Goal: Entertainment & Leisure: Browse casually

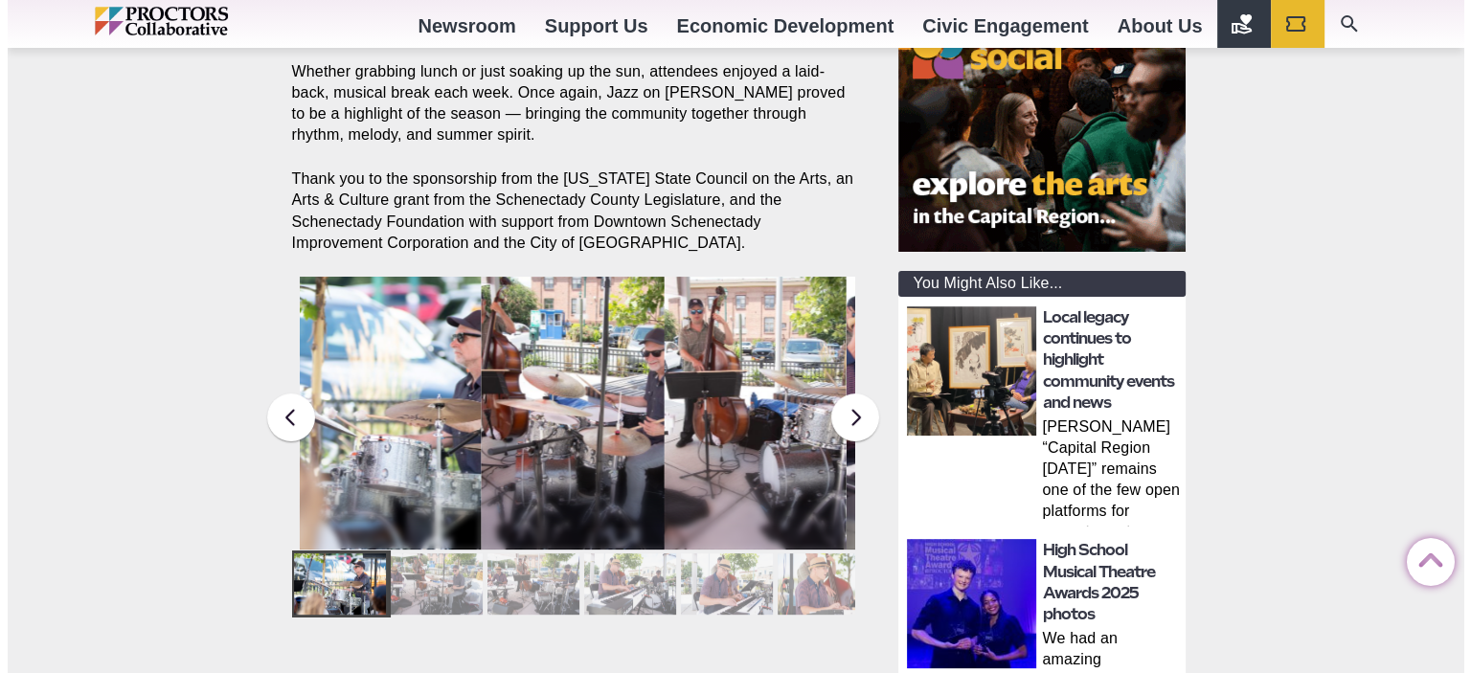
scroll to position [383, 0]
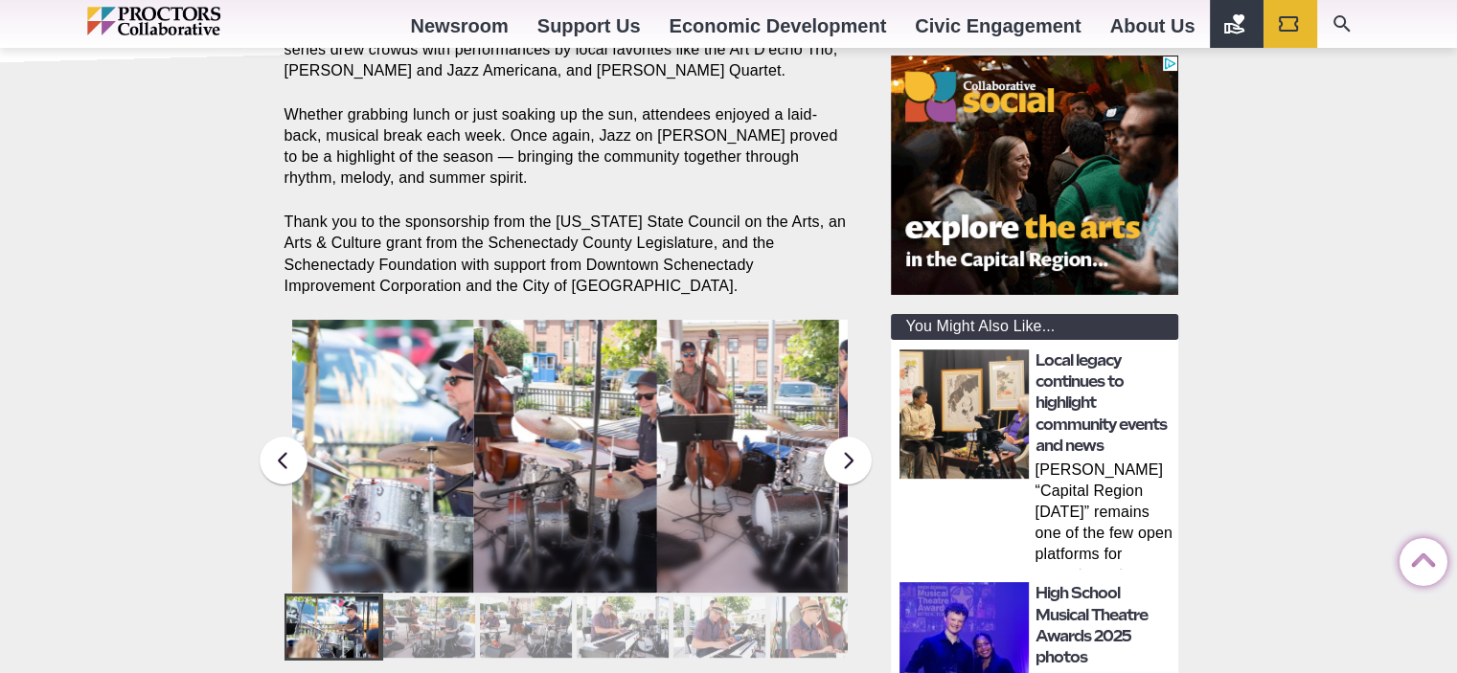
click at [414, 419] on figcaption "The Art D’echo Trio performs during Jazz on [PERSON_NAME] in [PERSON_NAME][GEOG…" at bounding box center [382, 486] width 183 height 214
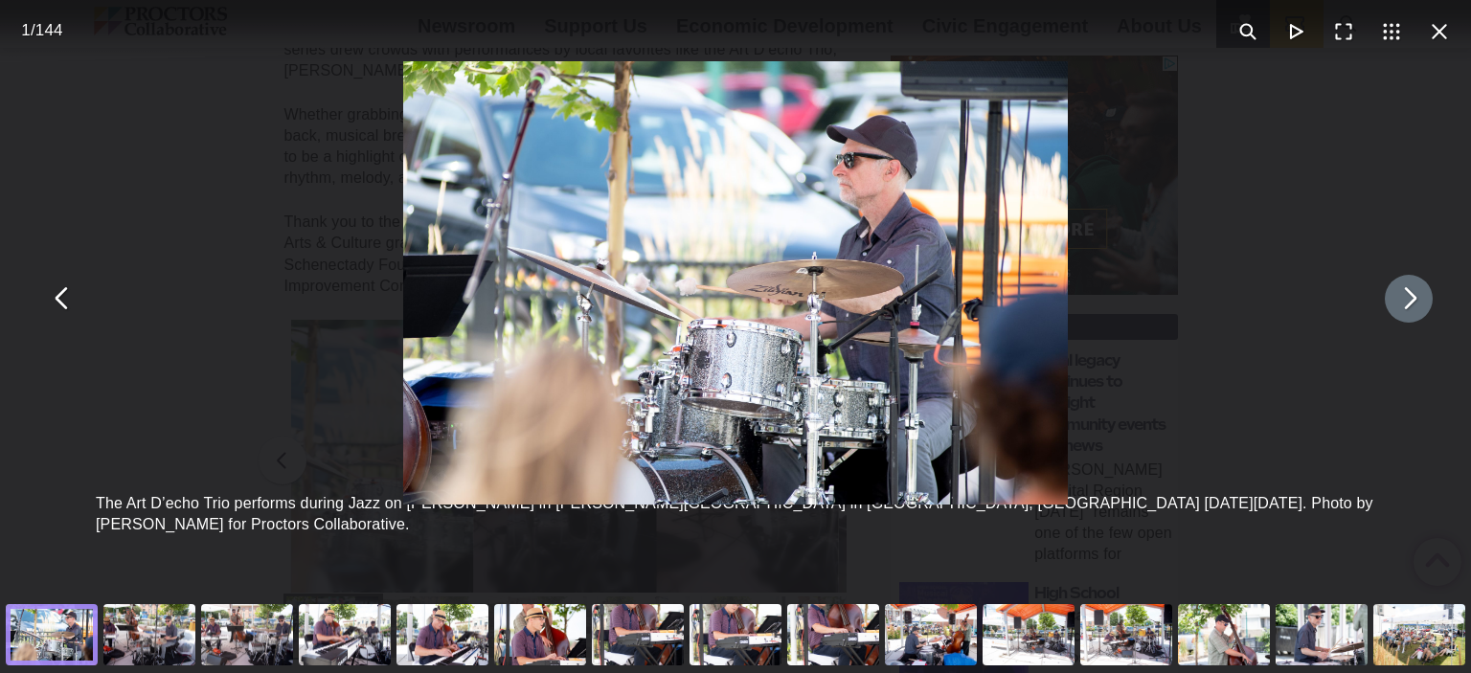
click at [1390, 312] on button "You can close this modal content with the ESC key" at bounding box center [1409, 299] width 48 height 48
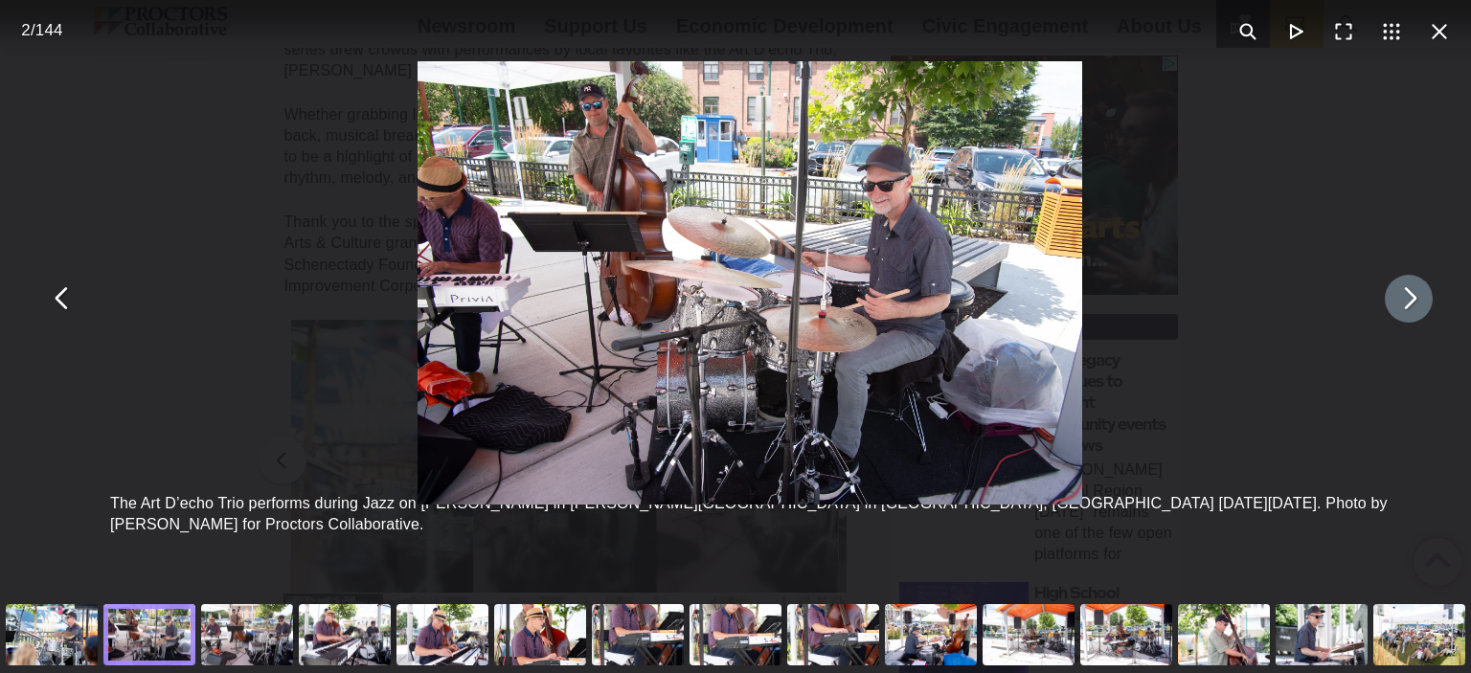
click at [1391, 310] on button "You can close this modal content with the ESC key" at bounding box center [1409, 299] width 48 height 48
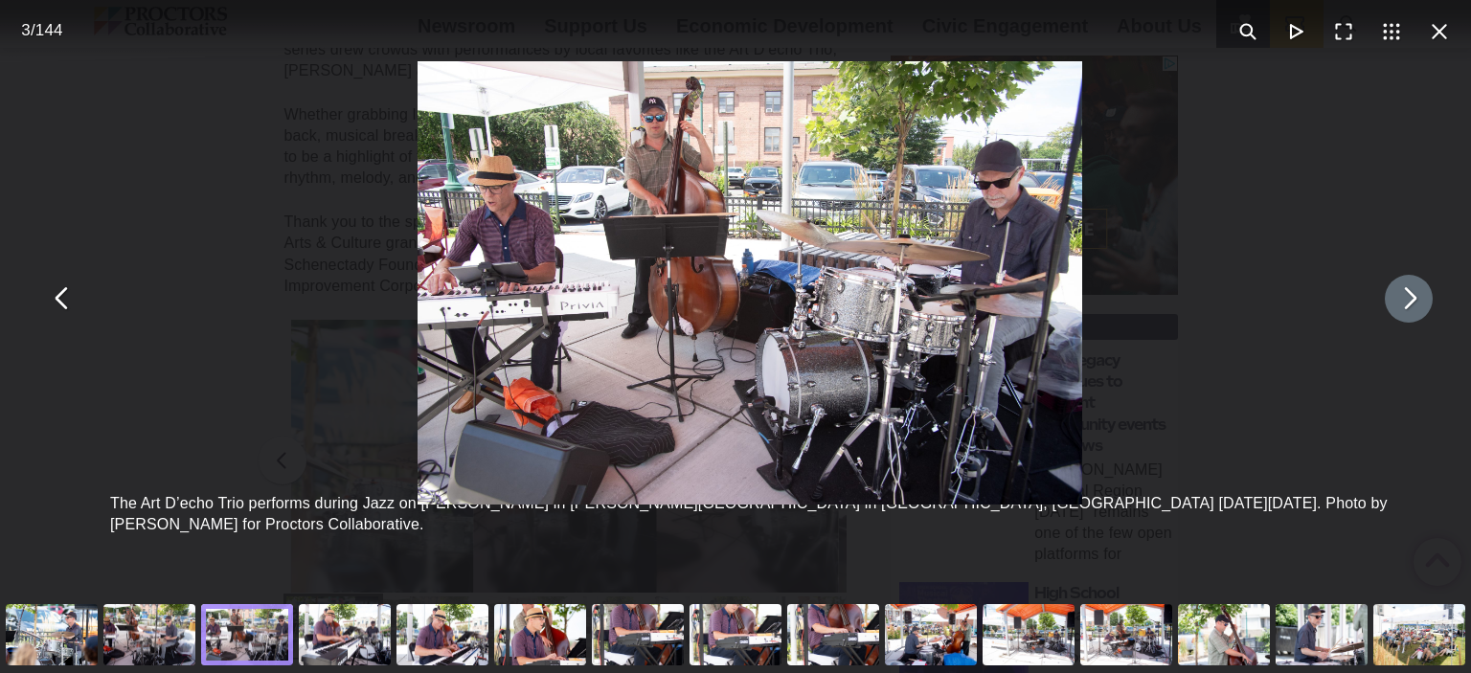
click at [1391, 310] on button "You can close this modal content with the ESC key" at bounding box center [1409, 299] width 48 height 48
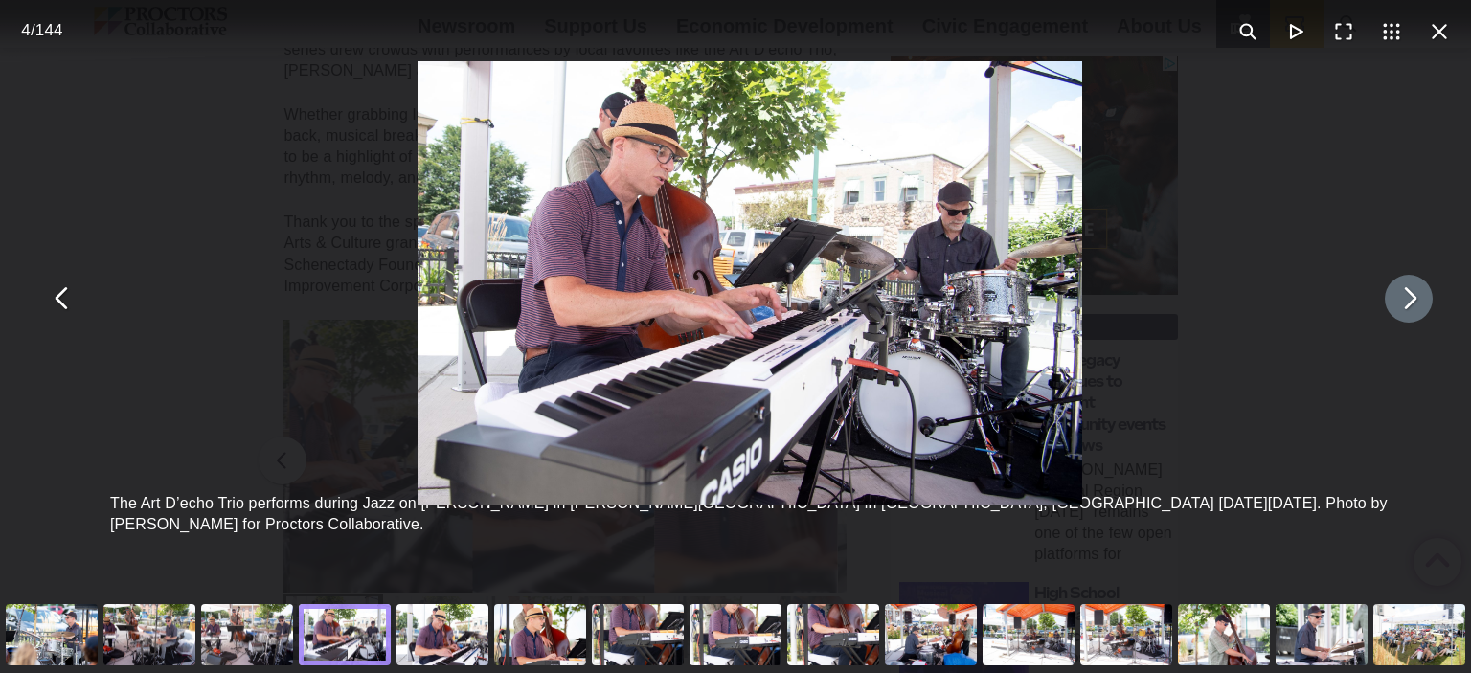
click at [1391, 310] on button "You can close this modal content with the ESC key" at bounding box center [1409, 299] width 48 height 48
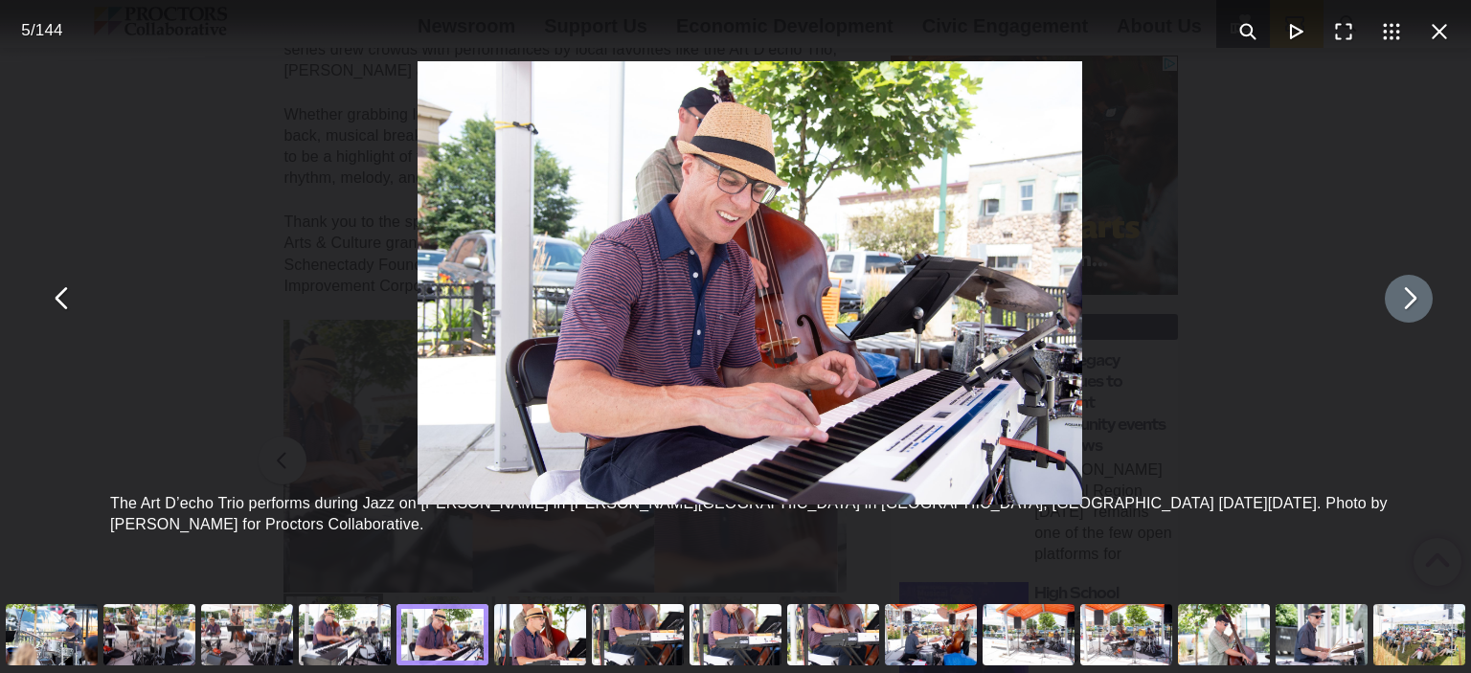
click at [1391, 310] on button "You can close this modal content with the ESC key" at bounding box center [1409, 299] width 48 height 48
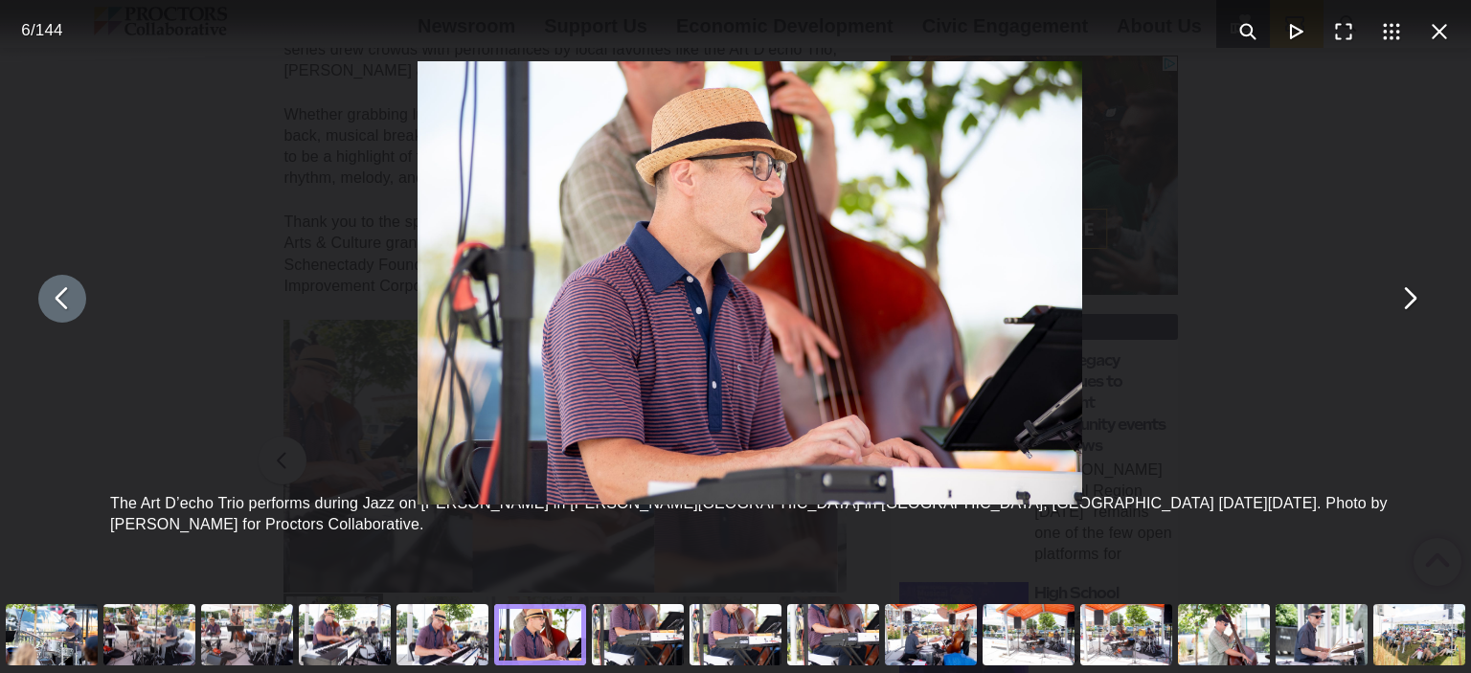
click at [69, 313] on button "You can close this modal content with the ESC key" at bounding box center [62, 299] width 48 height 48
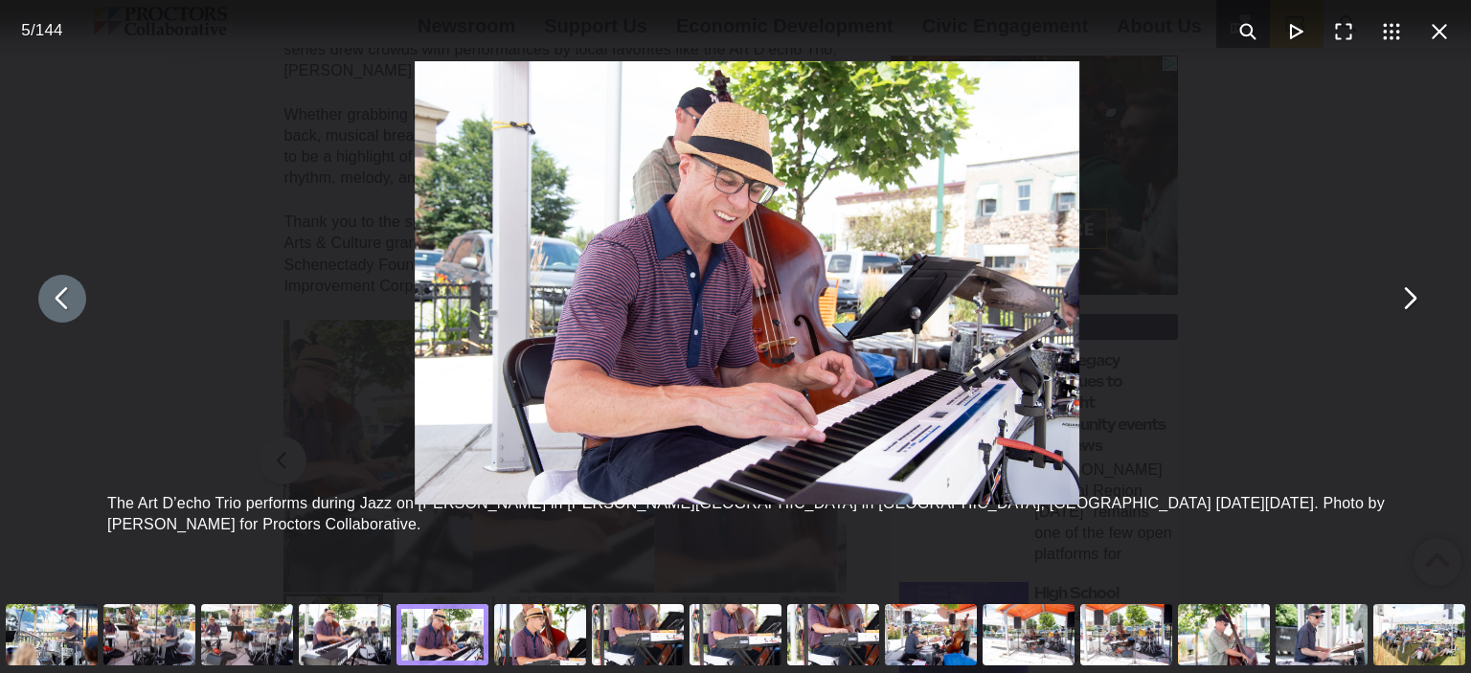
click at [69, 313] on button "You can close this modal content with the ESC key" at bounding box center [62, 299] width 48 height 48
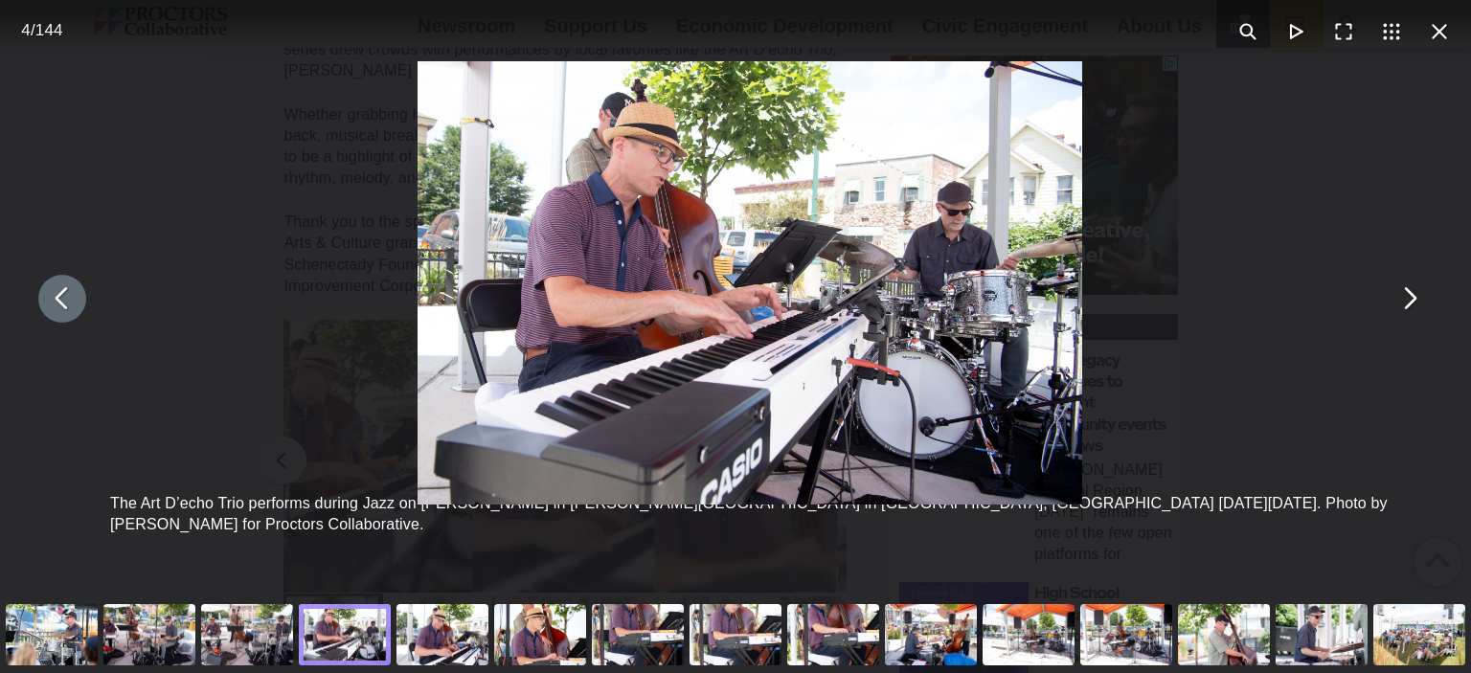
click at [69, 313] on button "You can close this modal content with the ESC key" at bounding box center [62, 299] width 48 height 48
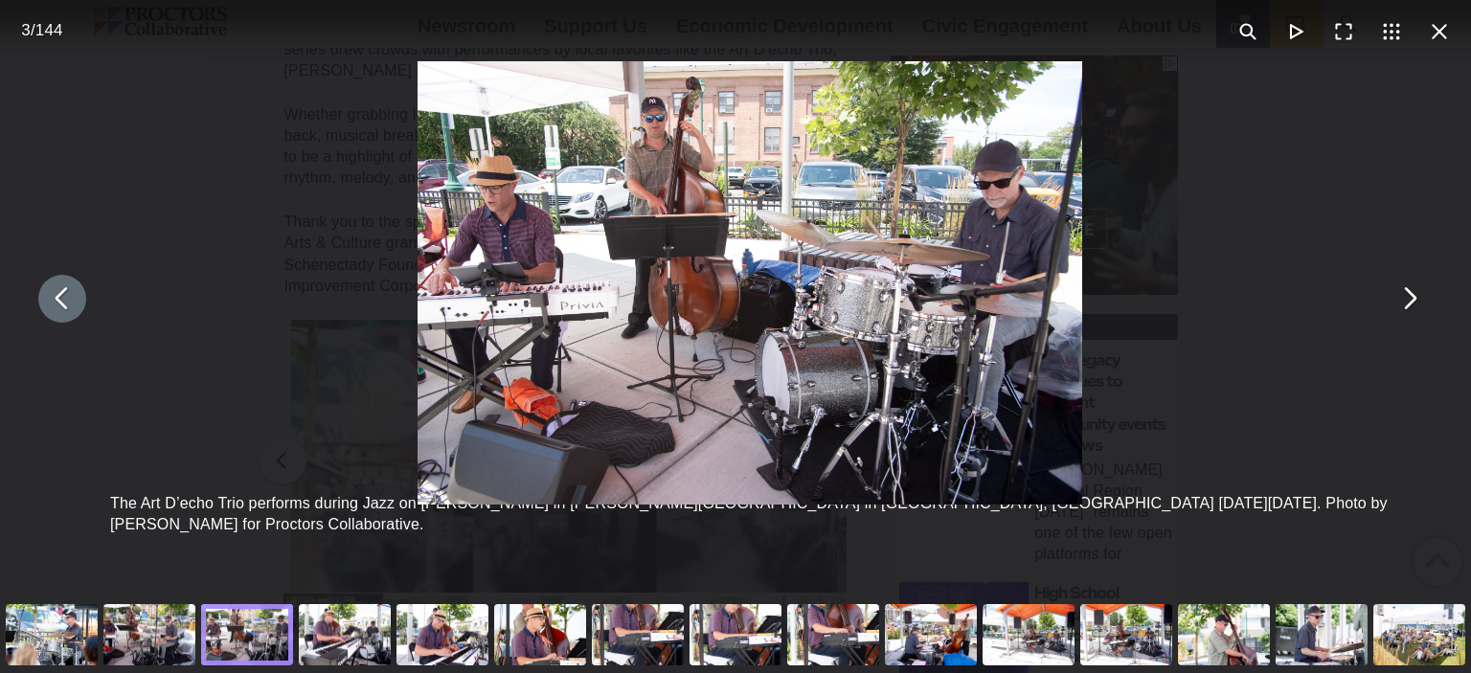
click at [69, 313] on button "You can close this modal content with the ESC key" at bounding box center [62, 299] width 48 height 48
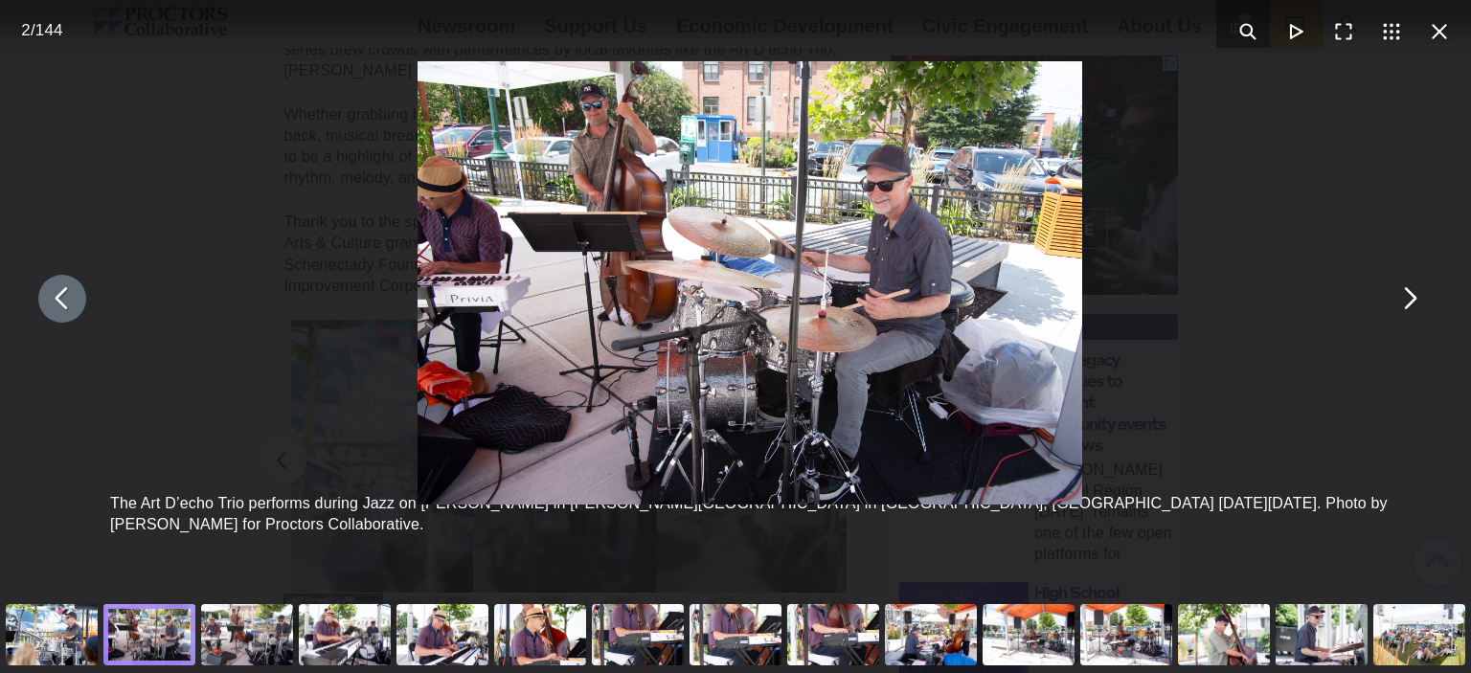
click at [69, 313] on button "You can close this modal content with the ESC key" at bounding box center [62, 299] width 48 height 48
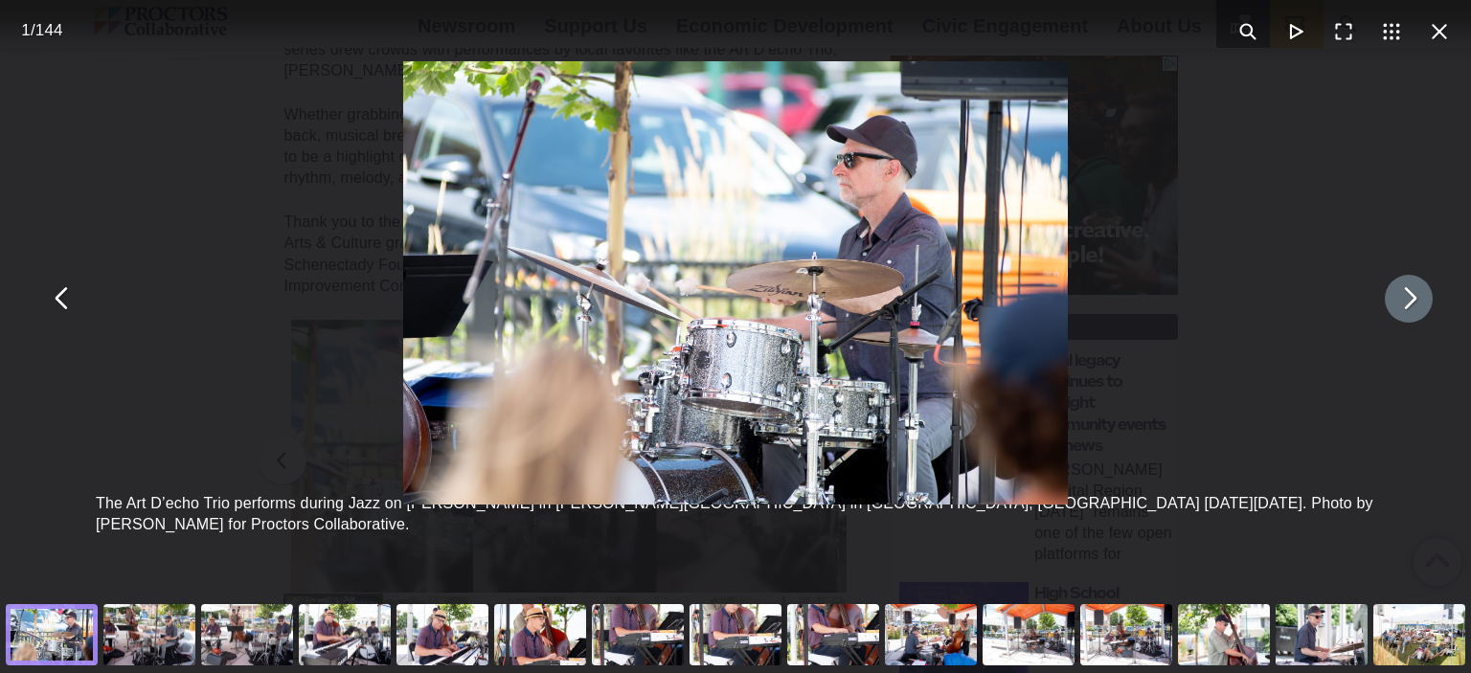
click at [1395, 313] on button "You can close this modal content with the ESC key" at bounding box center [1409, 299] width 48 height 48
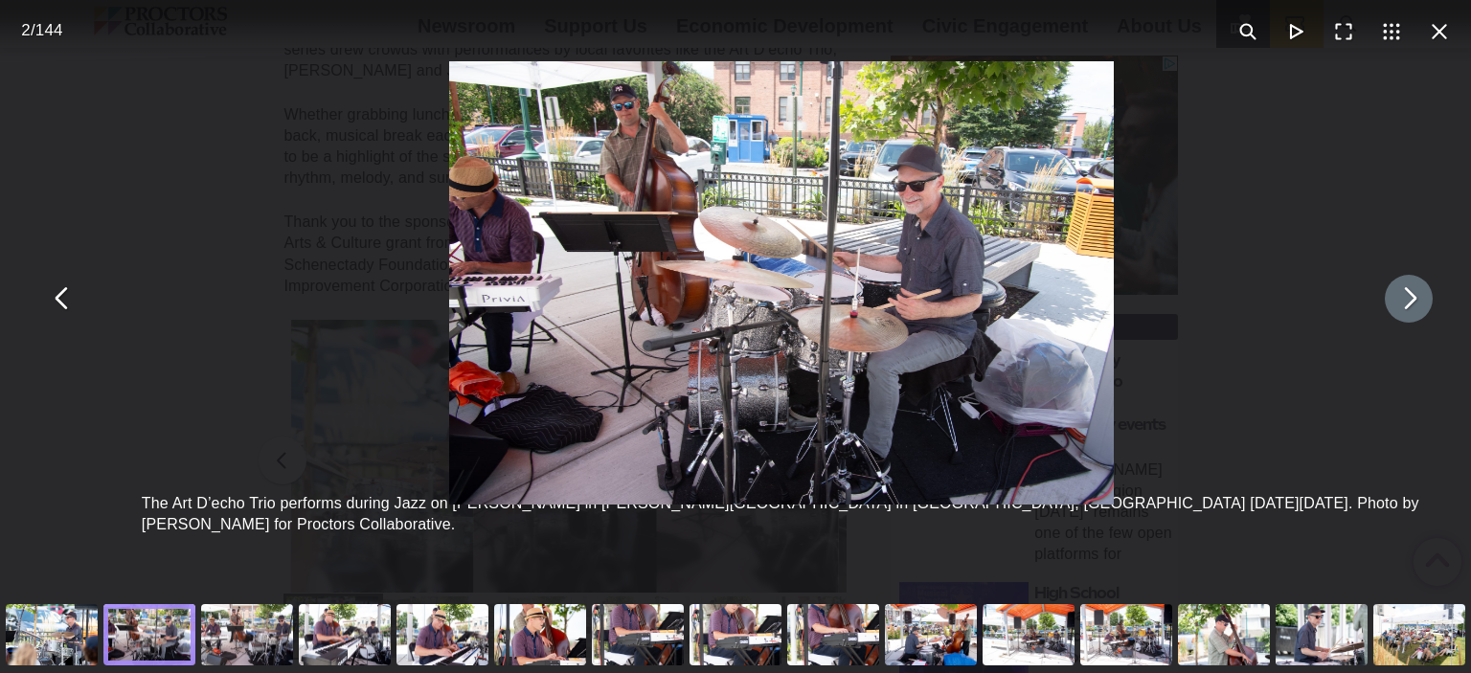
click at [1395, 313] on button "You can close this modal content with the ESC key" at bounding box center [1409, 299] width 48 height 48
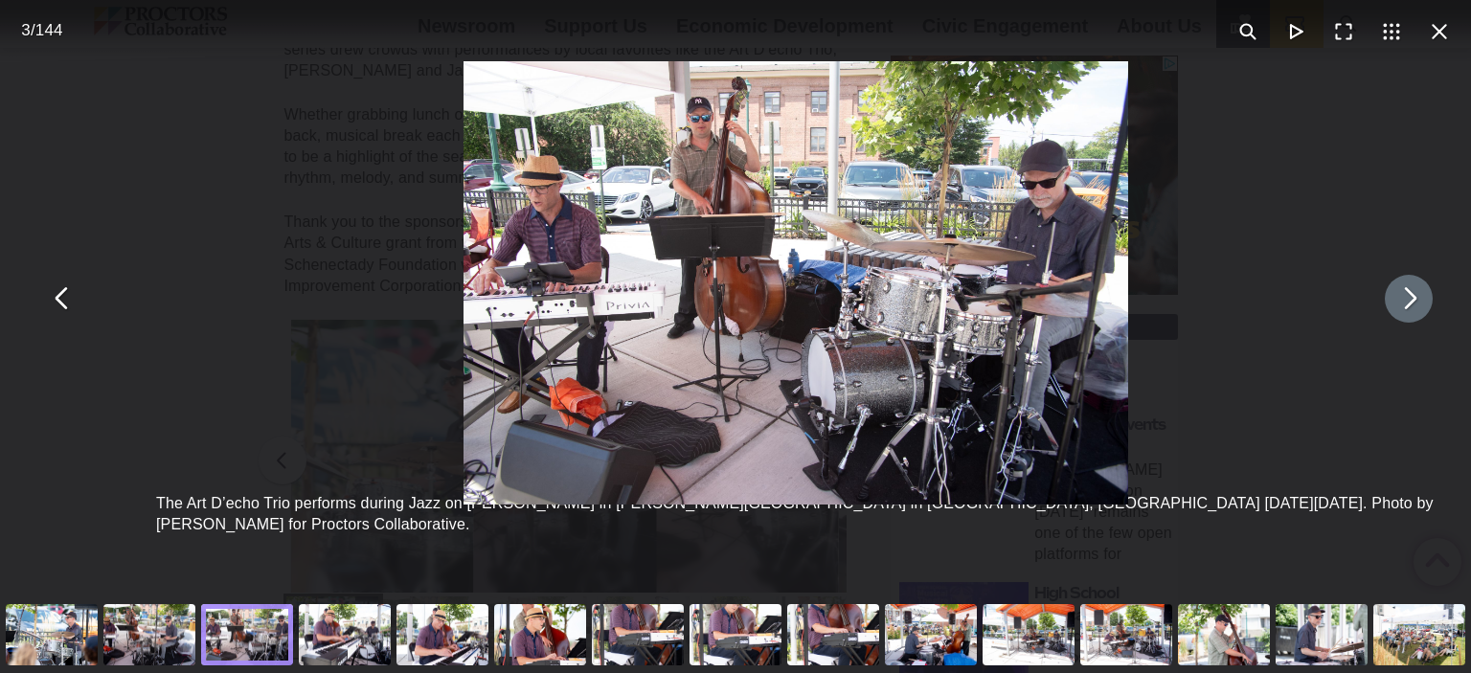
click at [1395, 313] on button "You can close this modal content with the ESC key" at bounding box center [1409, 299] width 48 height 48
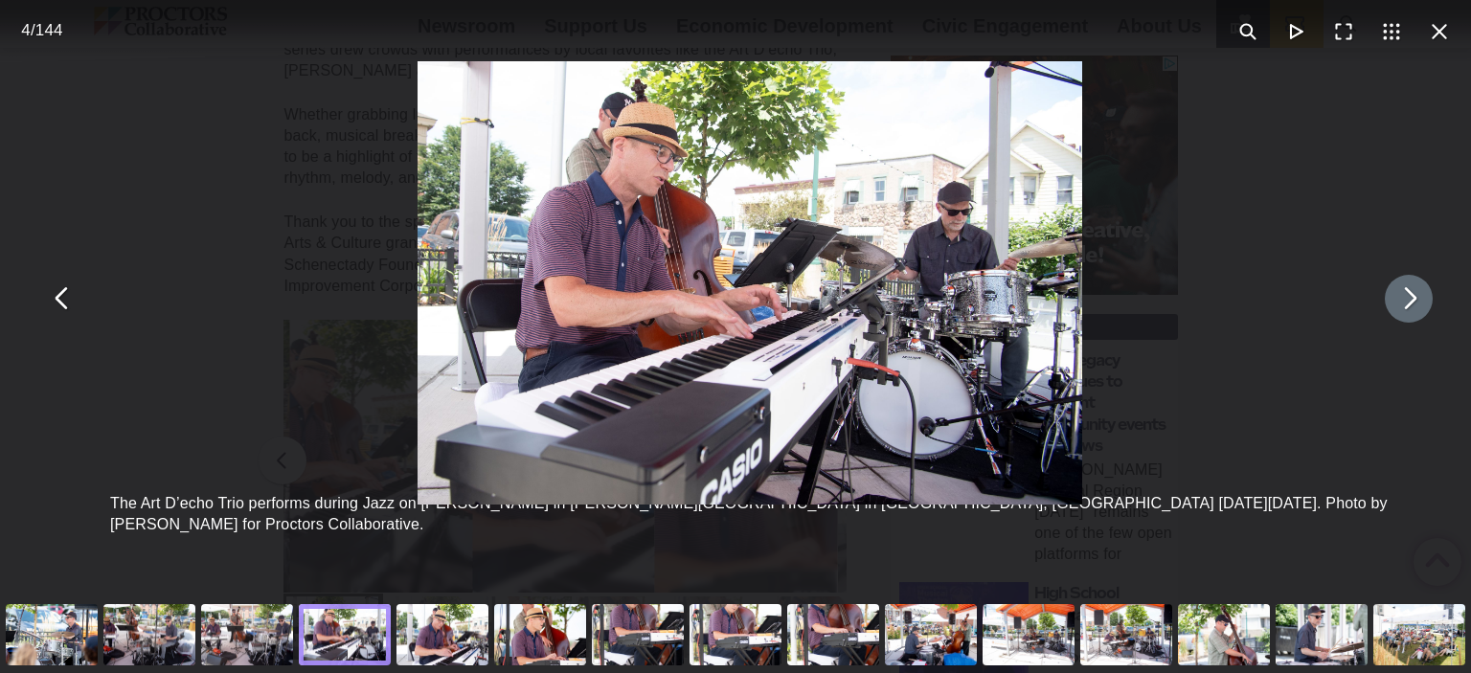
click at [1394, 311] on button "You can close this modal content with the ESC key" at bounding box center [1409, 299] width 48 height 48
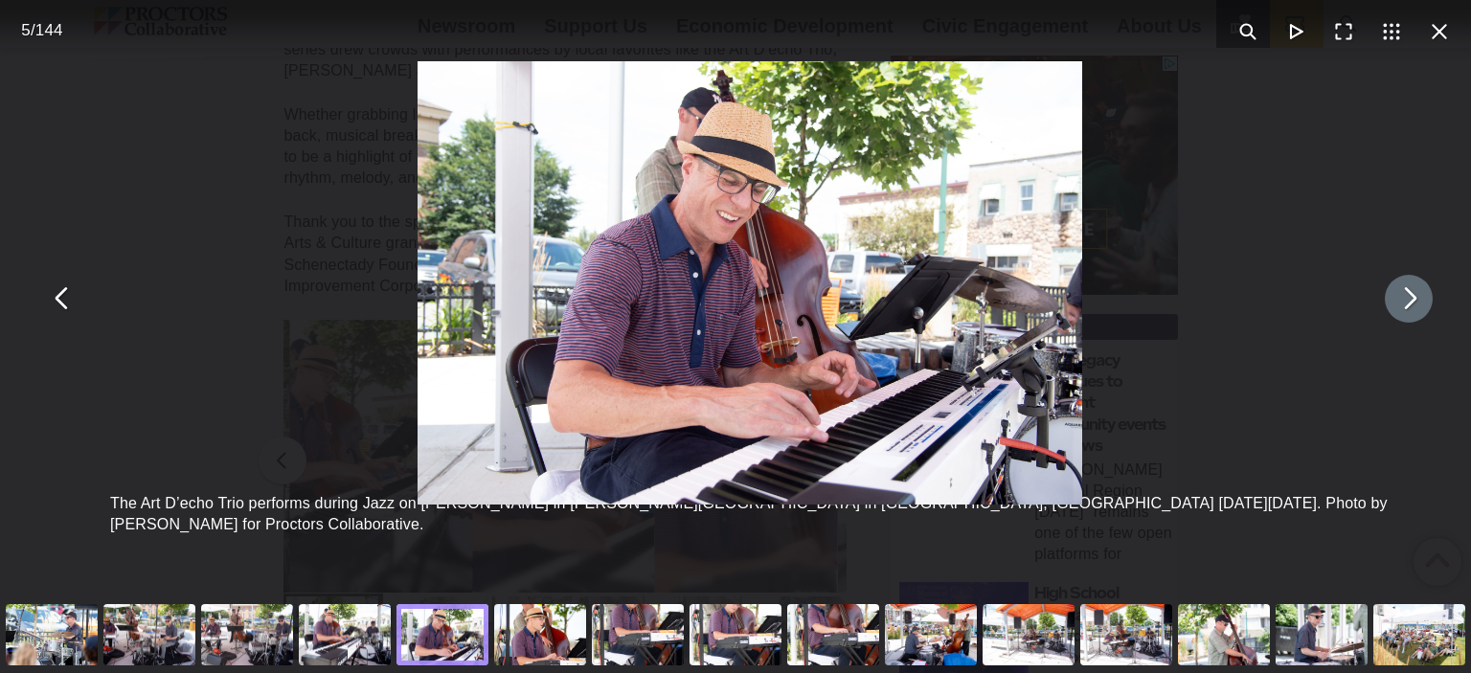
click at [1394, 311] on button "You can close this modal content with the ESC key" at bounding box center [1409, 299] width 48 height 48
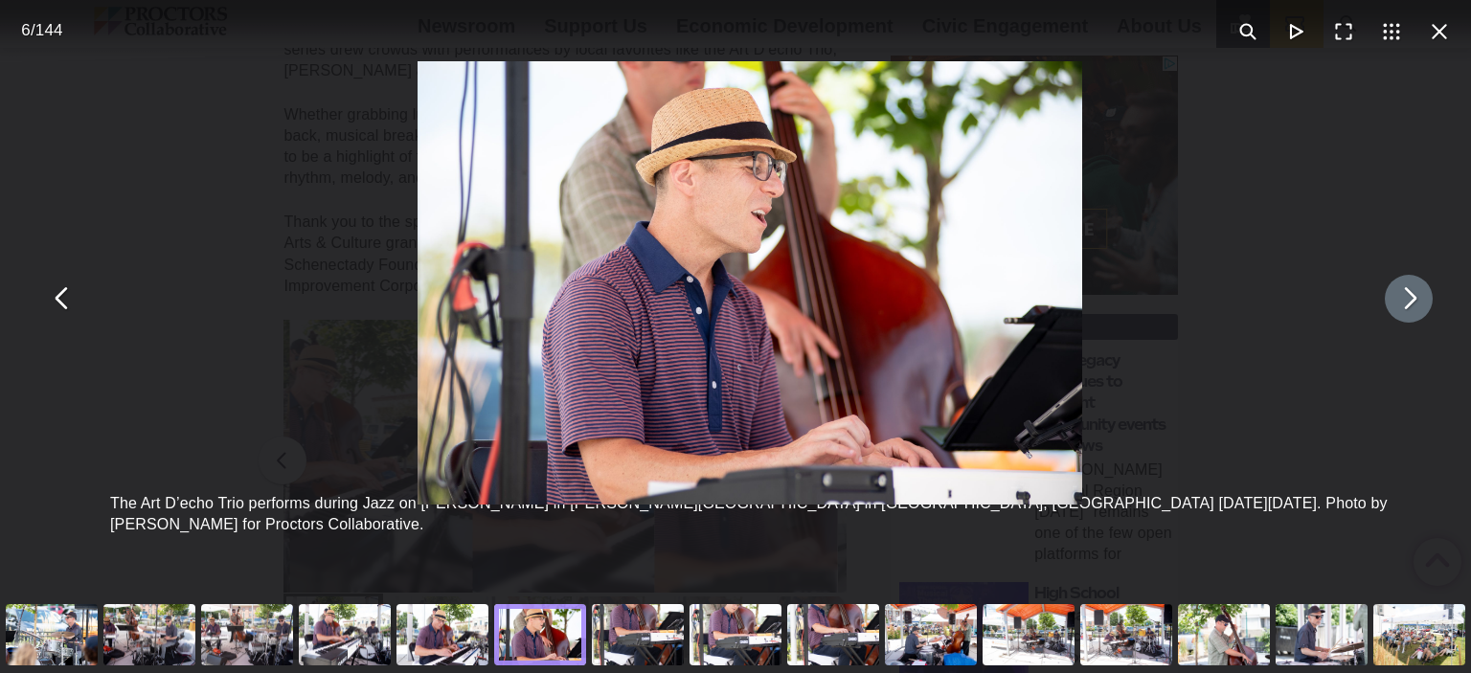
click at [1393, 310] on button "You can close this modal content with the ESC key" at bounding box center [1409, 299] width 48 height 48
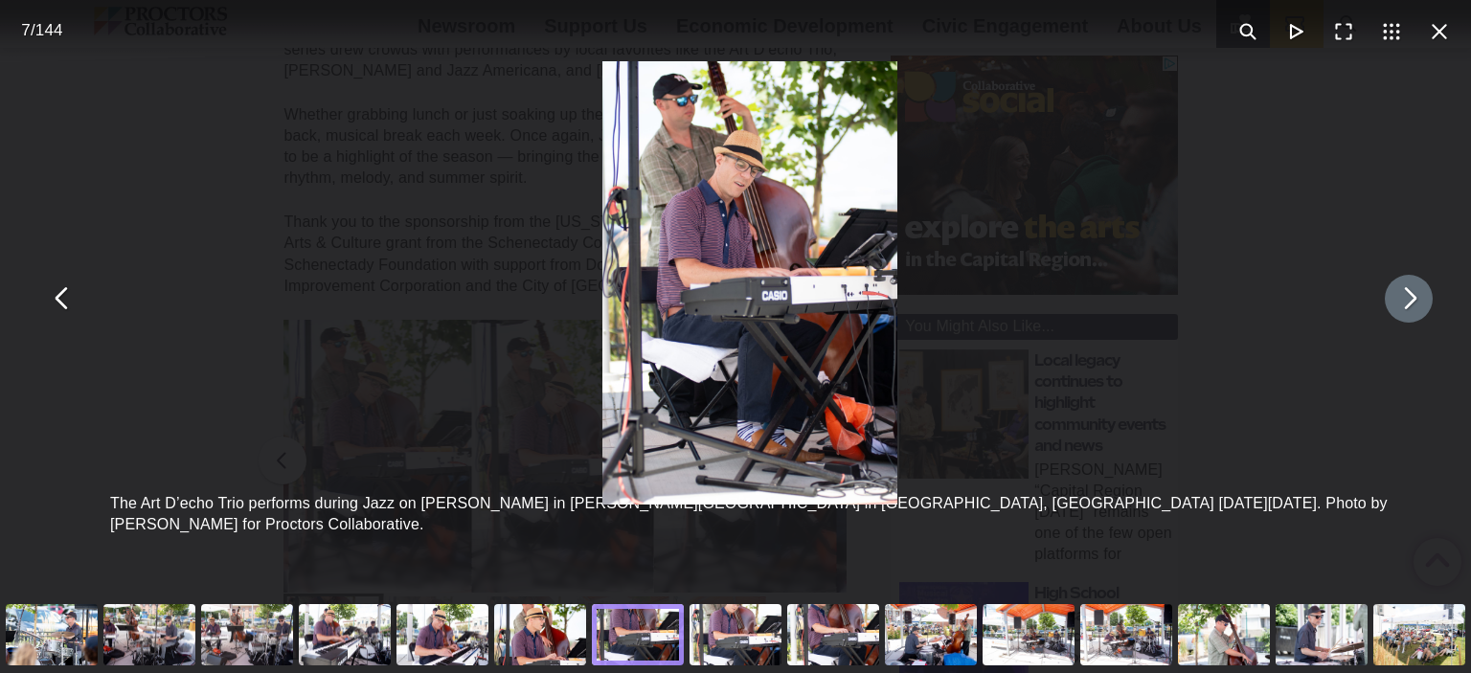
click at [1392, 309] on button "You can close this modal content with the ESC key" at bounding box center [1409, 299] width 48 height 48
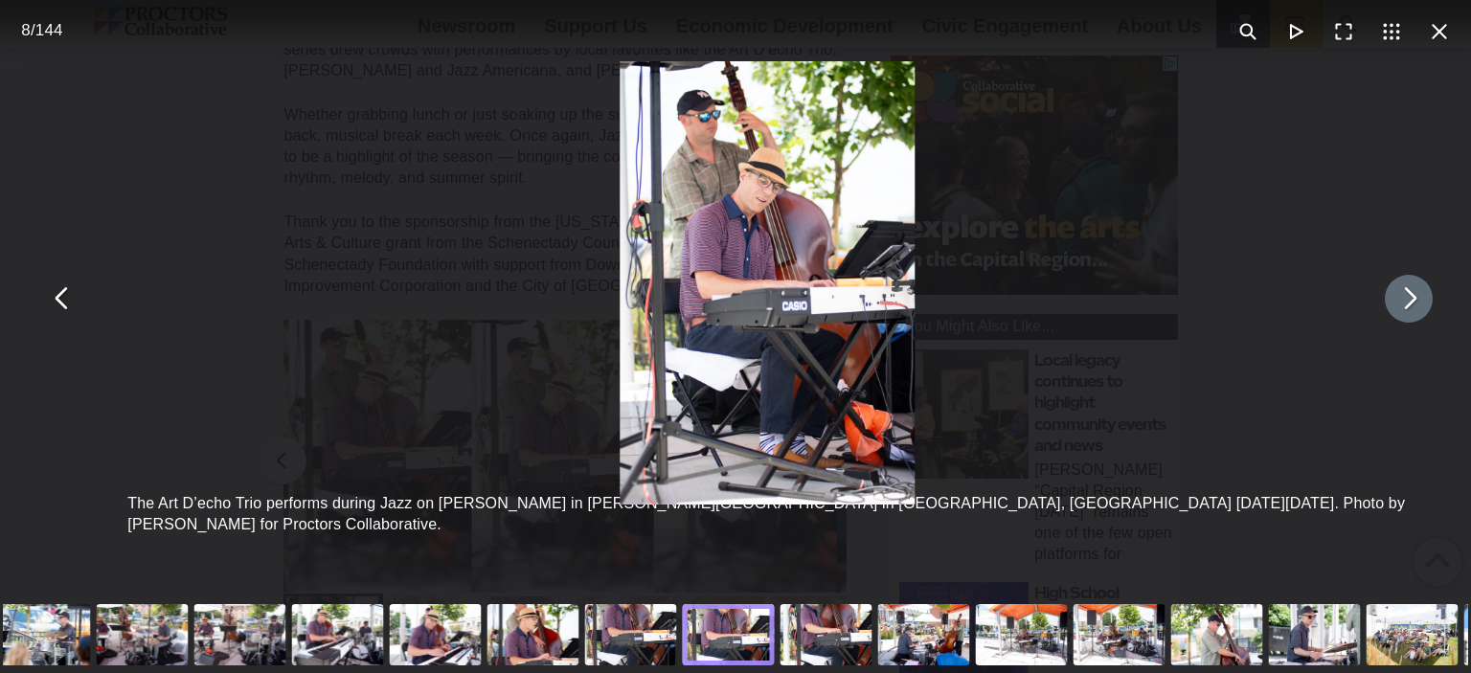
click at [1392, 309] on button "You can close this modal content with the ESC key" at bounding box center [1409, 299] width 48 height 48
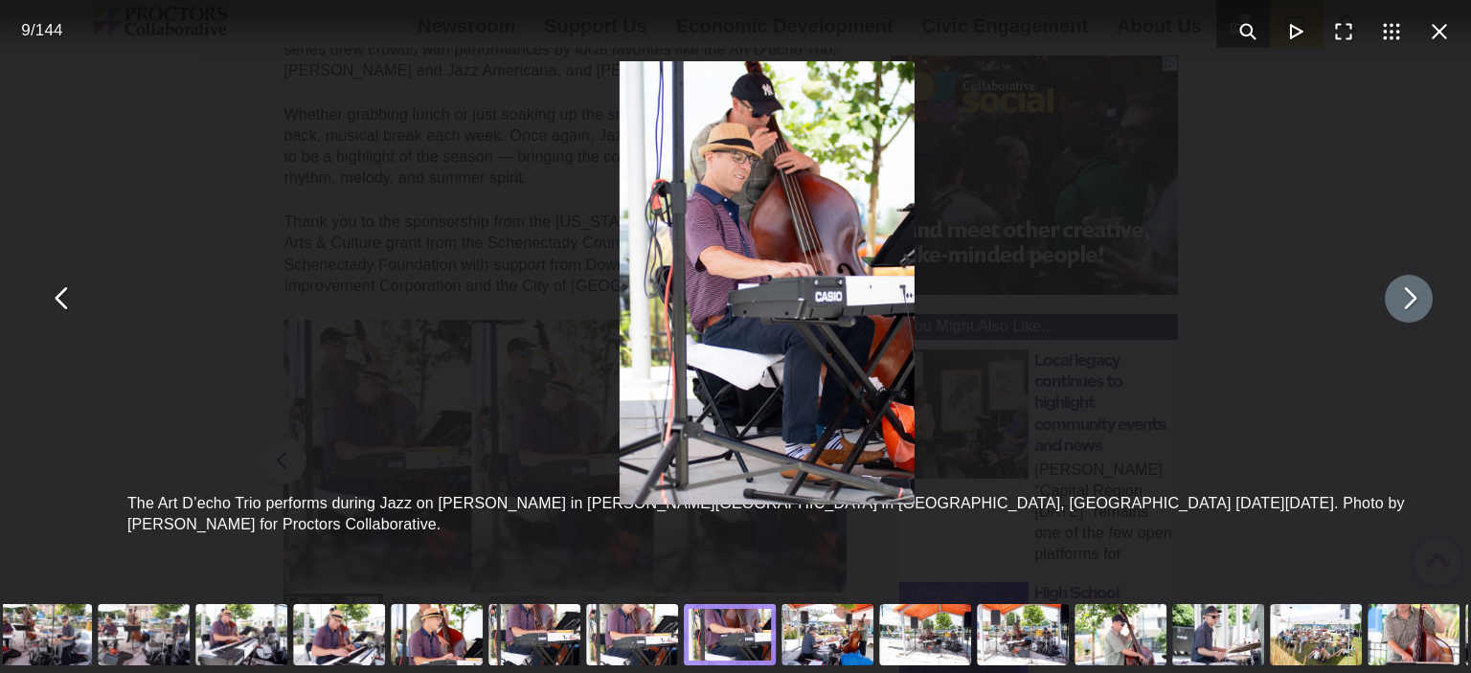
click at [1391, 309] on button "You can close this modal content with the ESC key" at bounding box center [1409, 299] width 48 height 48
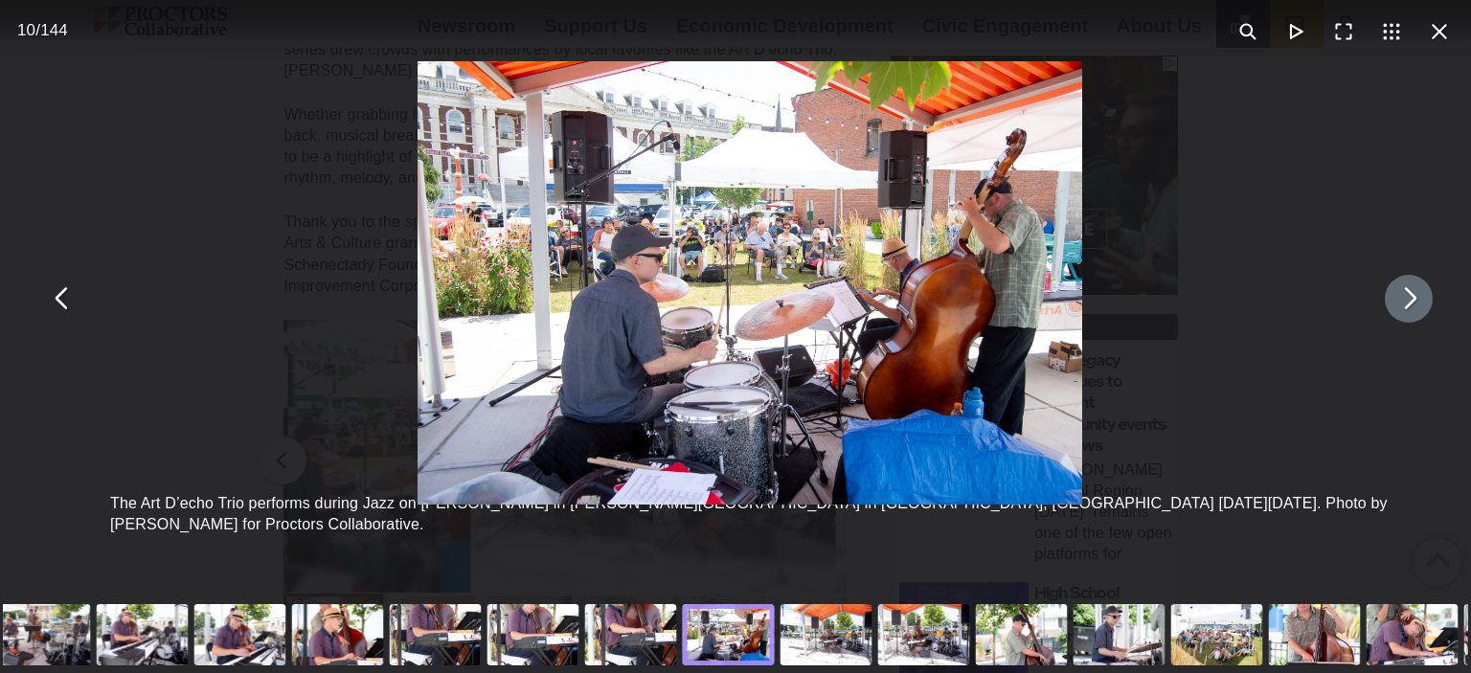
click at [1390, 308] on button "You can close this modal content with the ESC key" at bounding box center [1409, 299] width 48 height 48
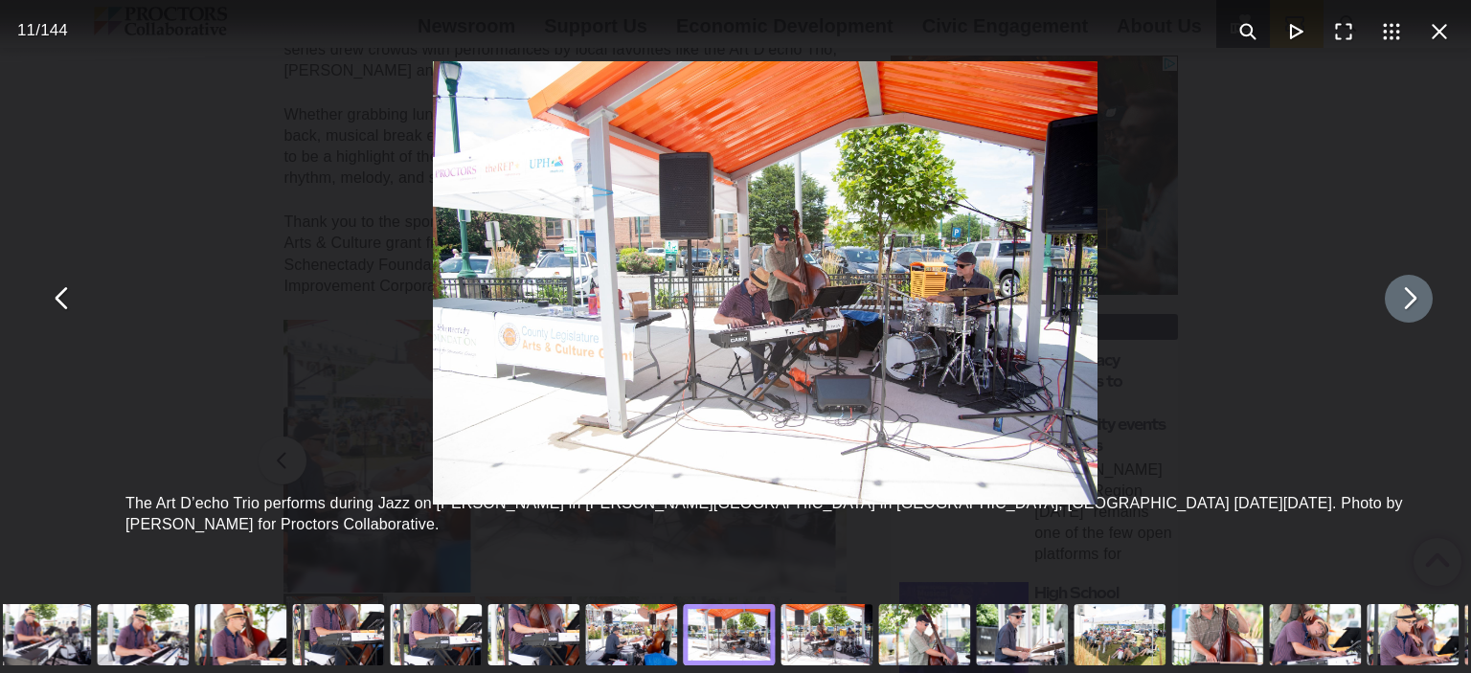
click at [1390, 308] on button "You can close this modal content with the ESC key" at bounding box center [1409, 299] width 48 height 48
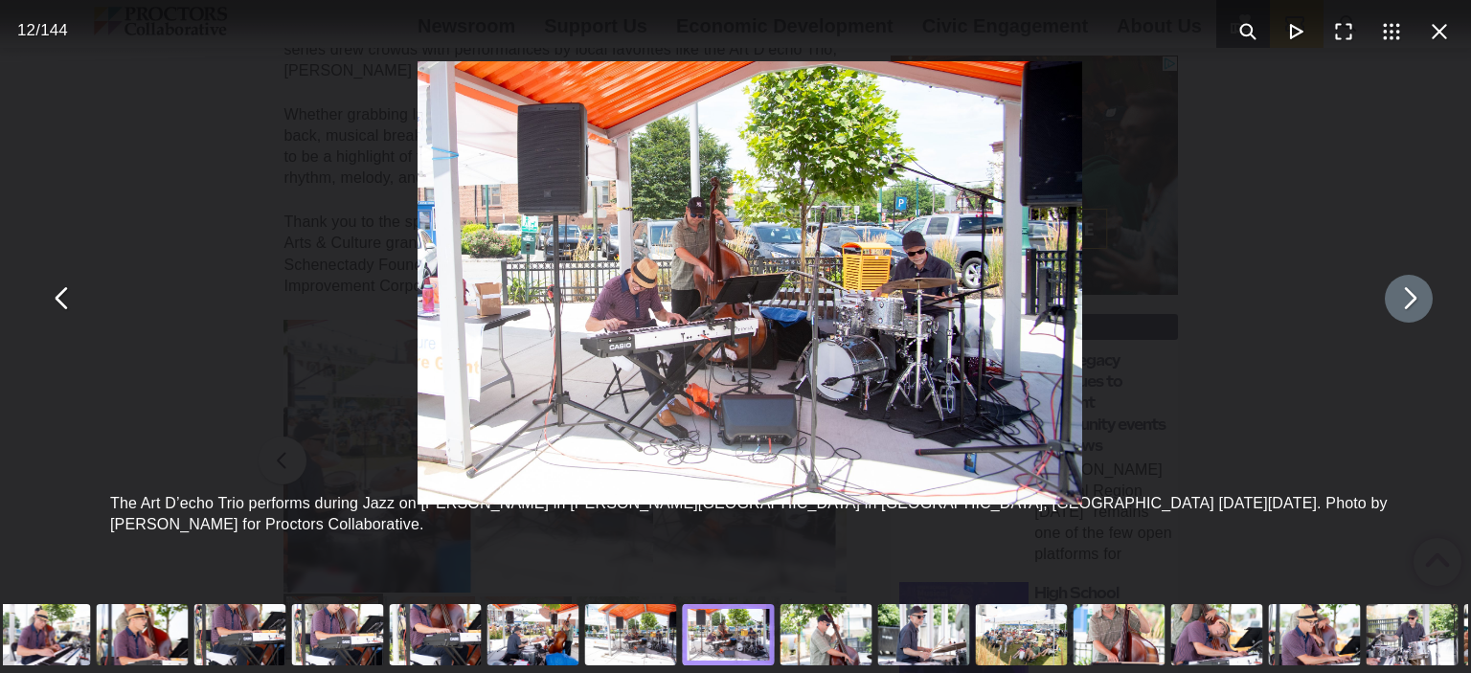
click at [1390, 307] on button "You can close this modal content with the ESC key" at bounding box center [1409, 299] width 48 height 48
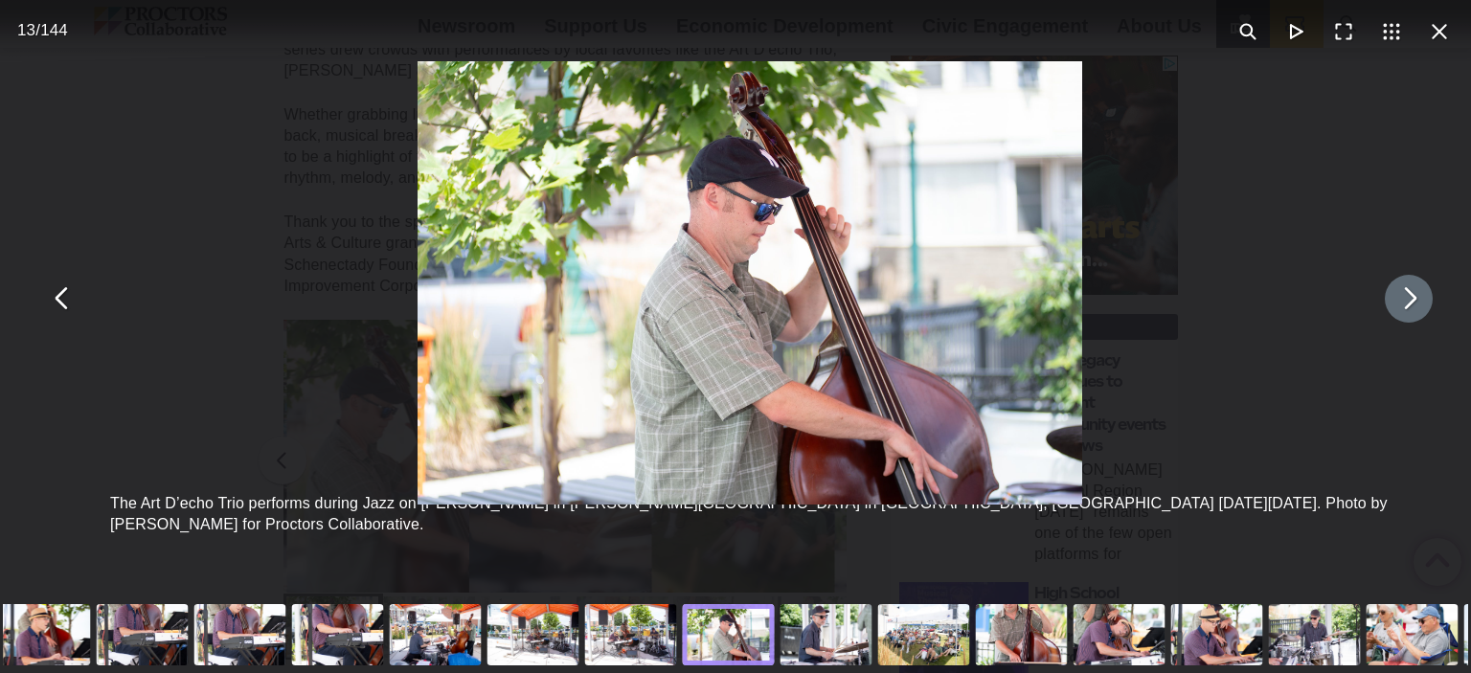
click at [1390, 306] on button "You can close this modal content with the ESC key" at bounding box center [1409, 299] width 48 height 48
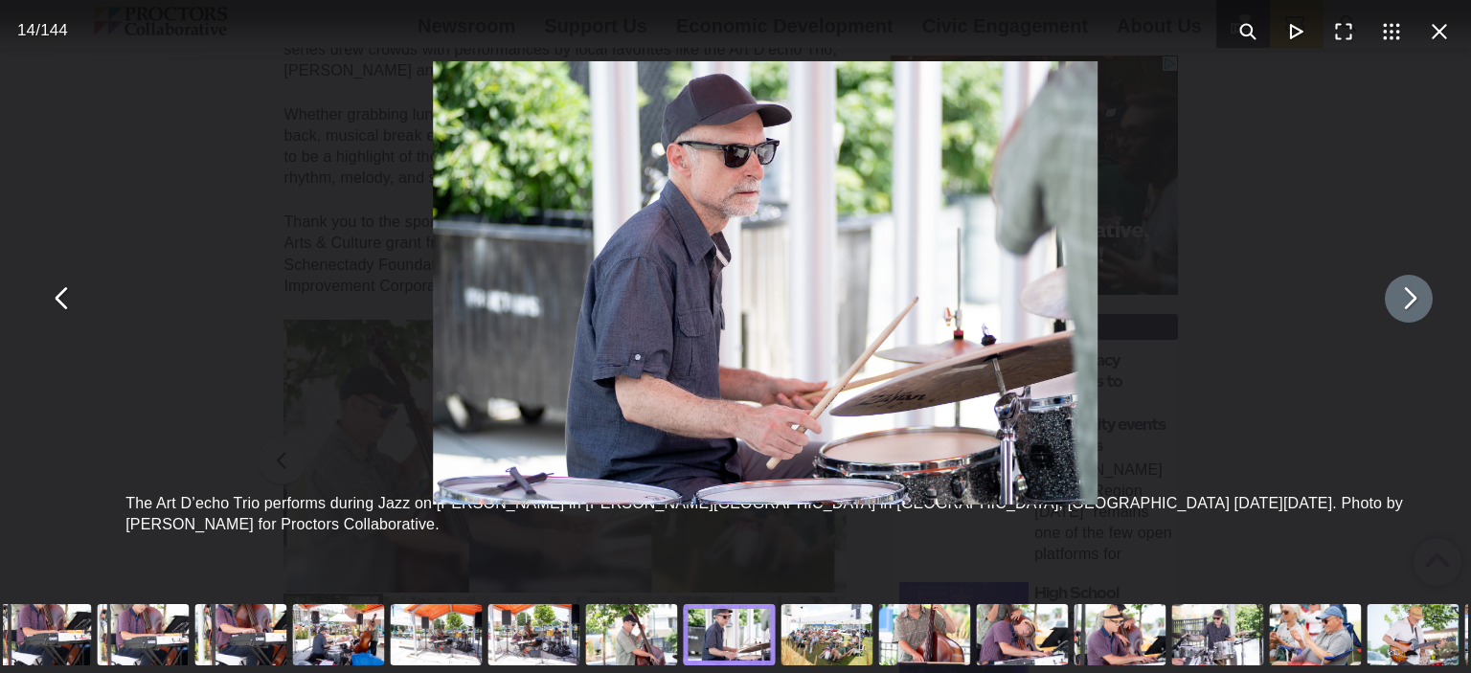
click at [1390, 306] on button "You can close this modal content with the ESC key" at bounding box center [1409, 299] width 48 height 48
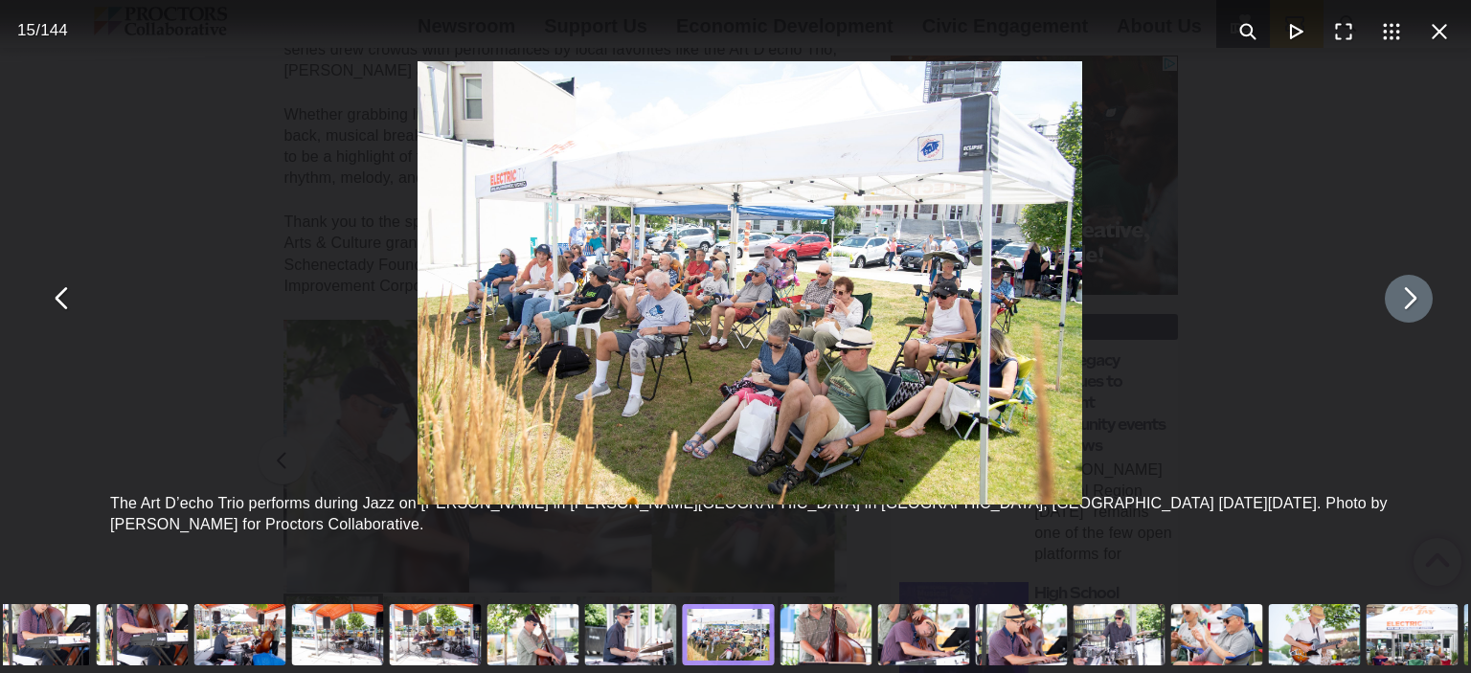
click at [1390, 306] on button "You can close this modal content with the ESC key" at bounding box center [1409, 299] width 48 height 48
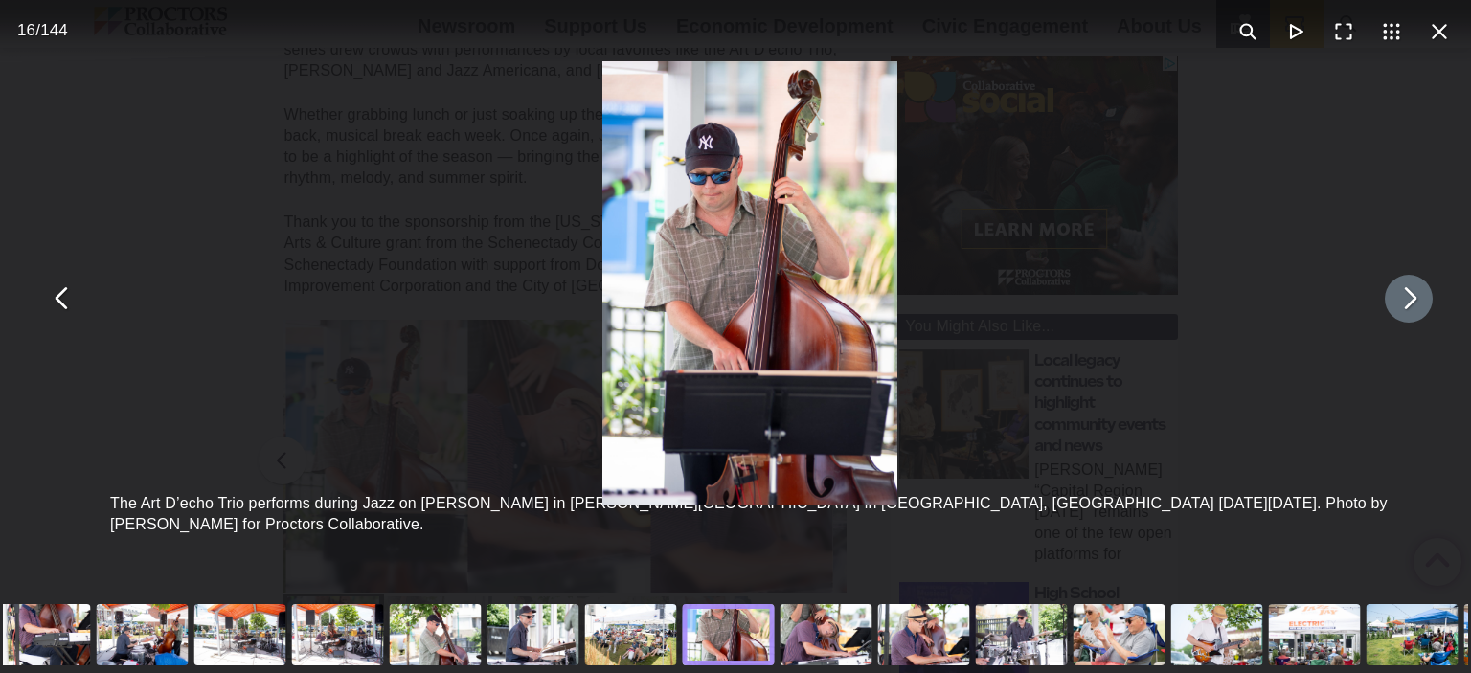
click at [1390, 305] on button "You can close this modal content with the ESC key" at bounding box center [1409, 299] width 48 height 48
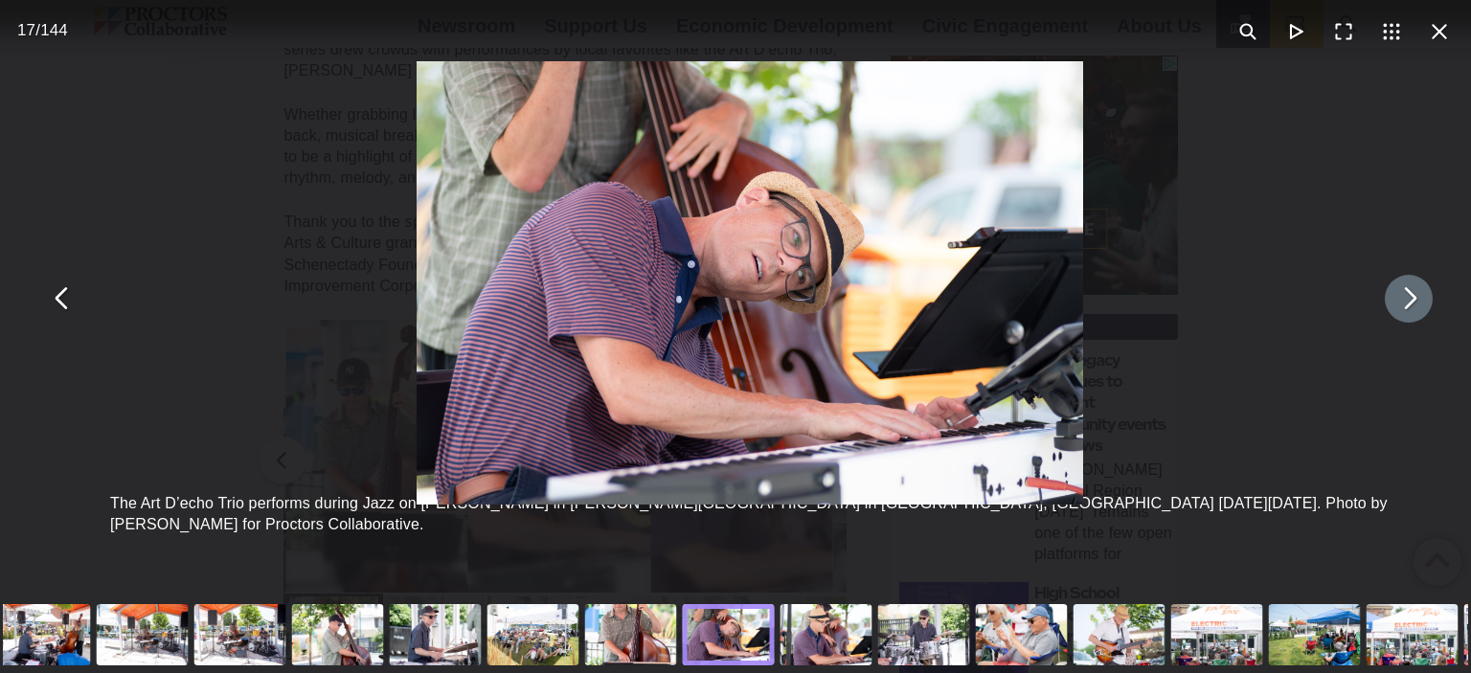
click at [1390, 305] on button "You can close this modal content with the ESC key" at bounding box center [1409, 299] width 48 height 48
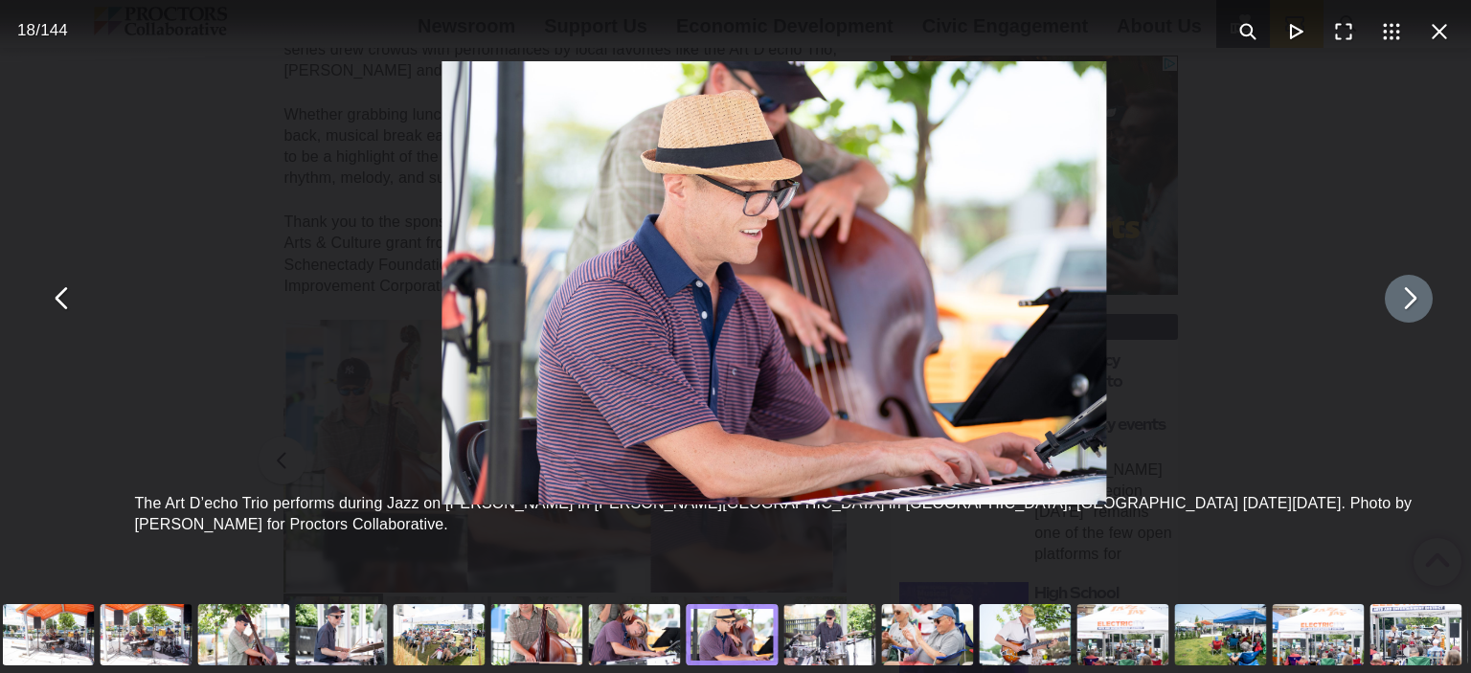
click at [1390, 305] on button "You can close this modal content with the ESC key" at bounding box center [1409, 299] width 48 height 48
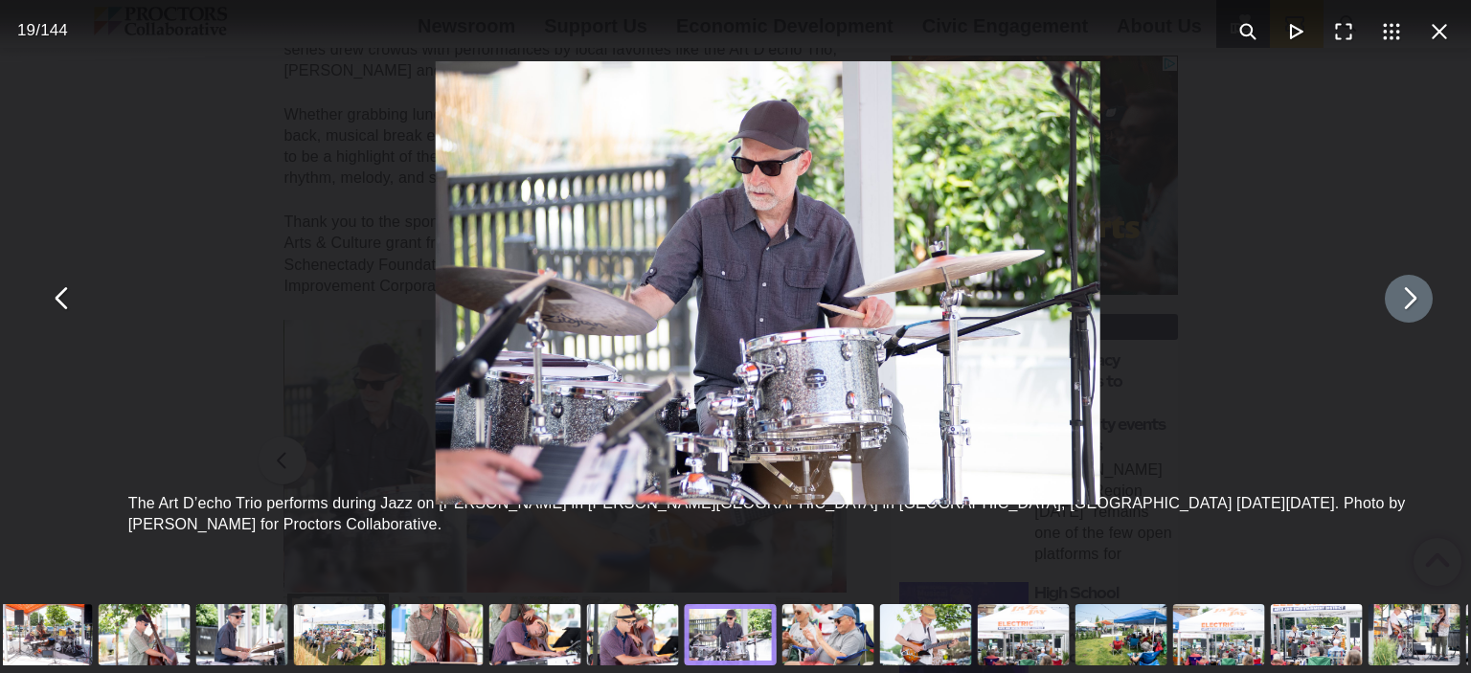
click at [1390, 305] on button "You can close this modal content with the ESC key" at bounding box center [1409, 299] width 48 height 48
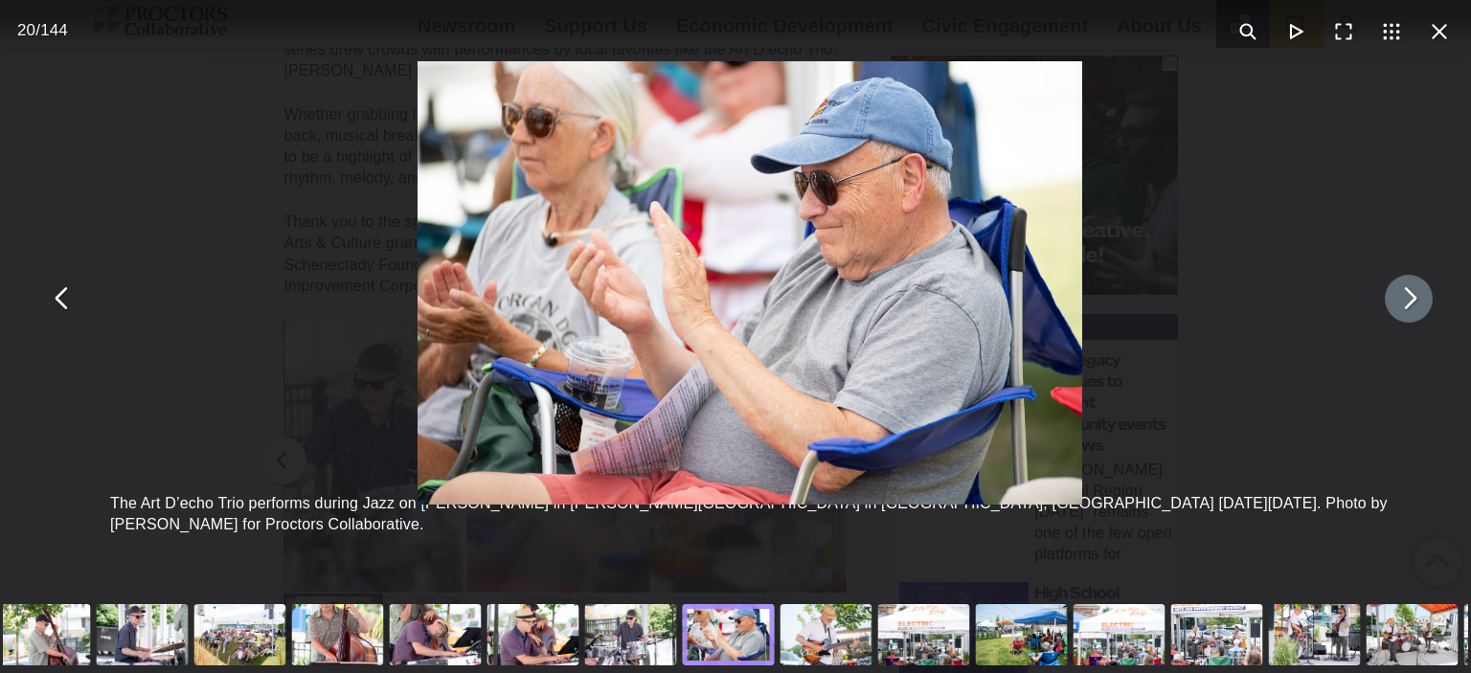
click at [1390, 305] on button "You can close this modal content with the ESC key" at bounding box center [1409, 299] width 48 height 48
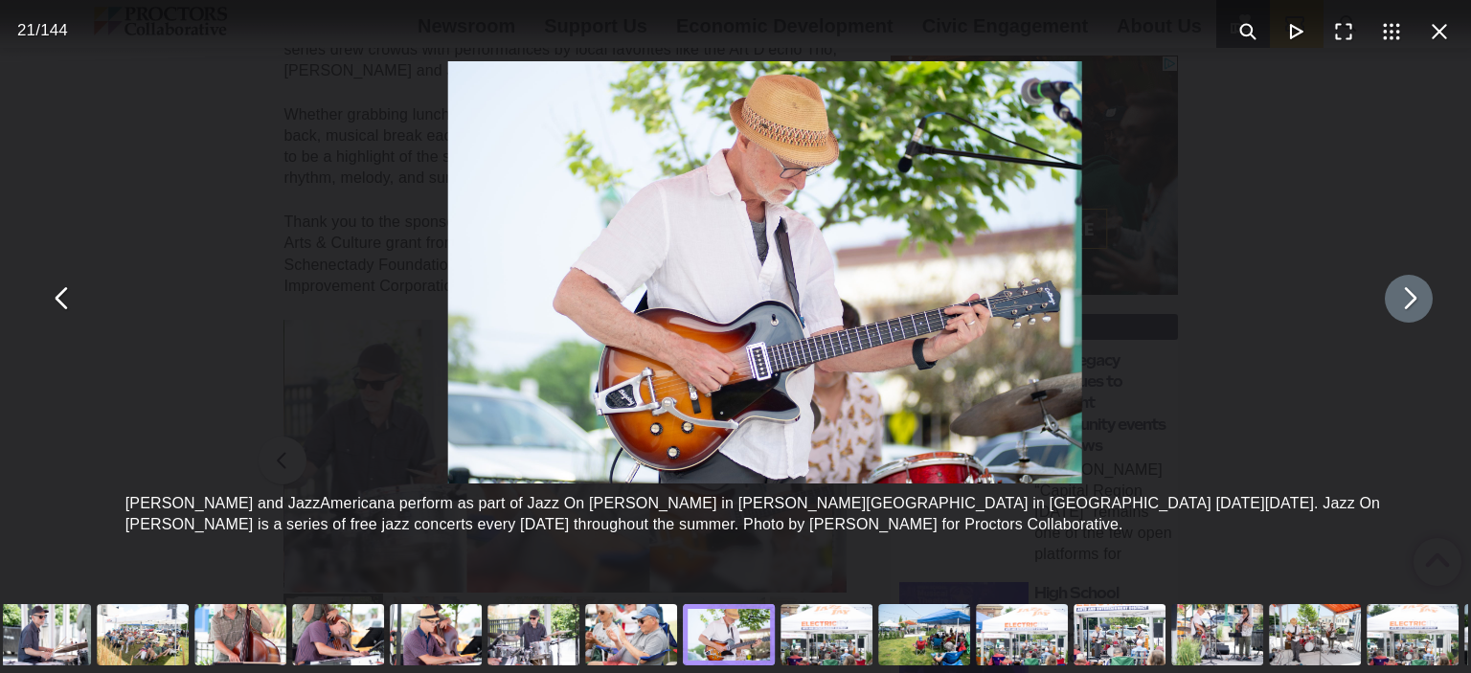
click at [1390, 305] on button "You can close this modal content with the ESC key" at bounding box center [1409, 299] width 48 height 48
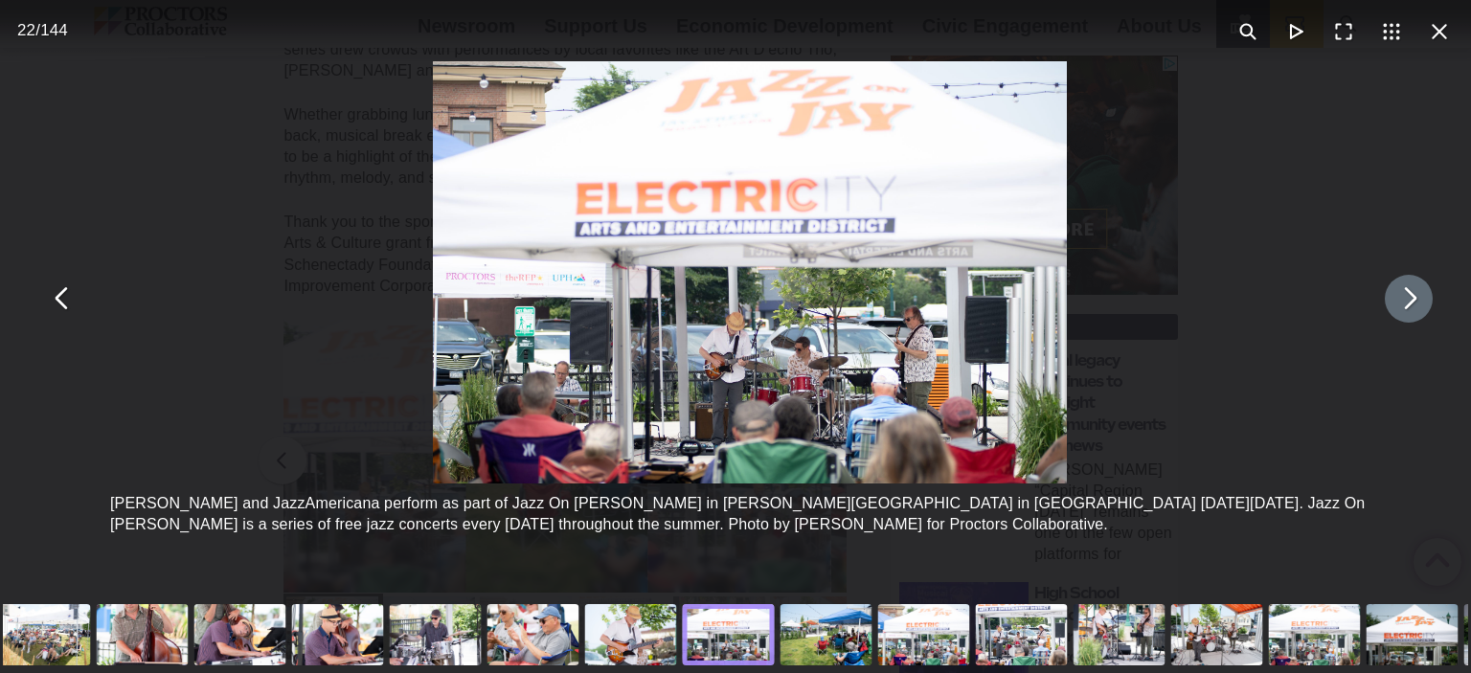
click at [1390, 305] on button "You can close this modal content with the ESC key" at bounding box center [1409, 299] width 48 height 48
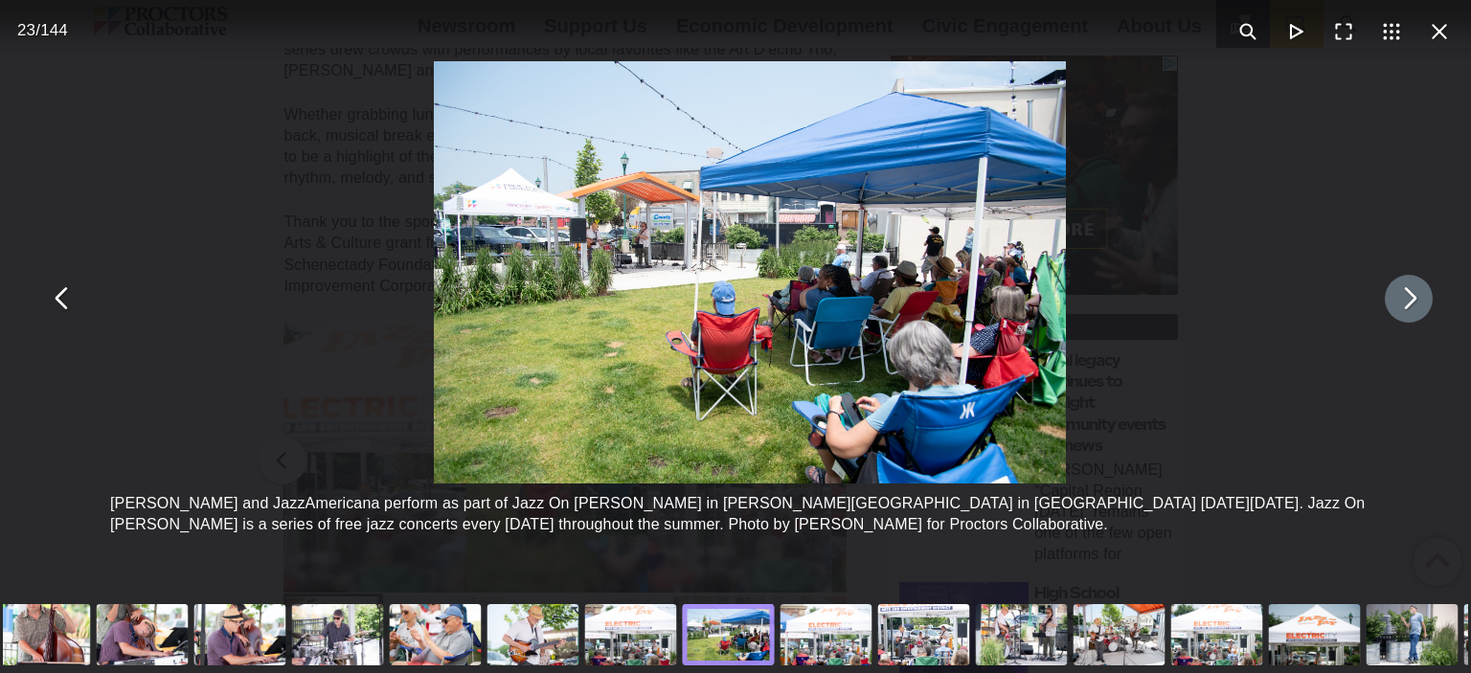
click at [1389, 305] on button "You can close this modal content with the ESC key" at bounding box center [1409, 299] width 48 height 48
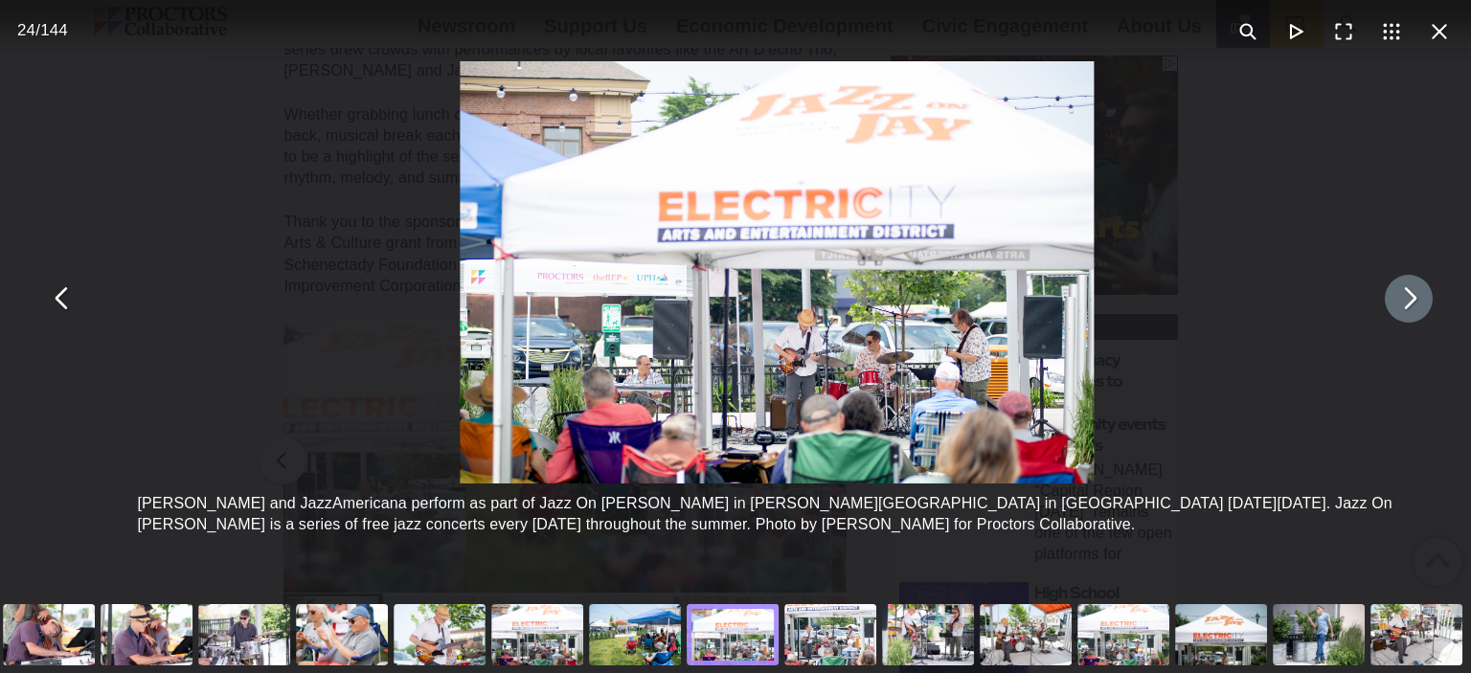
click at [1389, 305] on button "You can close this modal content with the ESC key" at bounding box center [1409, 299] width 48 height 48
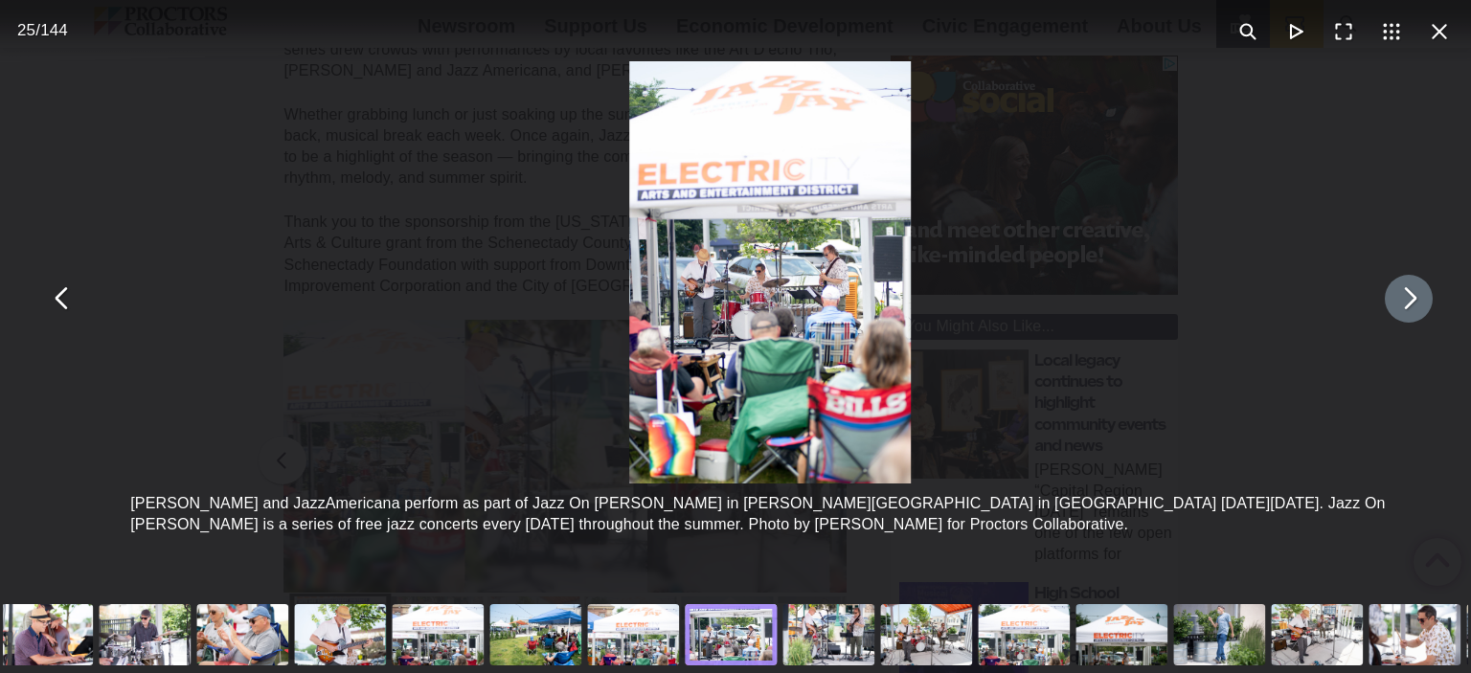
click at [1387, 303] on button "You can close this modal content with the ESC key" at bounding box center [1409, 299] width 48 height 48
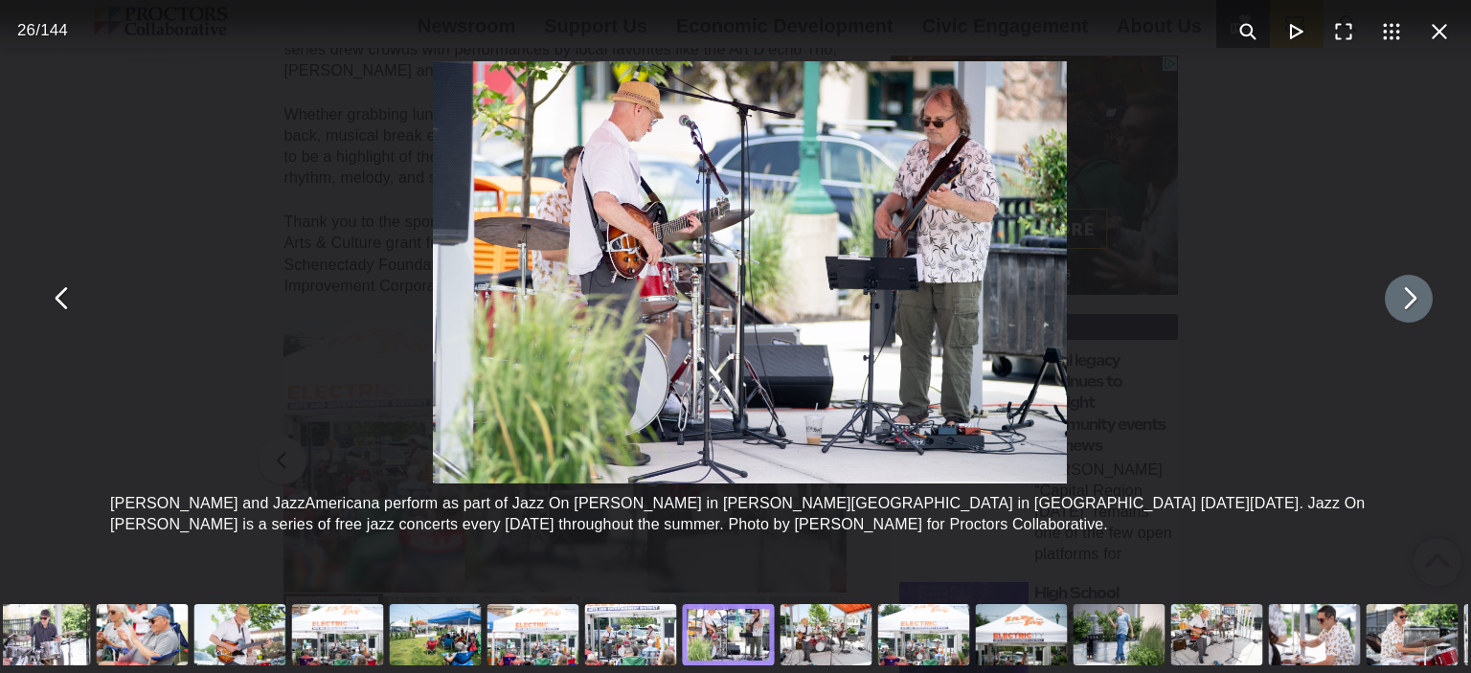
click at [1387, 302] on button "You can close this modal content with the ESC key" at bounding box center [1409, 299] width 48 height 48
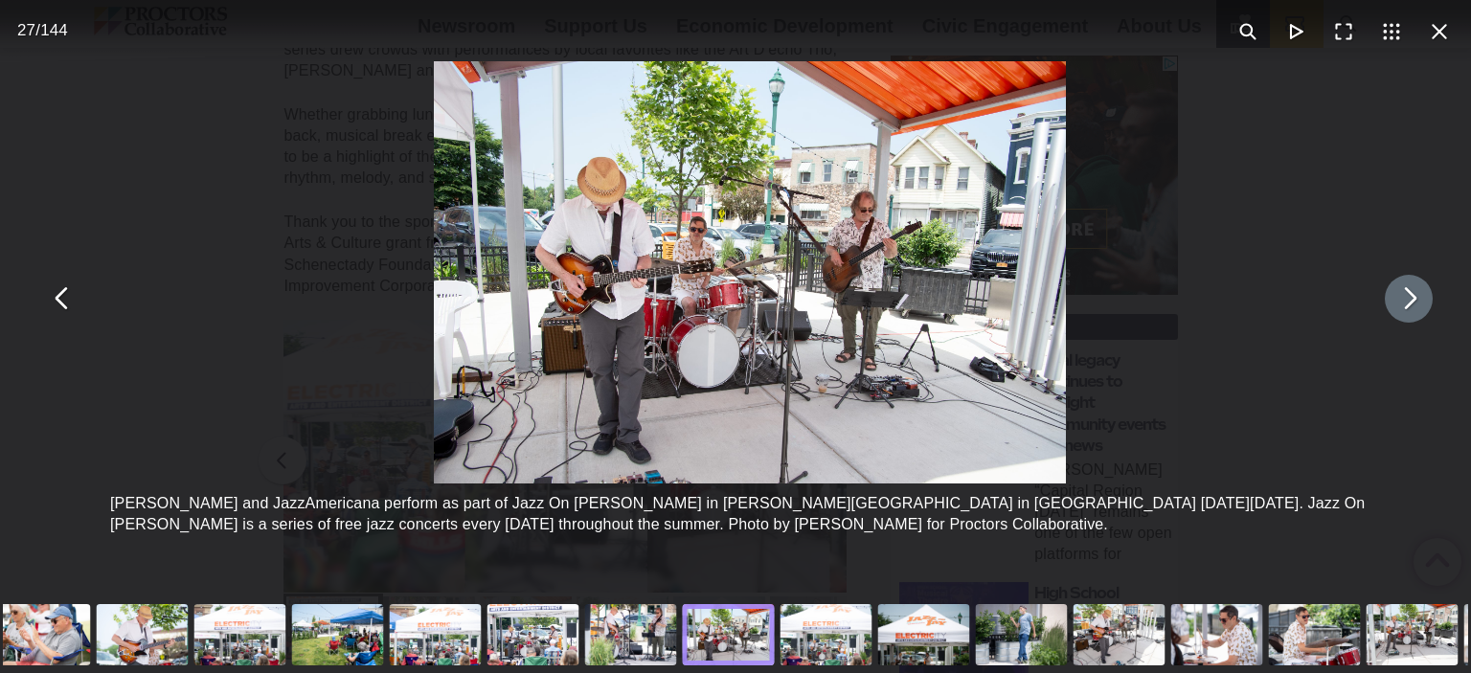
click at [1387, 302] on button "You can close this modal content with the ESC key" at bounding box center [1409, 299] width 48 height 48
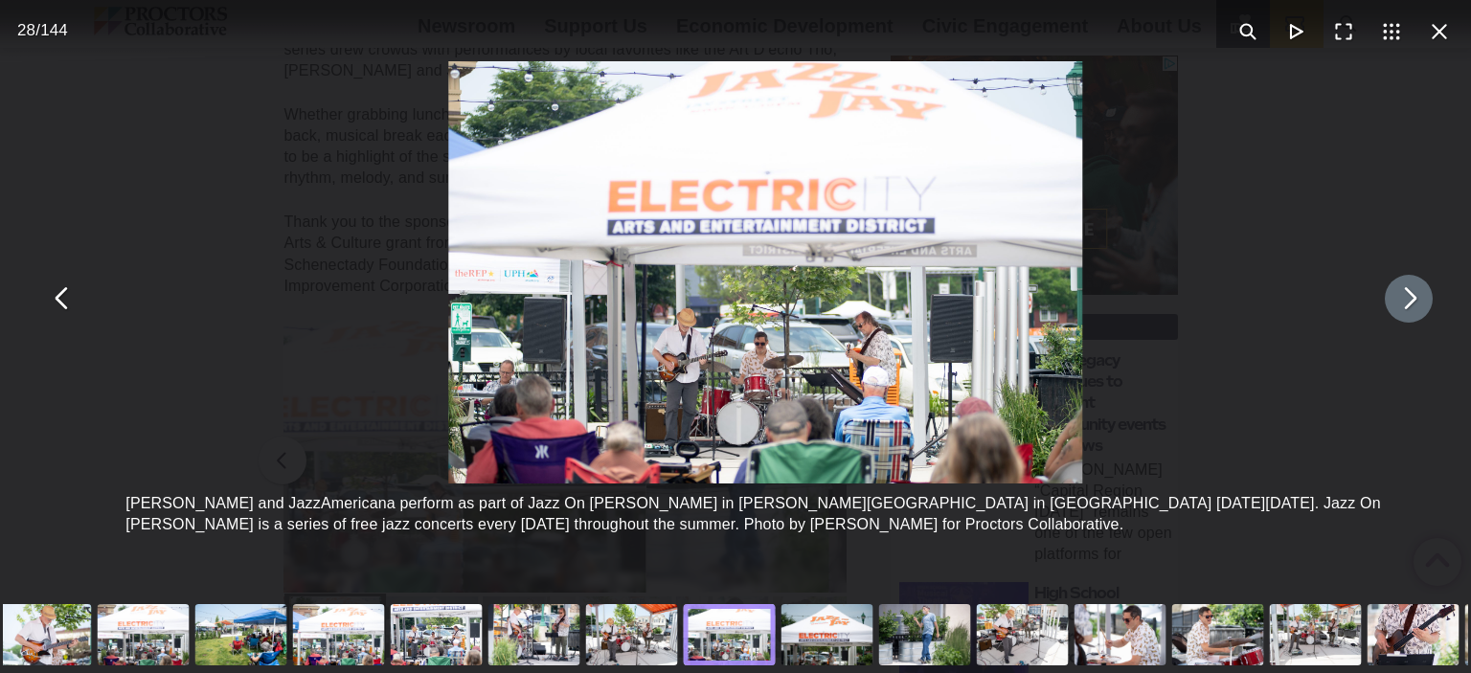
click at [1387, 302] on button "You can close this modal content with the ESC key" at bounding box center [1409, 299] width 48 height 48
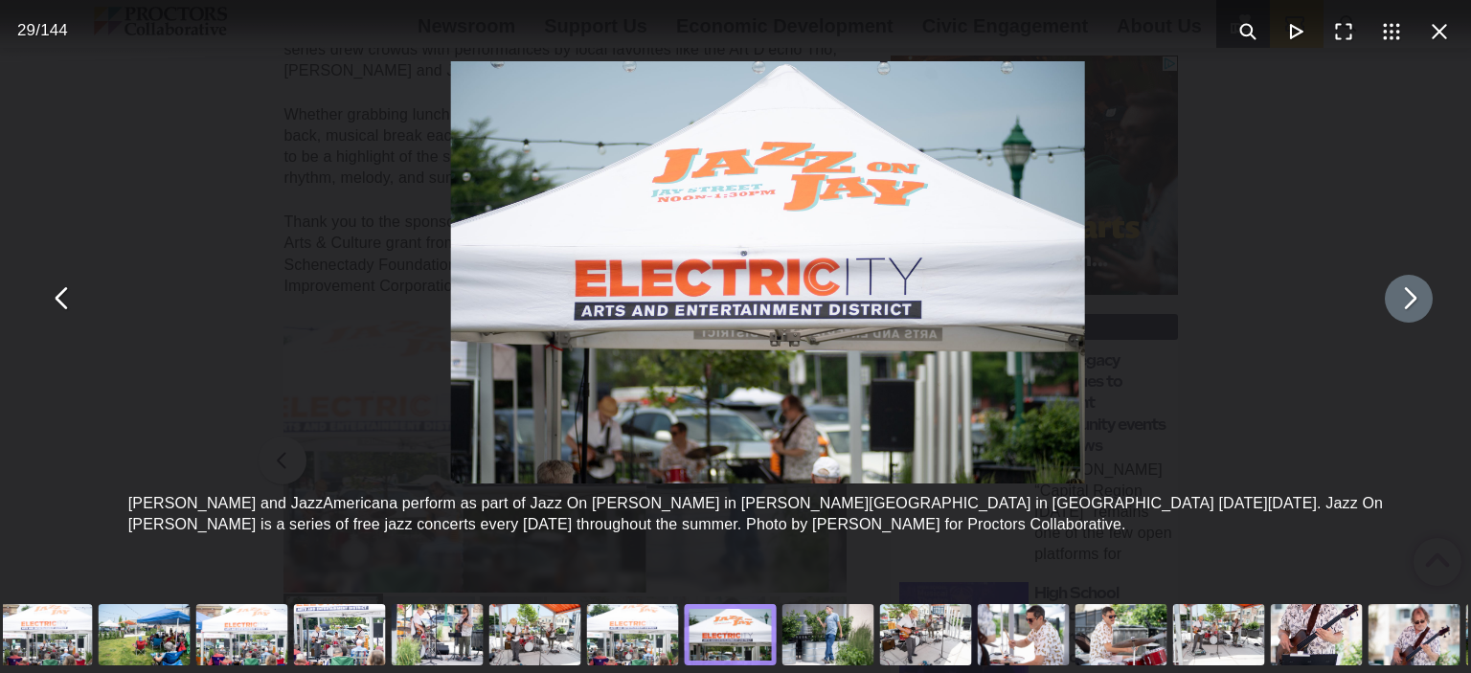
click at [1387, 302] on button "You can close this modal content with the ESC key" at bounding box center [1409, 299] width 48 height 48
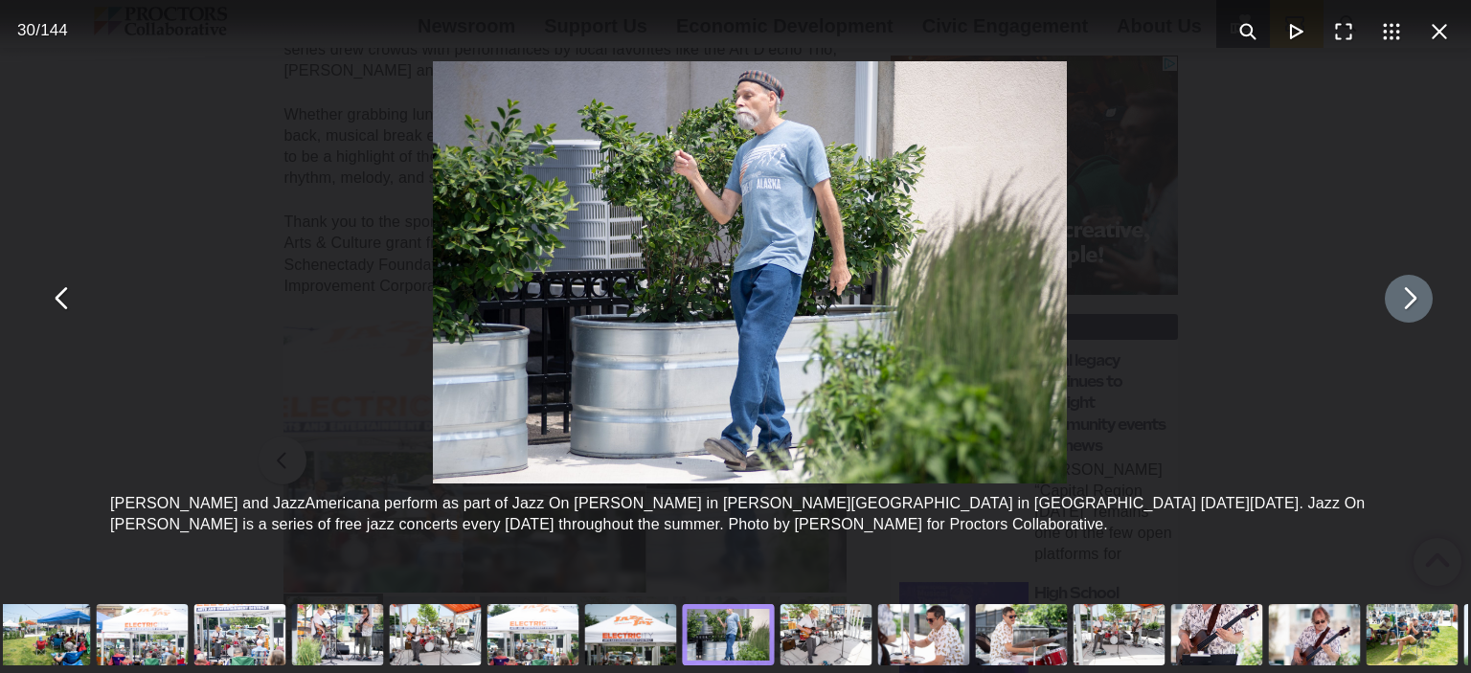
click at [1385, 300] on button "You can close this modal content with the ESC key" at bounding box center [1409, 299] width 48 height 48
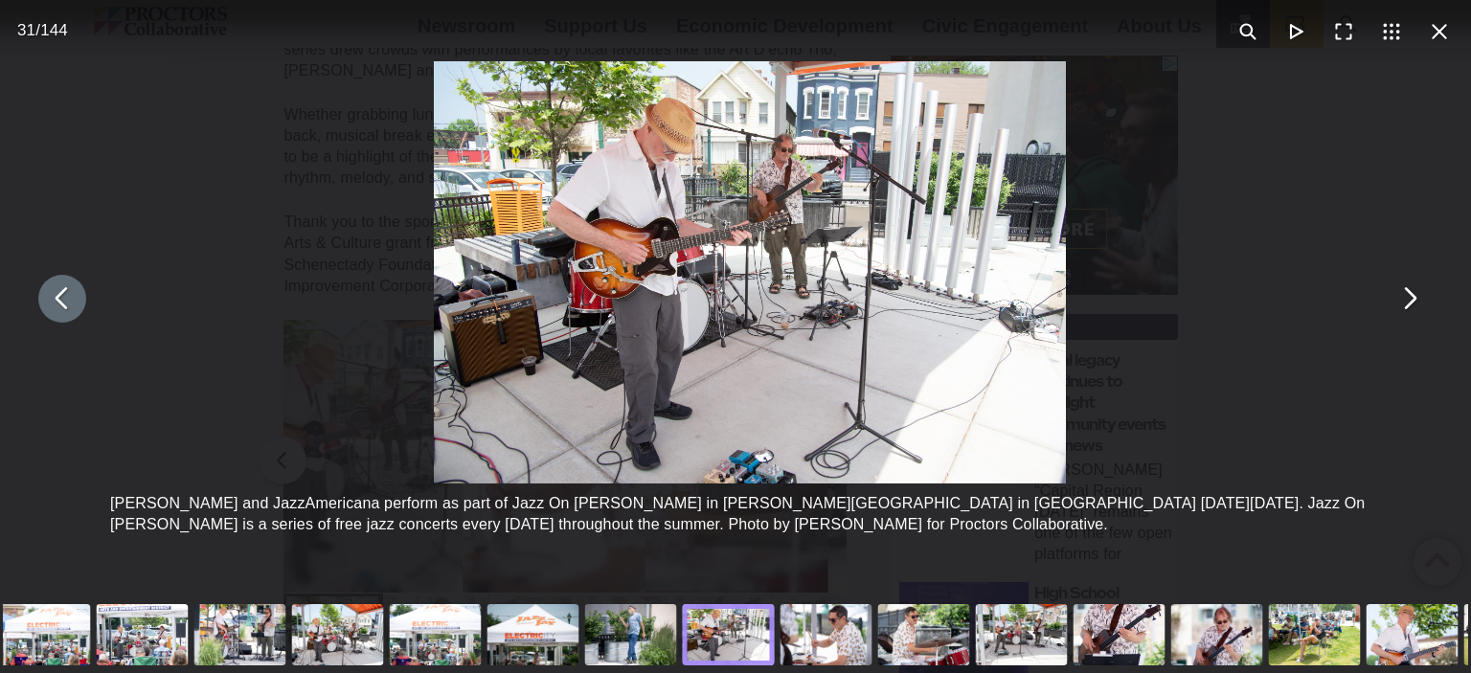
click at [60, 315] on button "You can close this modal content with the ESC key" at bounding box center [62, 299] width 48 height 48
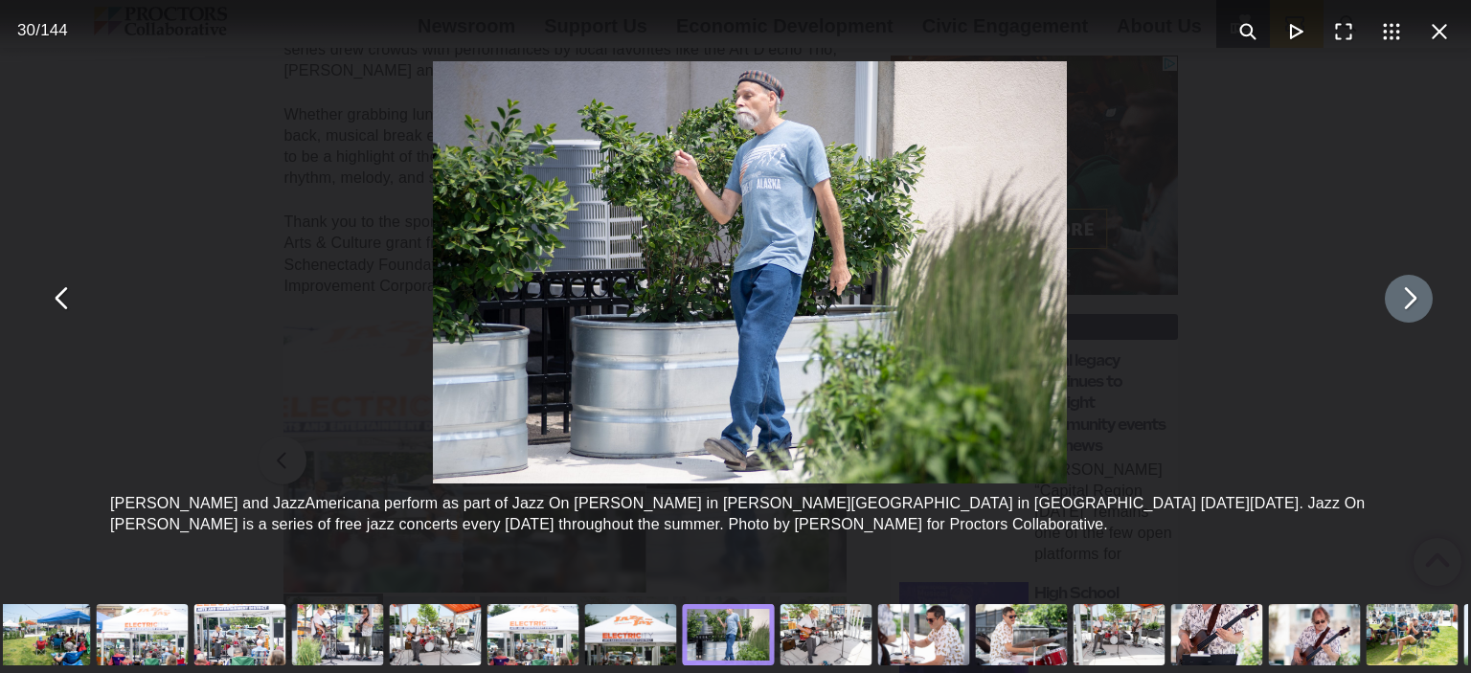
click at [1398, 308] on button "You can close this modal content with the ESC key" at bounding box center [1409, 299] width 48 height 48
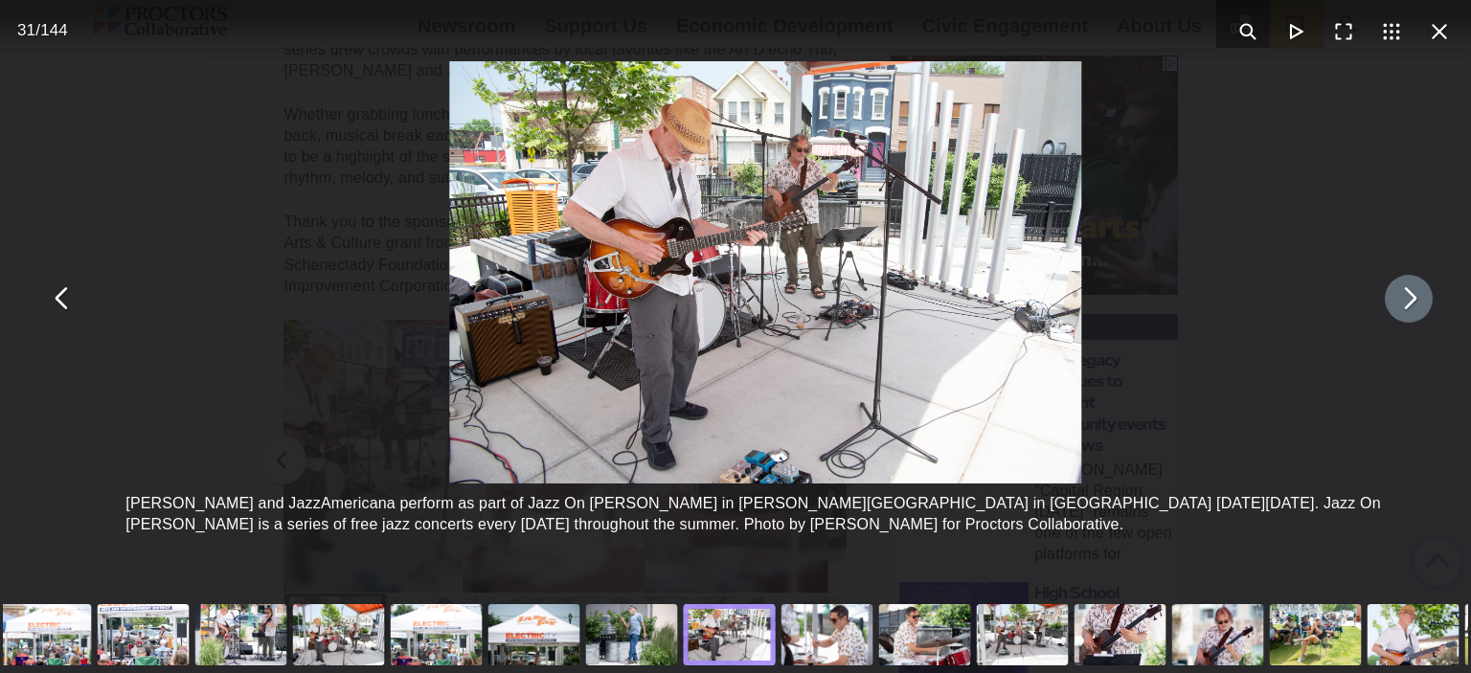
click at [1398, 308] on button "You can close this modal content with the ESC key" at bounding box center [1409, 299] width 48 height 48
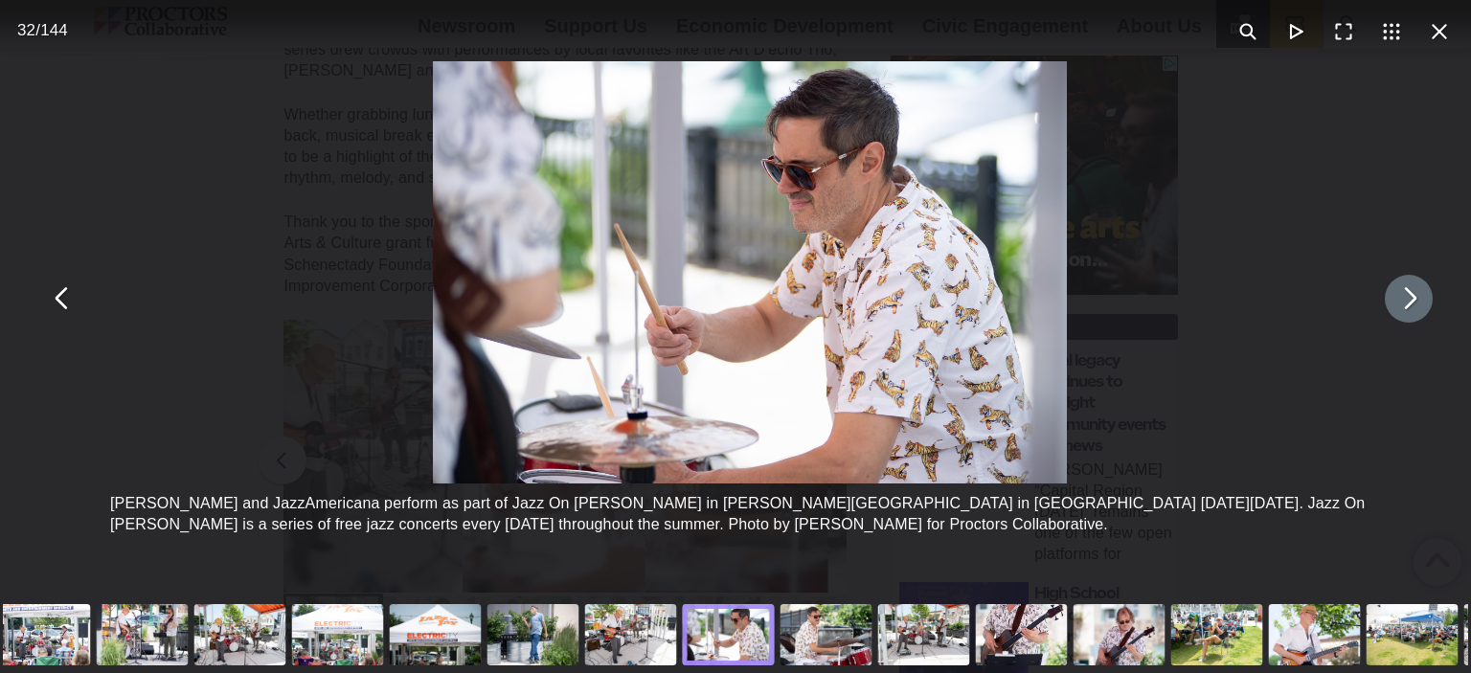
click at [1398, 308] on button "You can close this modal content with the ESC key" at bounding box center [1409, 299] width 48 height 48
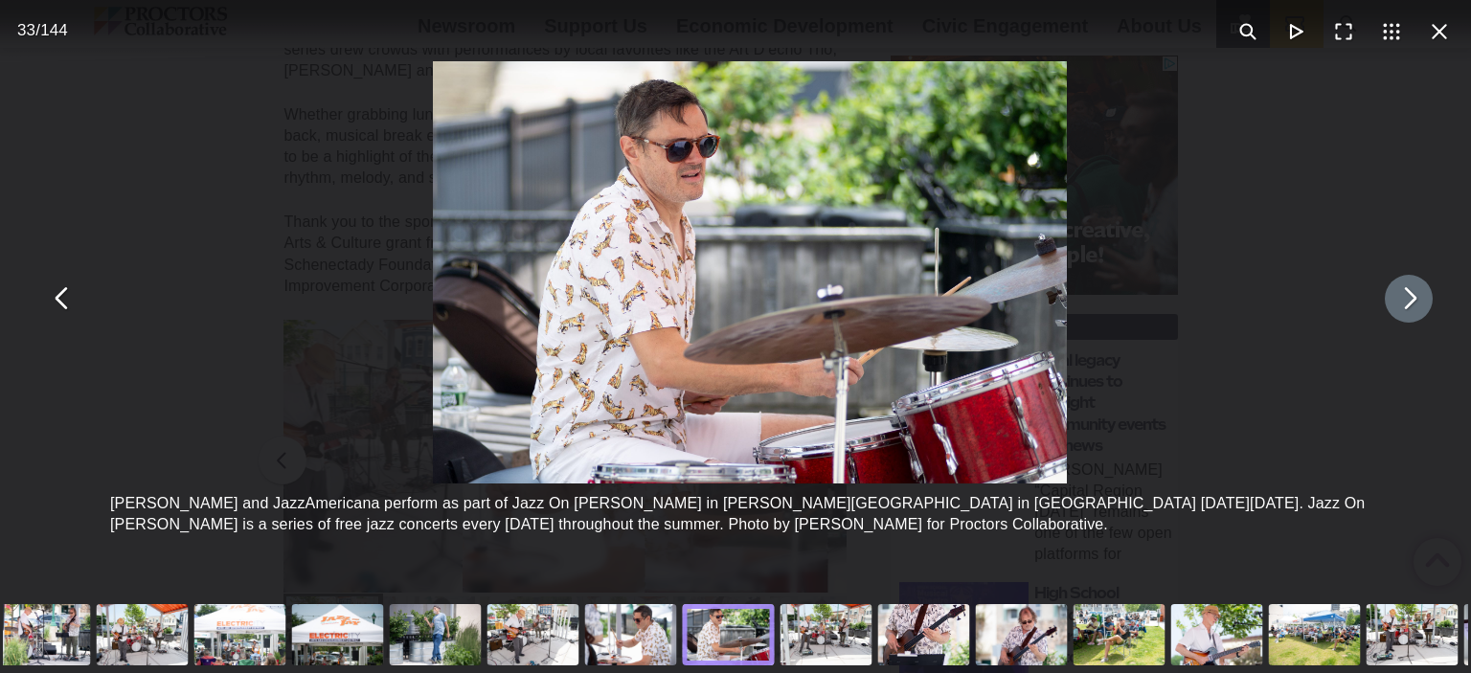
click at [1398, 308] on button "You can close this modal content with the ESC key" at bounding box center [1409, 299] width 48 height 48
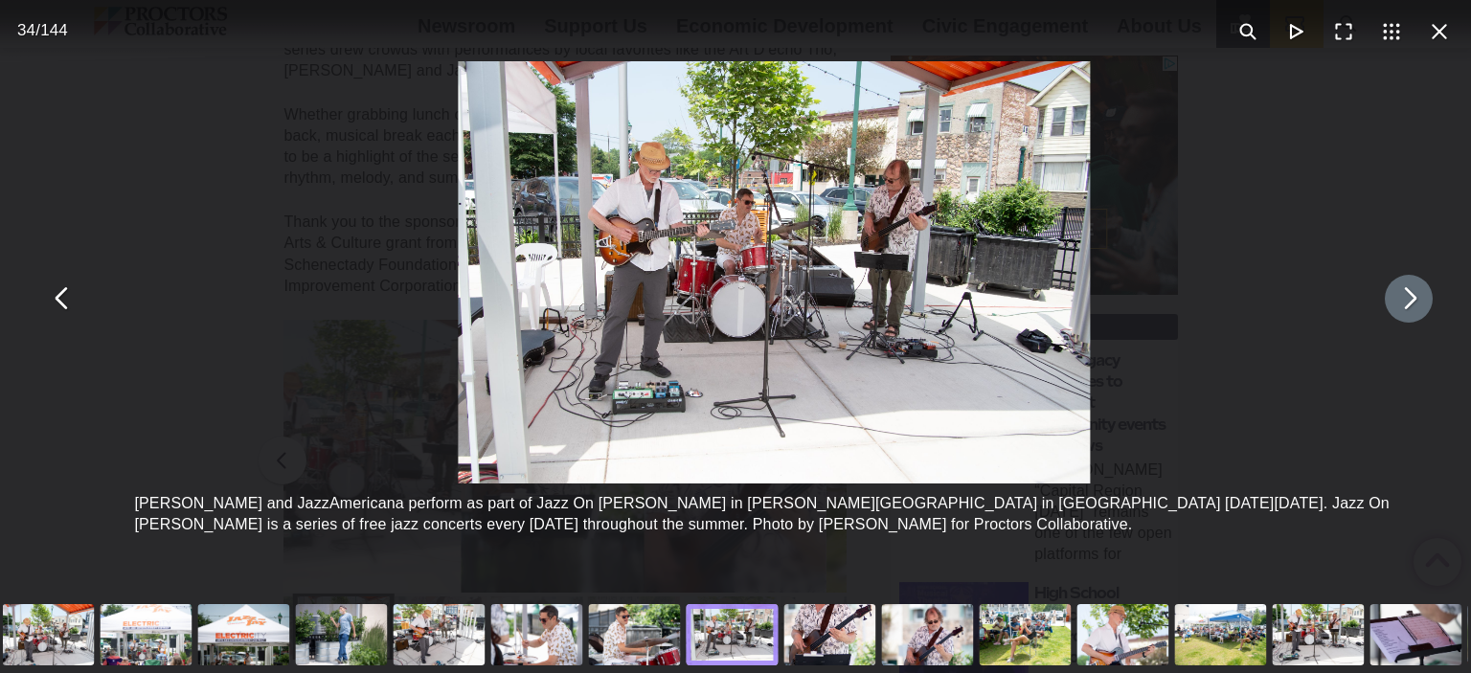
click at [1398, 308] on button "You can close this modal content with the ESC key" at bounding box center [1409, 299] width 48 height 48
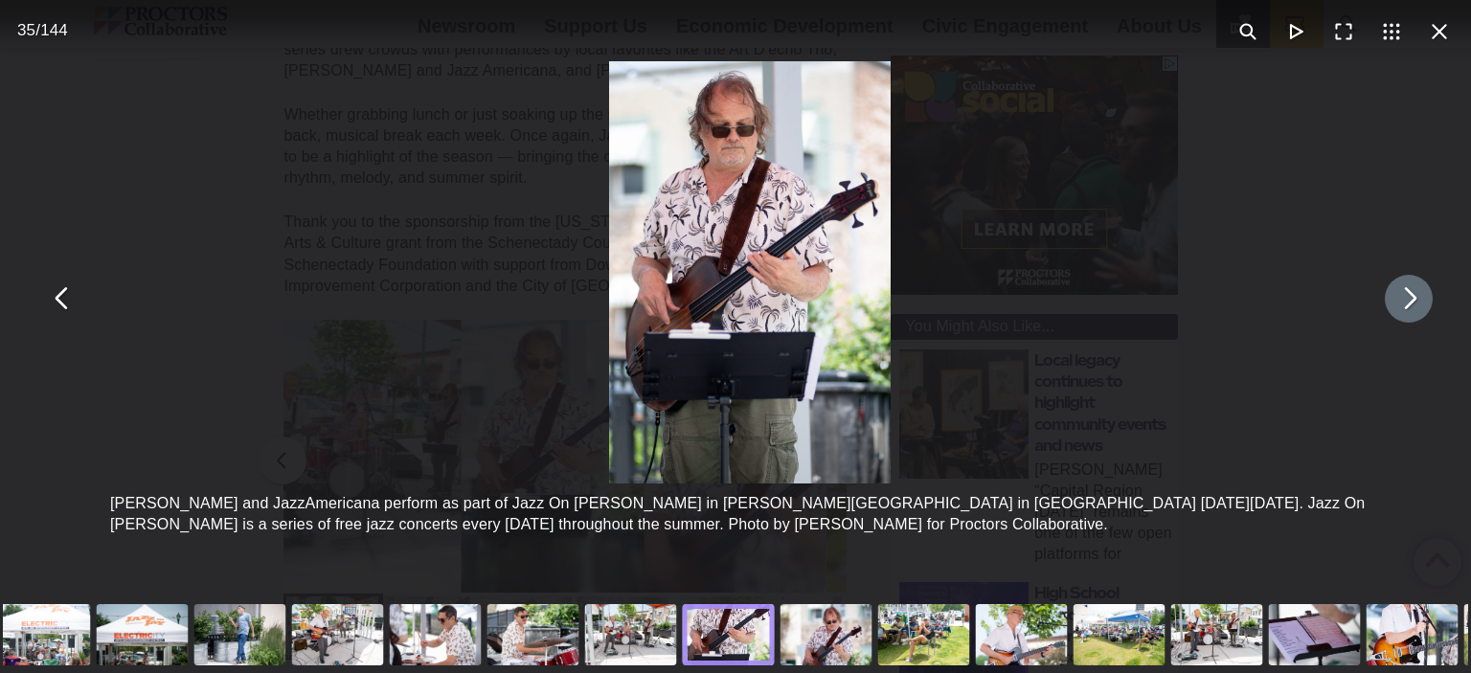
click at [1398, 308] on button "You can close this modal content with the ESC key" at bounding box center [1409, 299] width 48 height 48
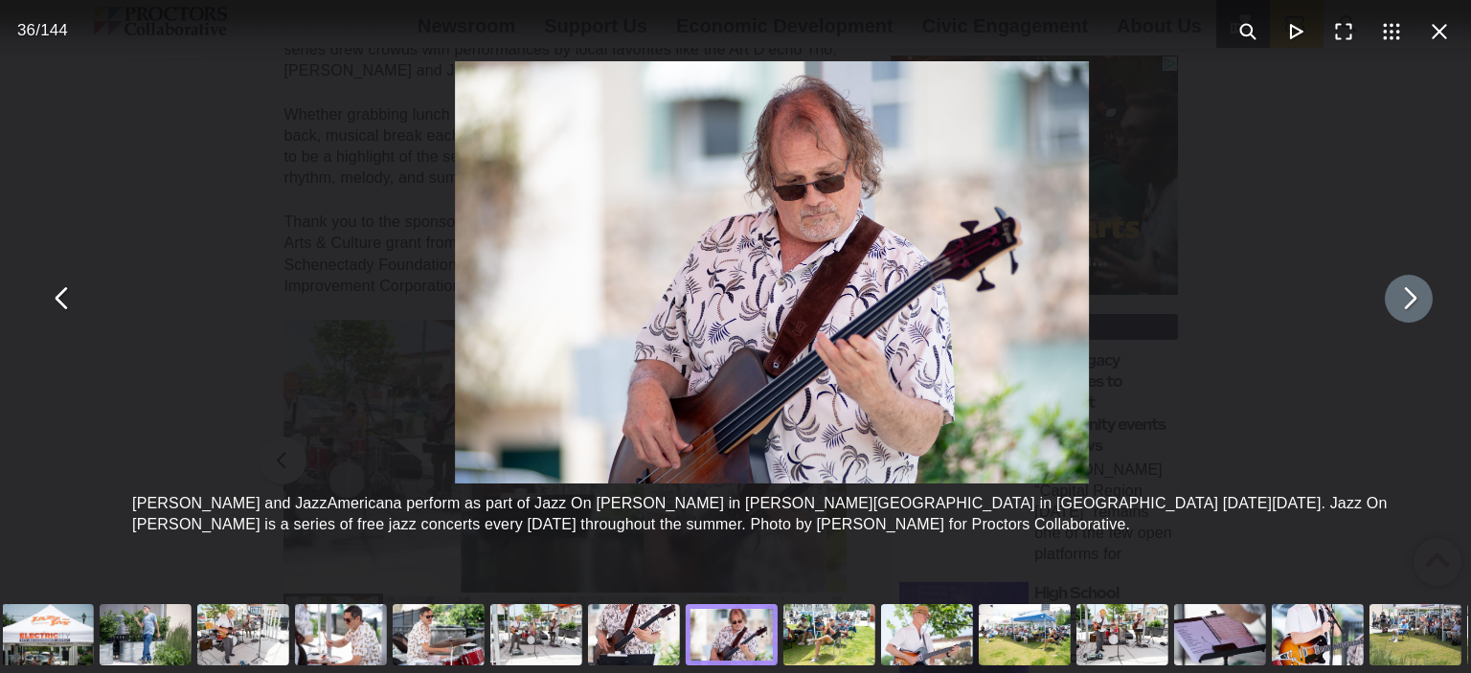
click at [1398, 308] on button "You can close this modal content with the ESC key" at bounding box center [1409, 299] width 48 height 48
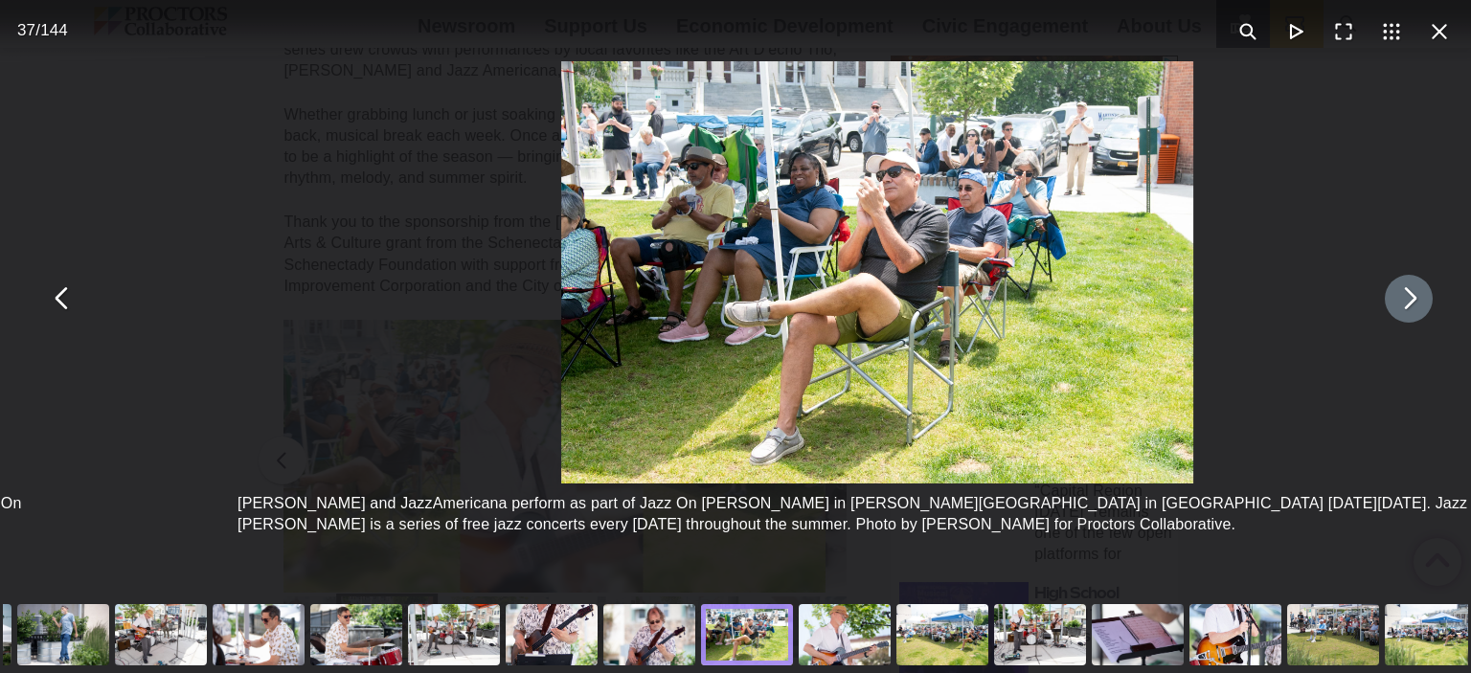
click at [1398, 308] on button "You can close this modal content with the ESC key" at bounding box center [1409, 299] width 48 height 48
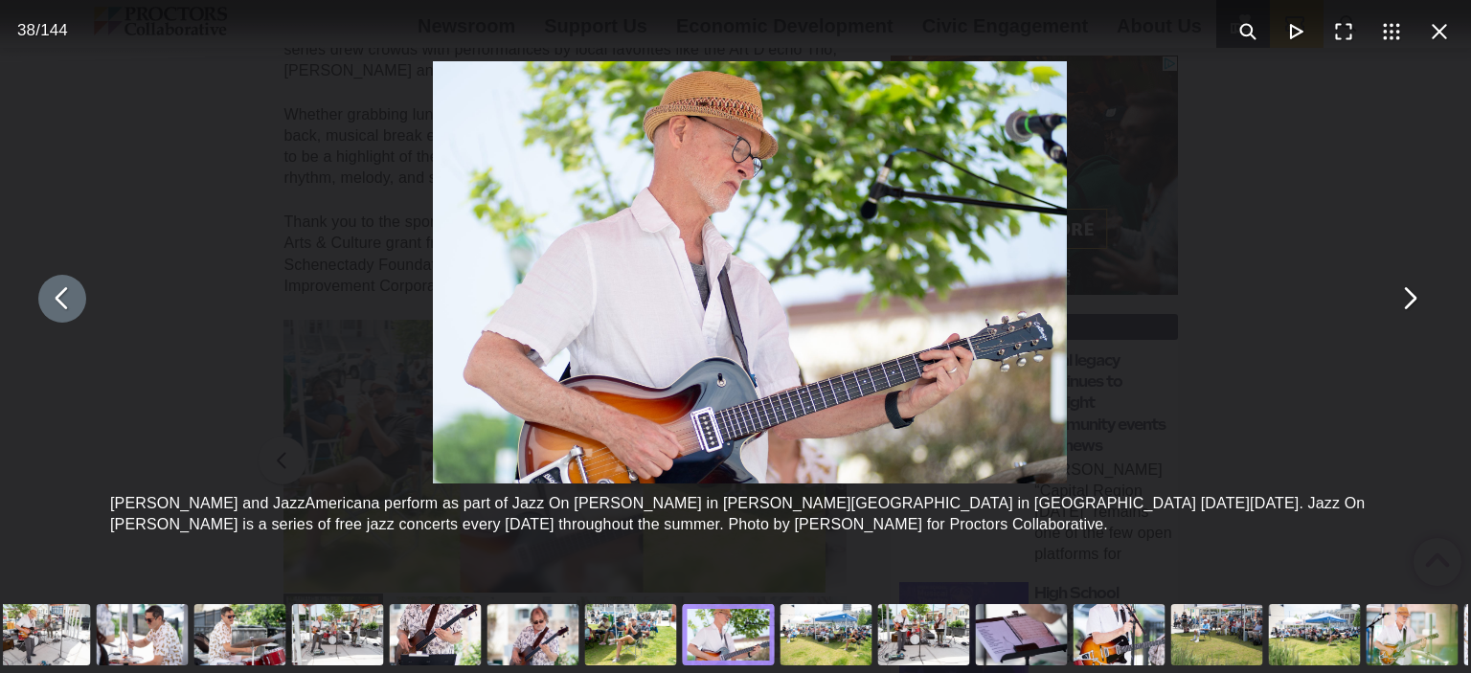
click at [66, 300] on button "You can close this modal content with the ESC key" at bounding box center [62, 299] width 48 height 48
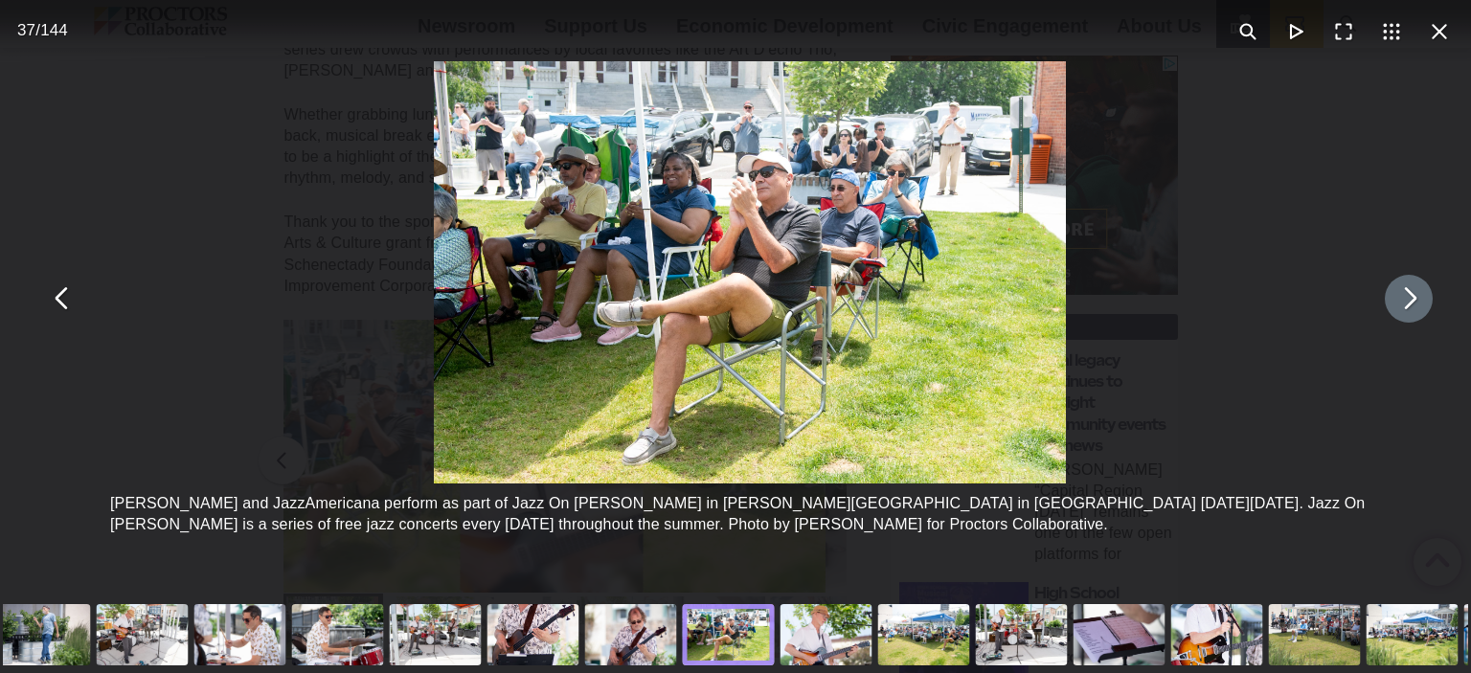
click at [1391, 311] on button "You can close this modal content with the ESC key" at bounding box center [1409, 299] width 48 height 48
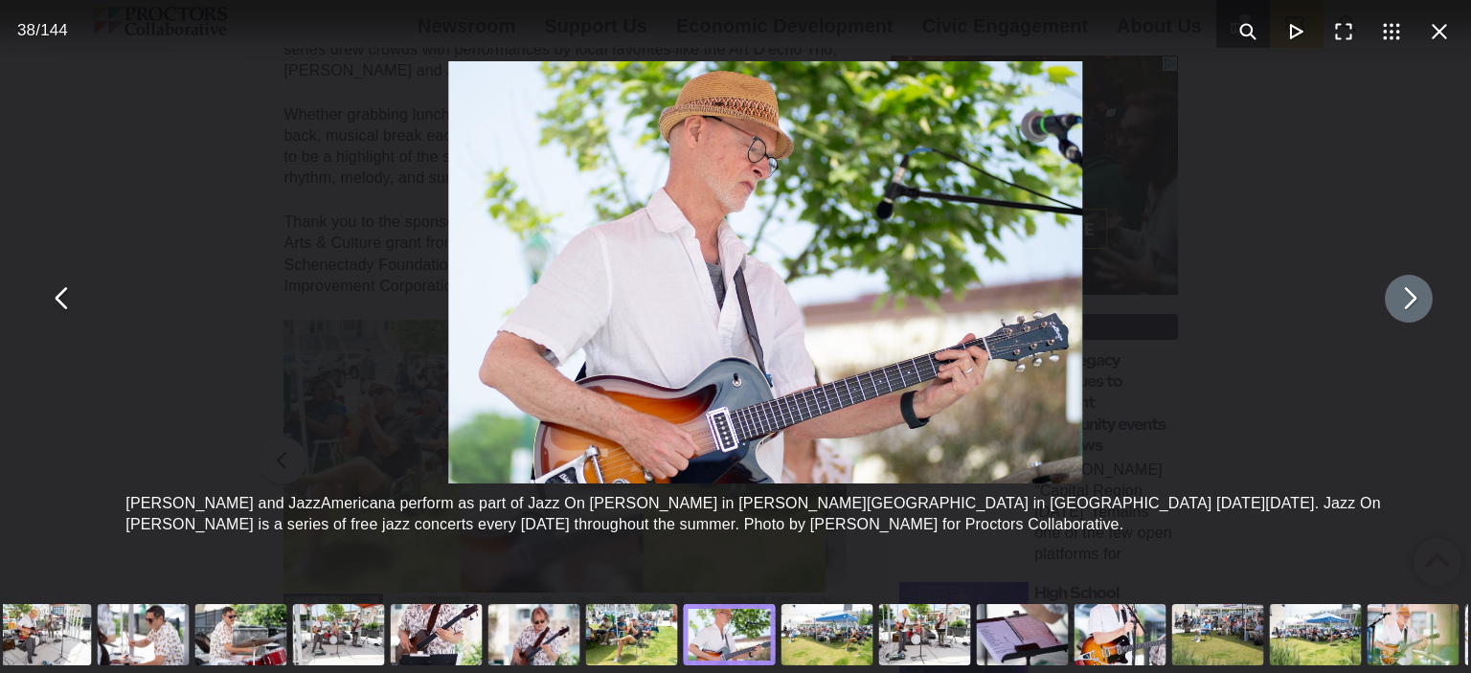
click at [1391, 311] on button "You can close this modal content with the ESC key" at bounding box center [1409, 299] width 48 height 48
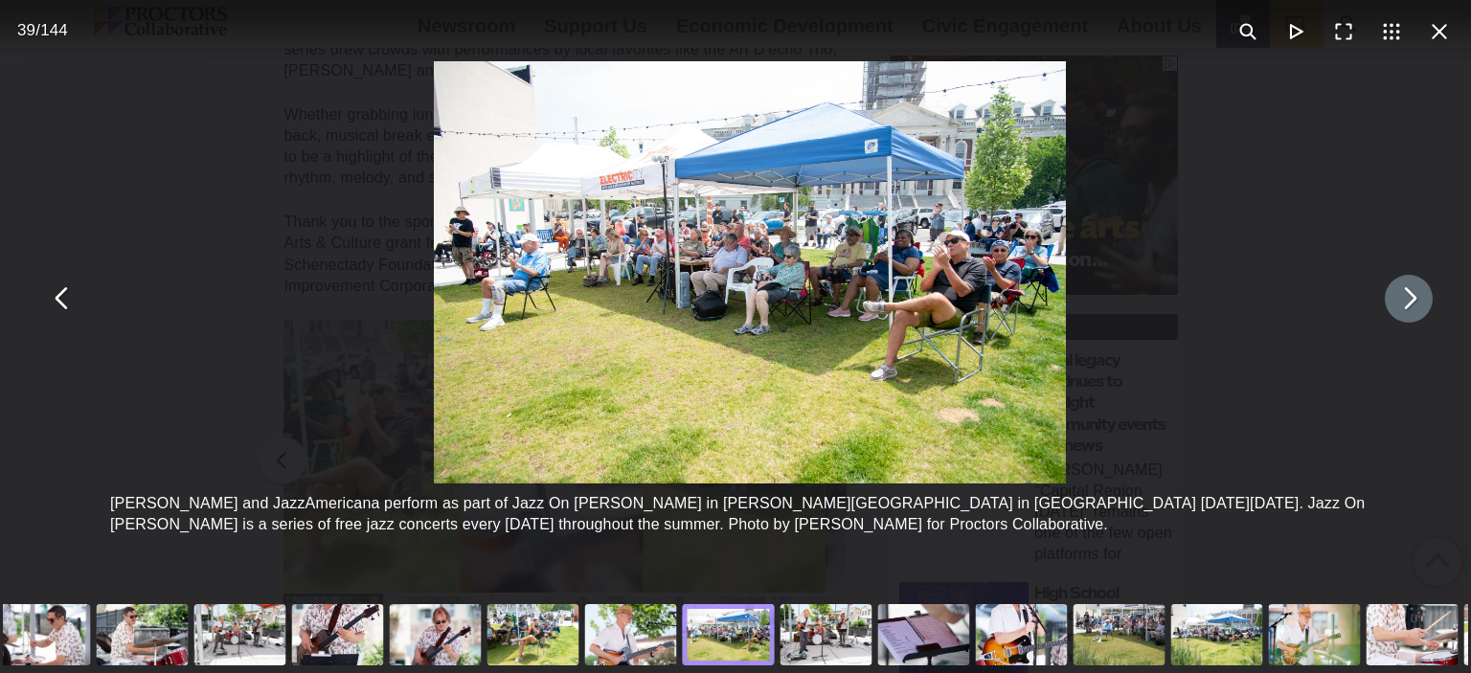
click at [1391, 311] on button "You can close this modal content with the ESC key" at bounding box center [1409, 299] width 48 height 48
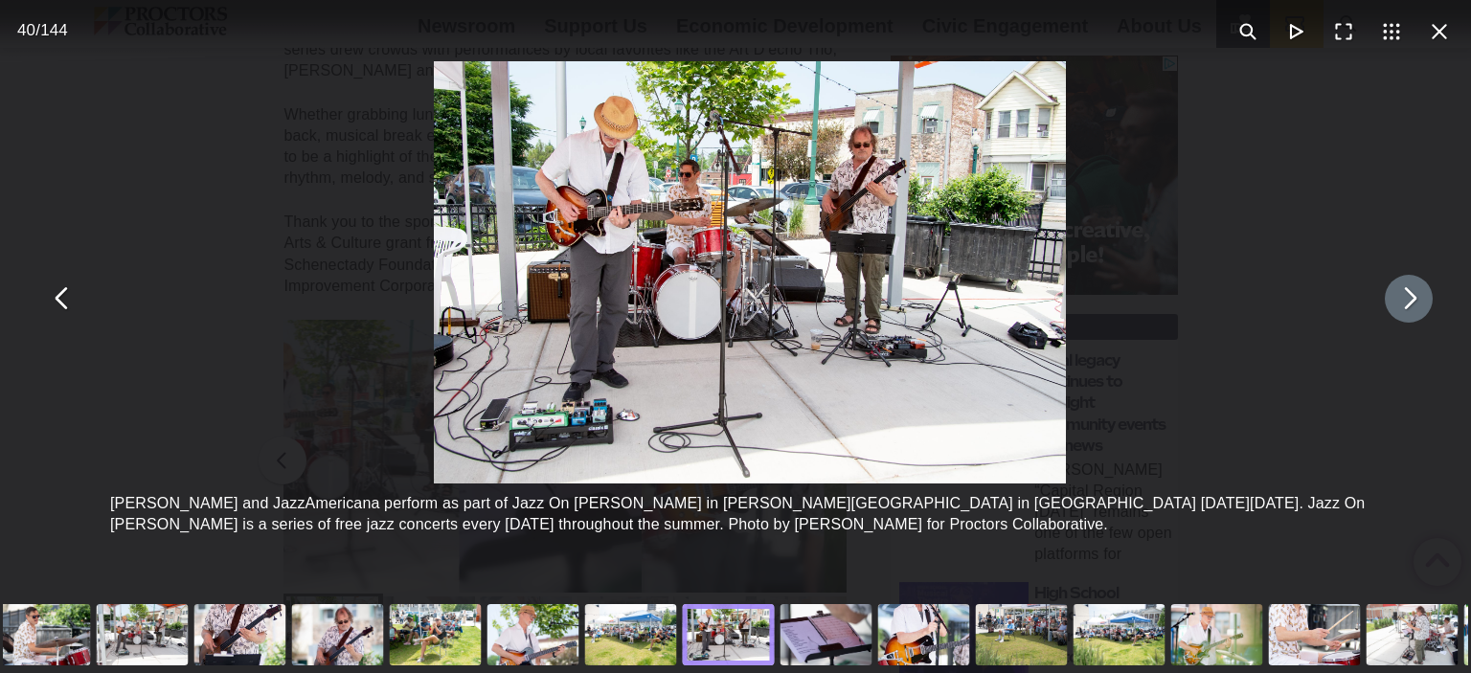
click at [1391, 311] on button "You can close this modal content with the ESC key" at bounding box center [1409, 299] width 48 height 48
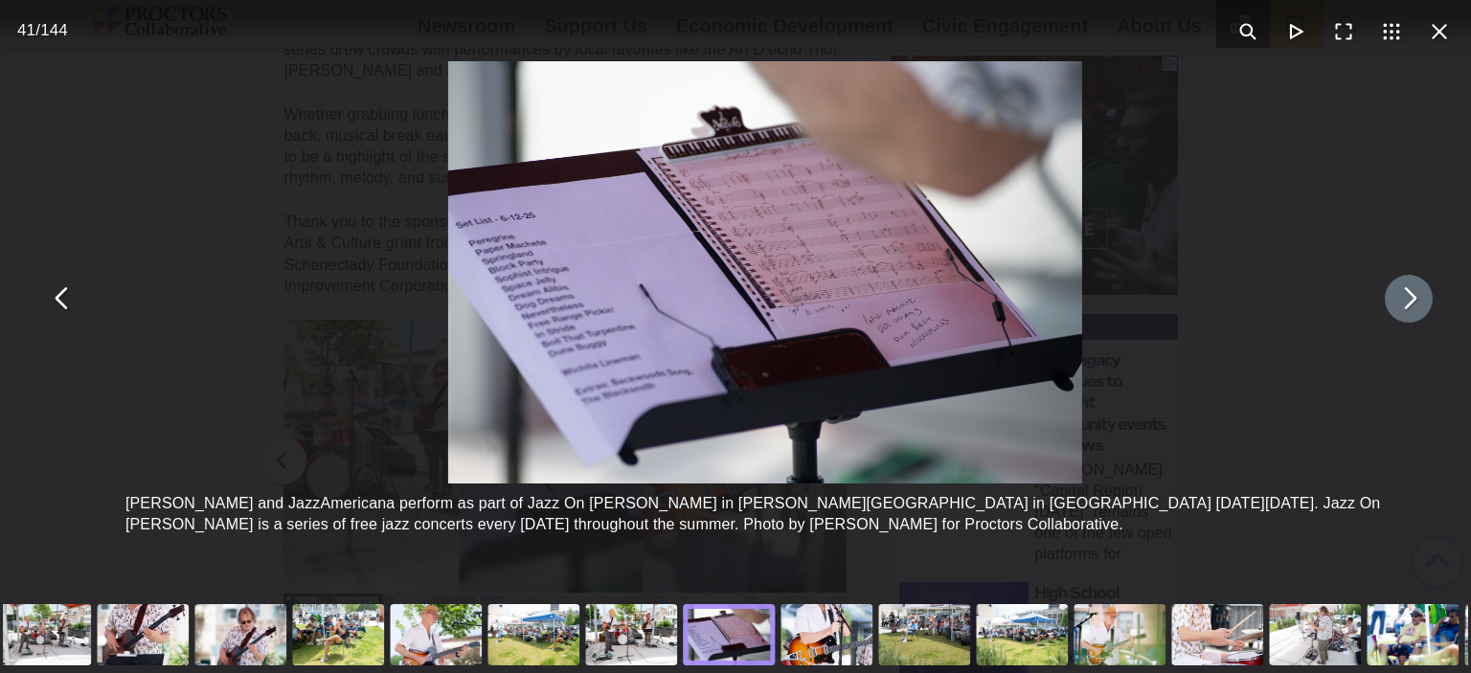
click at [1391, 311] on button "You can close this modal content with the ESC key" at bounding box center [1409, 299] width 48 height 48
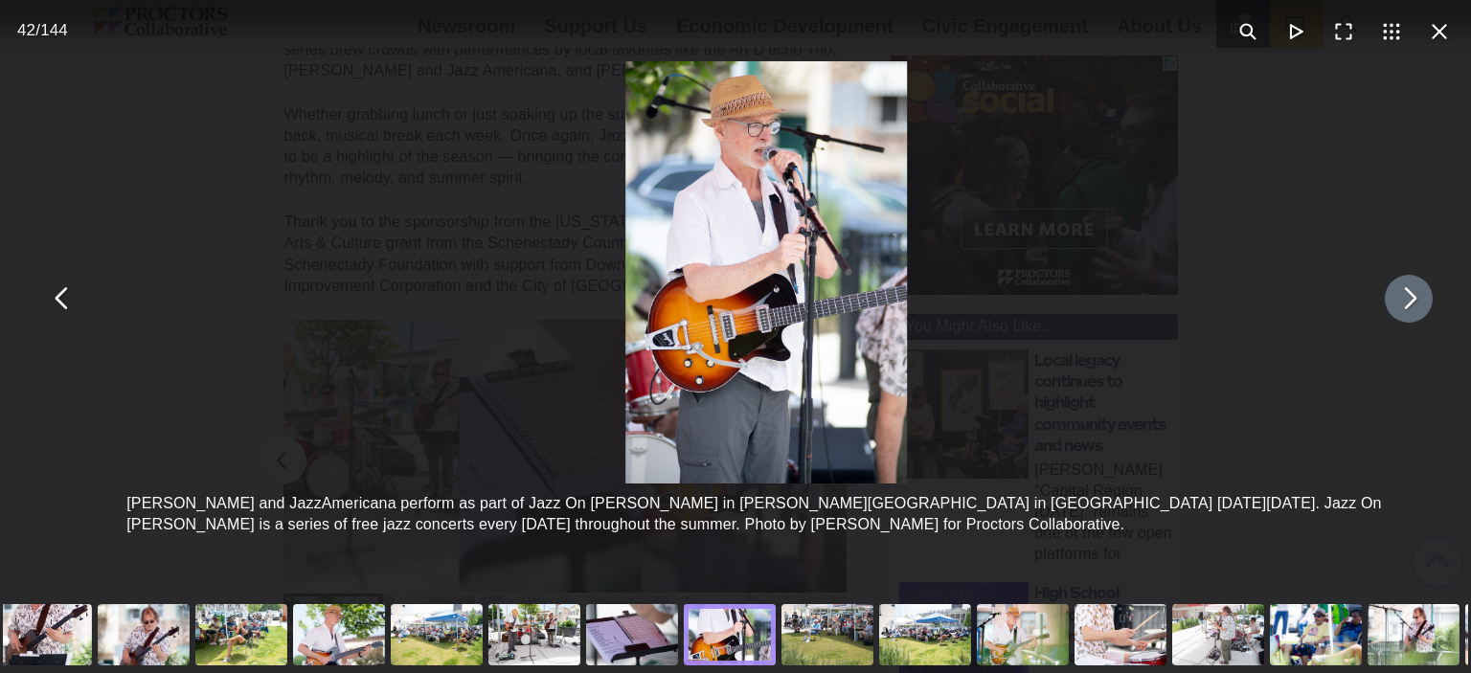
click at [1391, 311] on button "You can close this modal content with the ESC key" at bounding box center [1409, 299] width 48 height 48
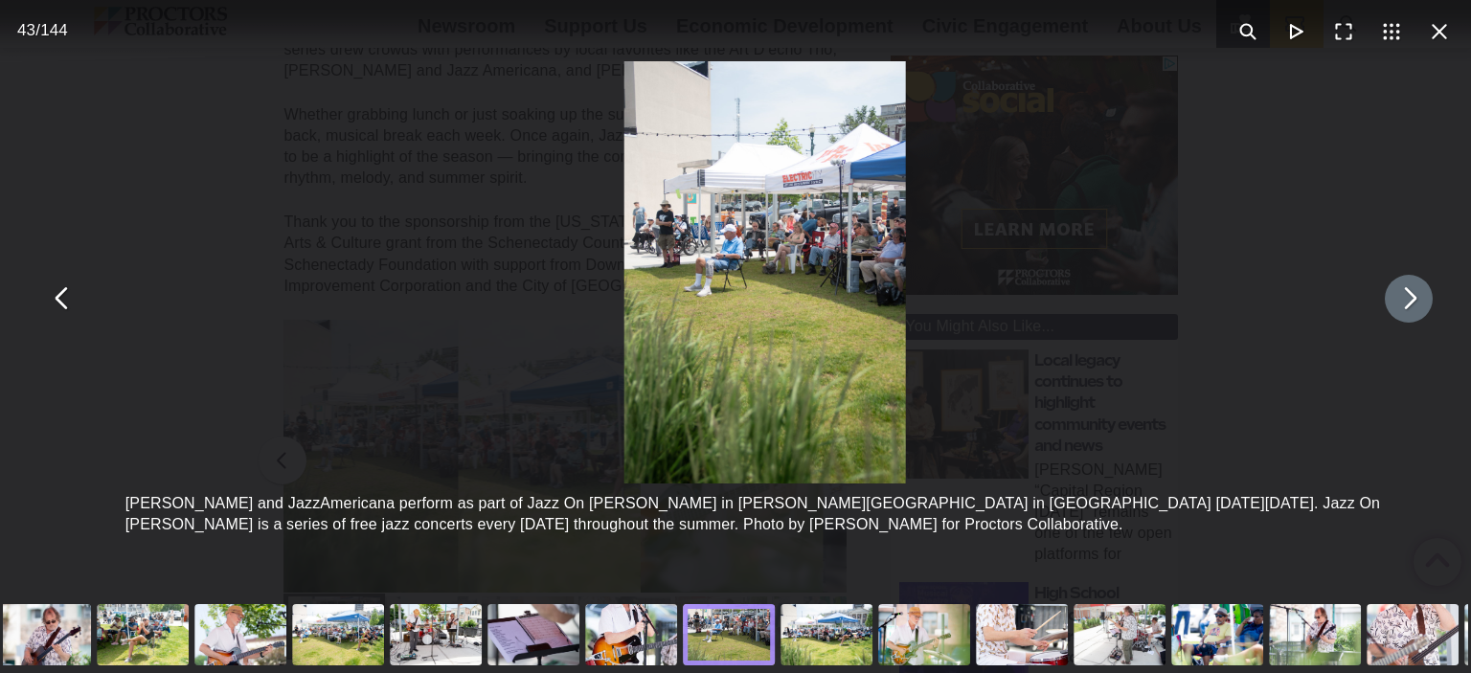
click at [1391, 311] on button "You can close this modal content with the ESC key" at bounding box center [1409, 299] width 48 height 48
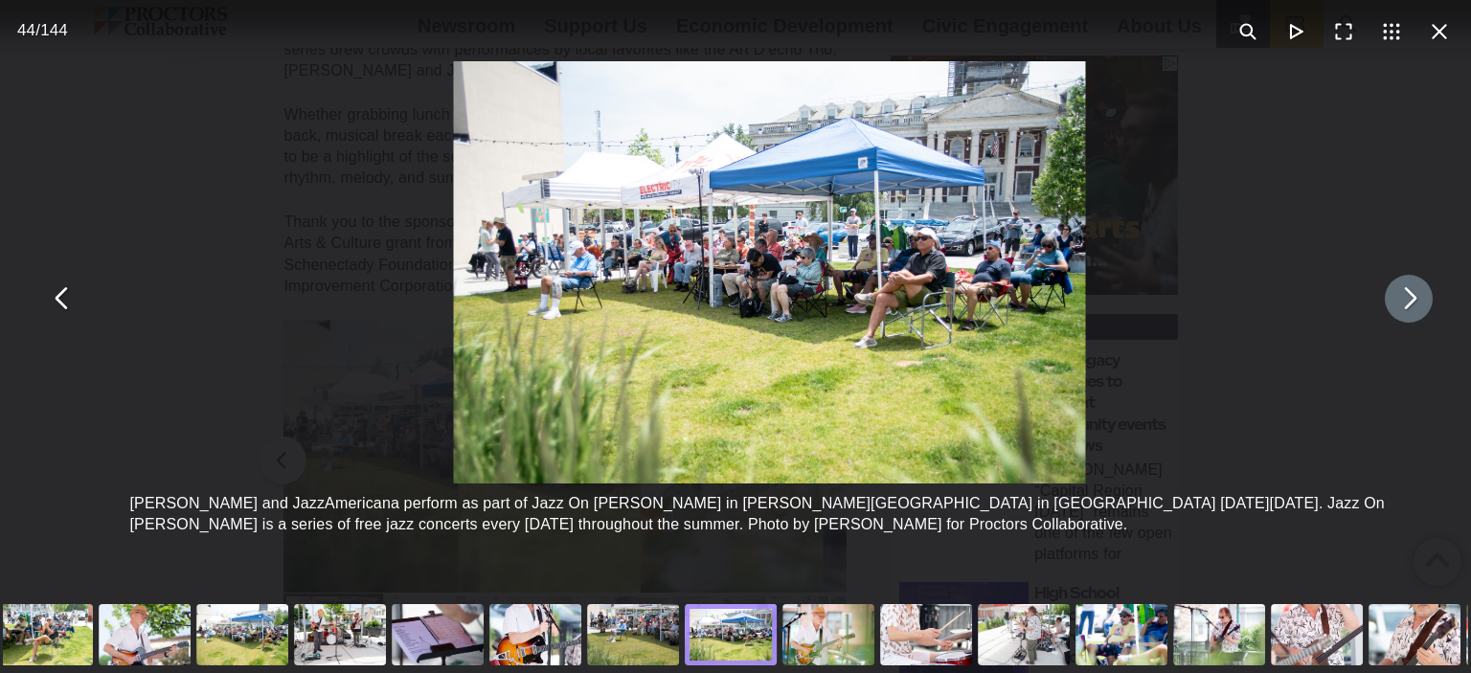
click at [1391, 311] on button "You can close this modal content with the ESC key" at bounding box center [1409, 299] width 48 height 48
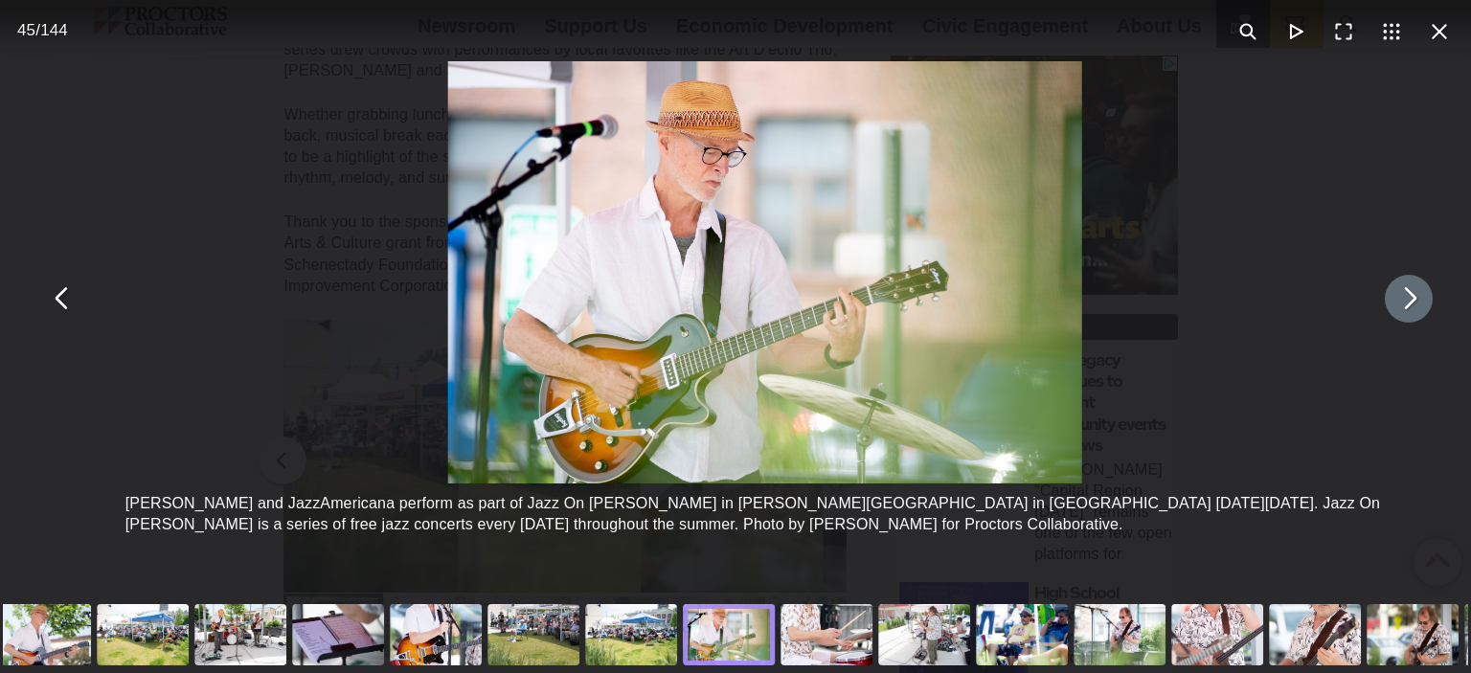
click at [1391, 311] on button "You can close this modal content with the ESC key" at bounding box center [1409, 299] width 48 height 48
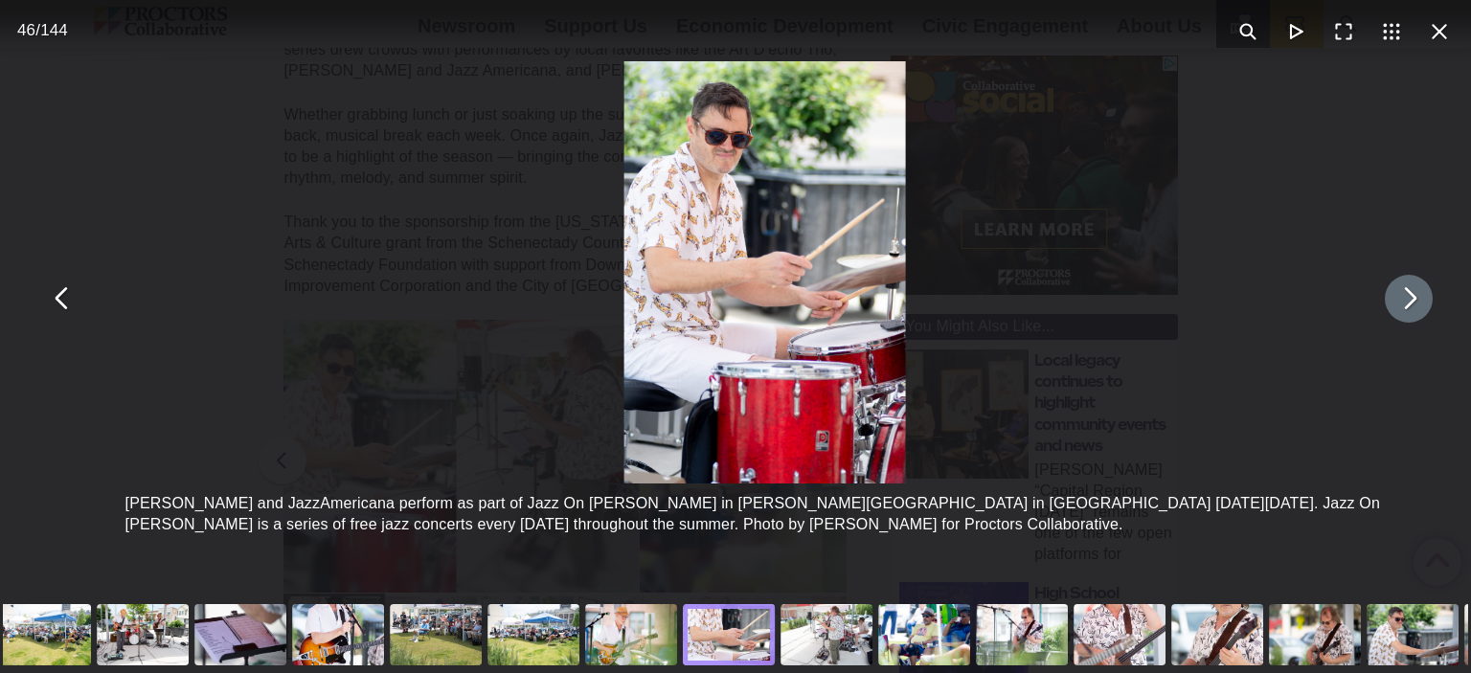
click at [1391, 311] on button "You can close this modal content with the ESC key" at bounding box center [1409, 299] width 48 height 48
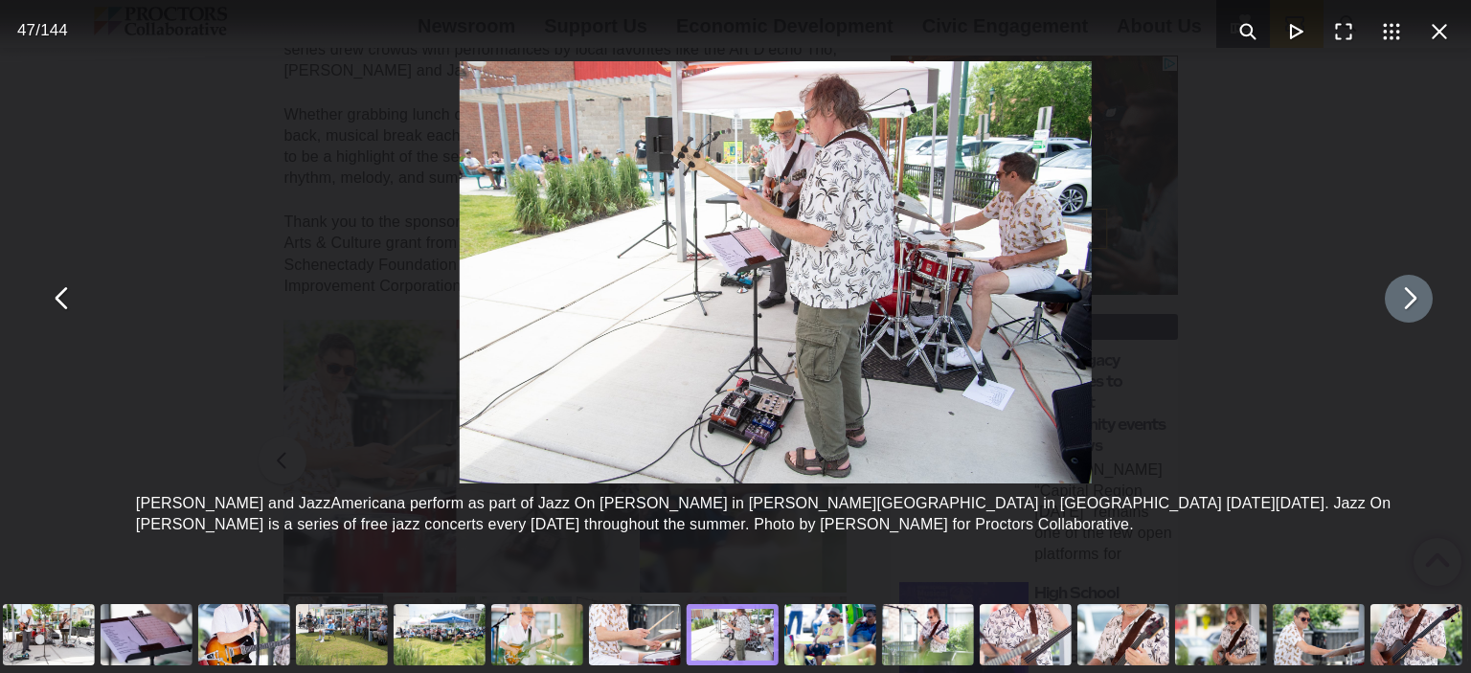
click at [1391, 311] on button "You can close this modal content with the ESC key" at bounding box center [1409, 299] width 48 height 48
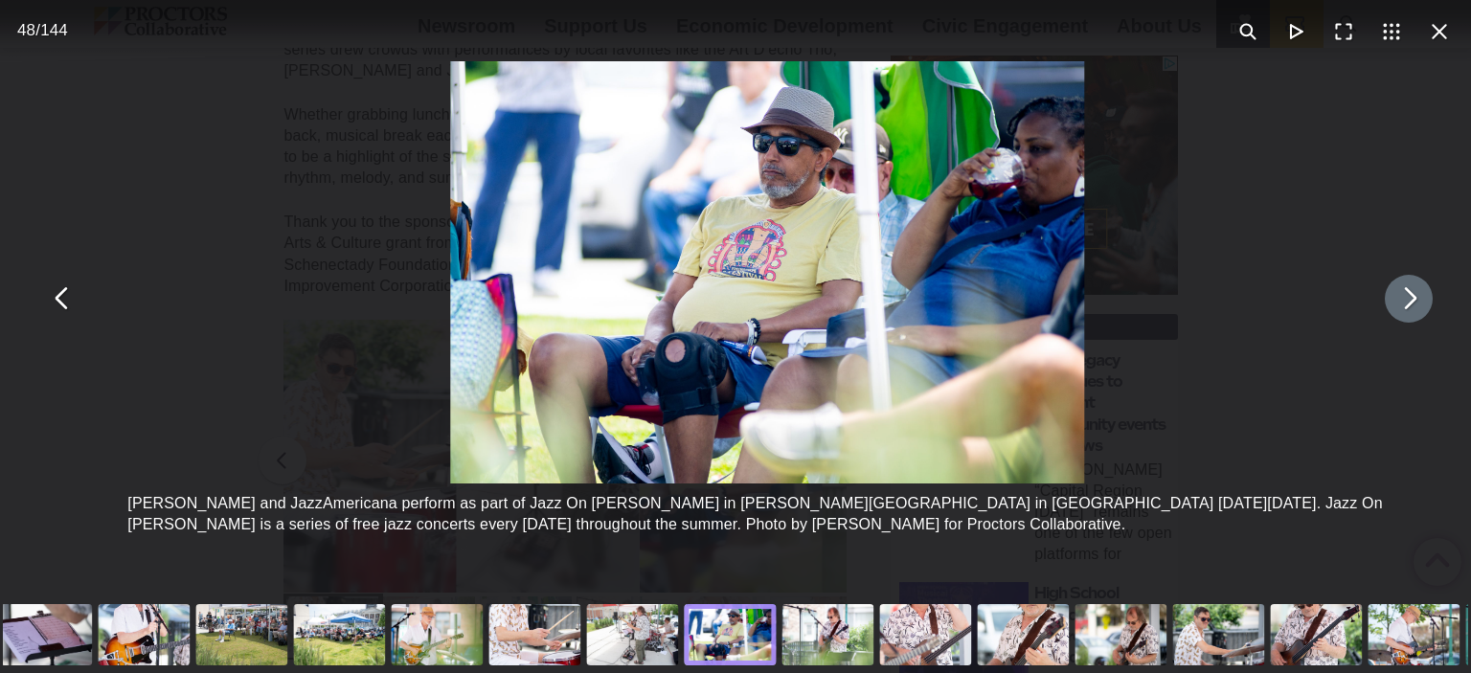
click at [1391, 311] on button "You can close this modal content with the ESC key" at bounding box center [1409, 299] width 48 height 48
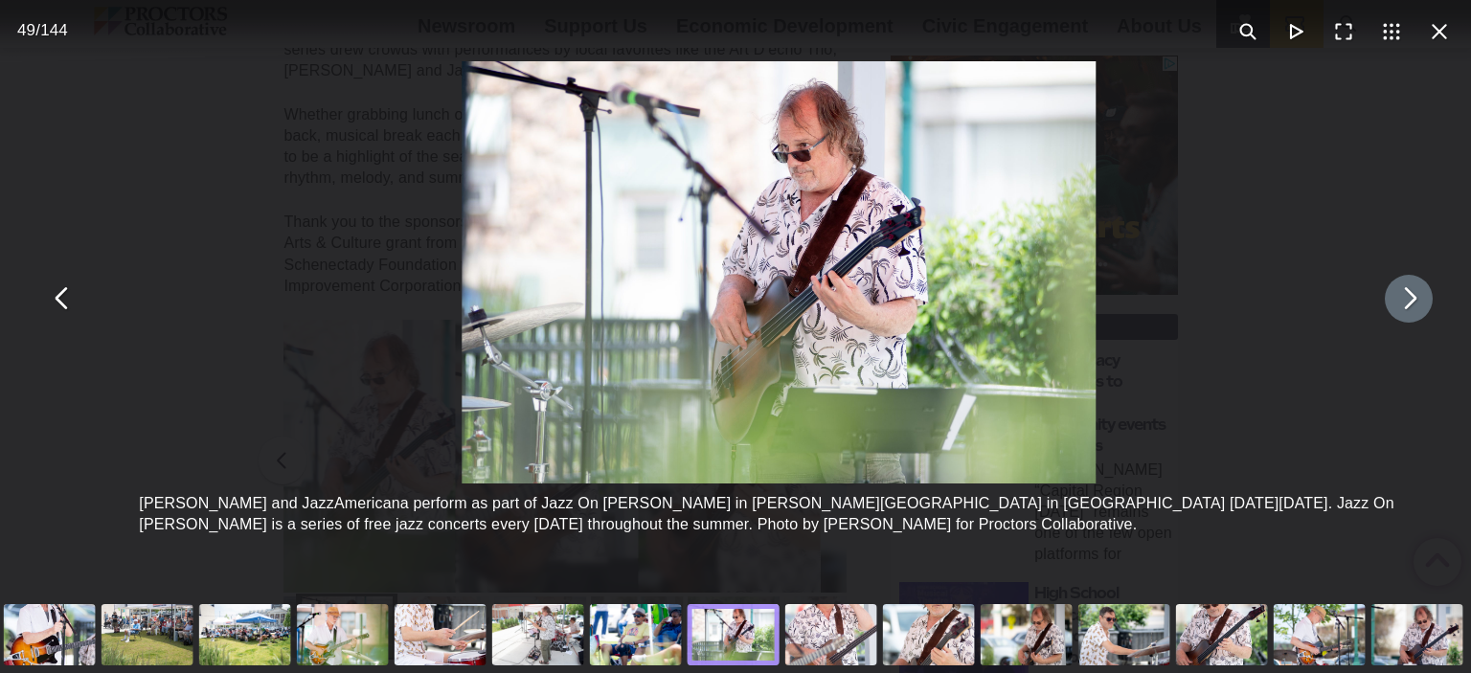
click at [1391, 311] on button "You can close this modal content with the ESC key" at bounding box center [1409, 299] width 48 height 48
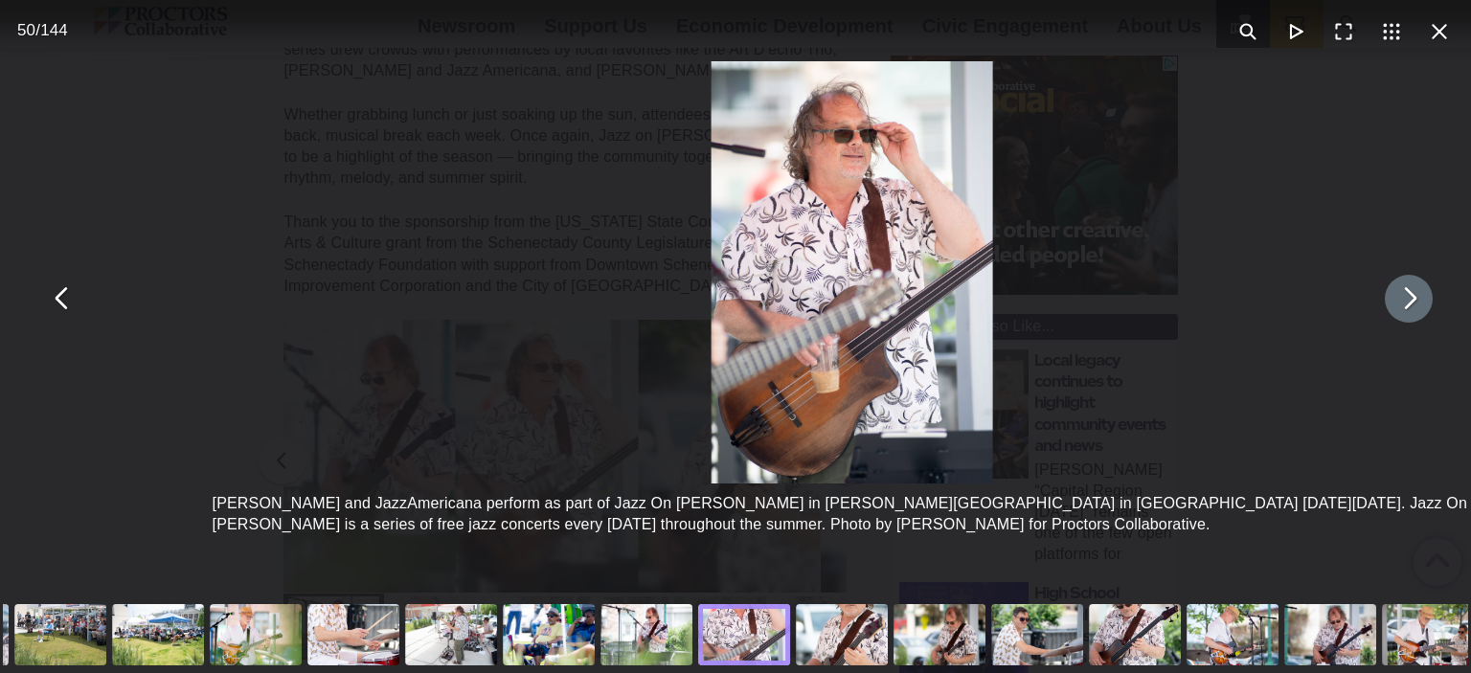
click at [1391, 311] on button "You can close this modal content with the ESC key" at bounding box center [1409, 299] width 48 height 48
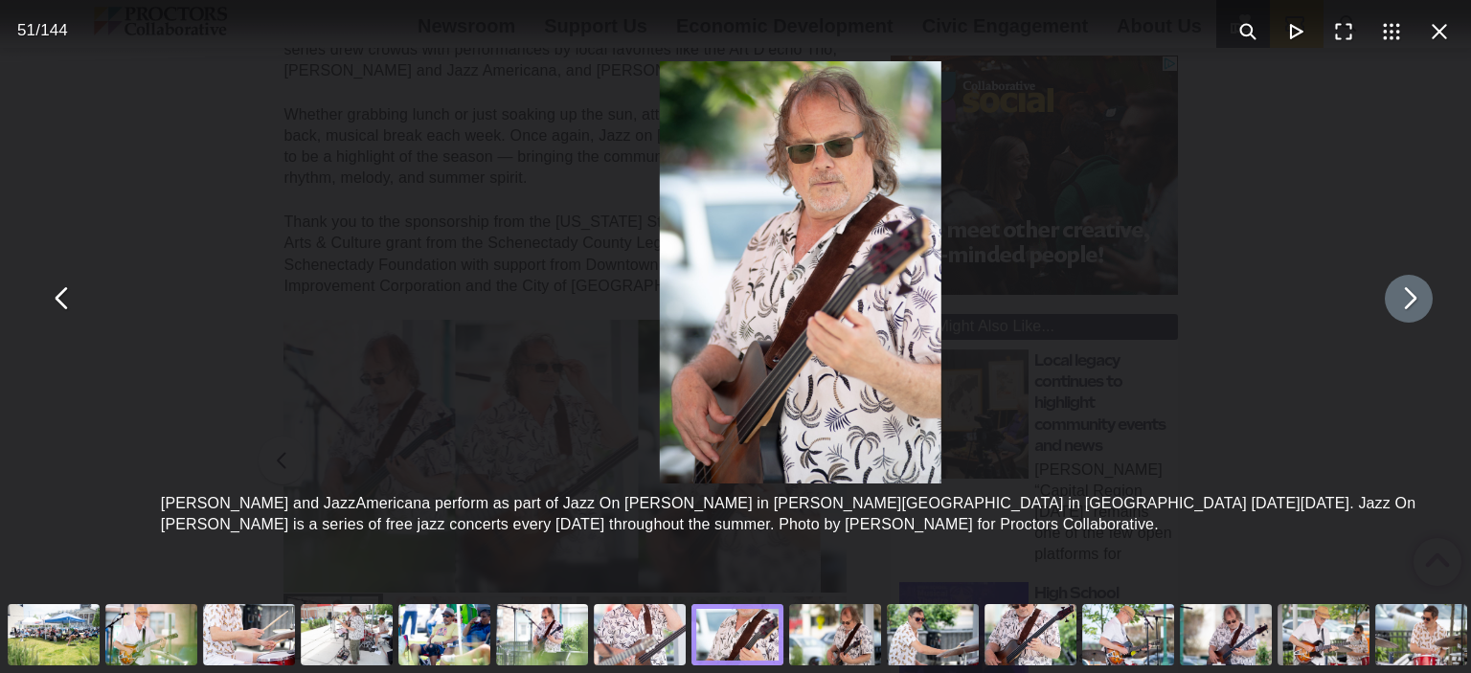
click at [1391, 311] on button "You can close this modal content with the ESC key" at bounding box center [1409, 299] width 48 height 48
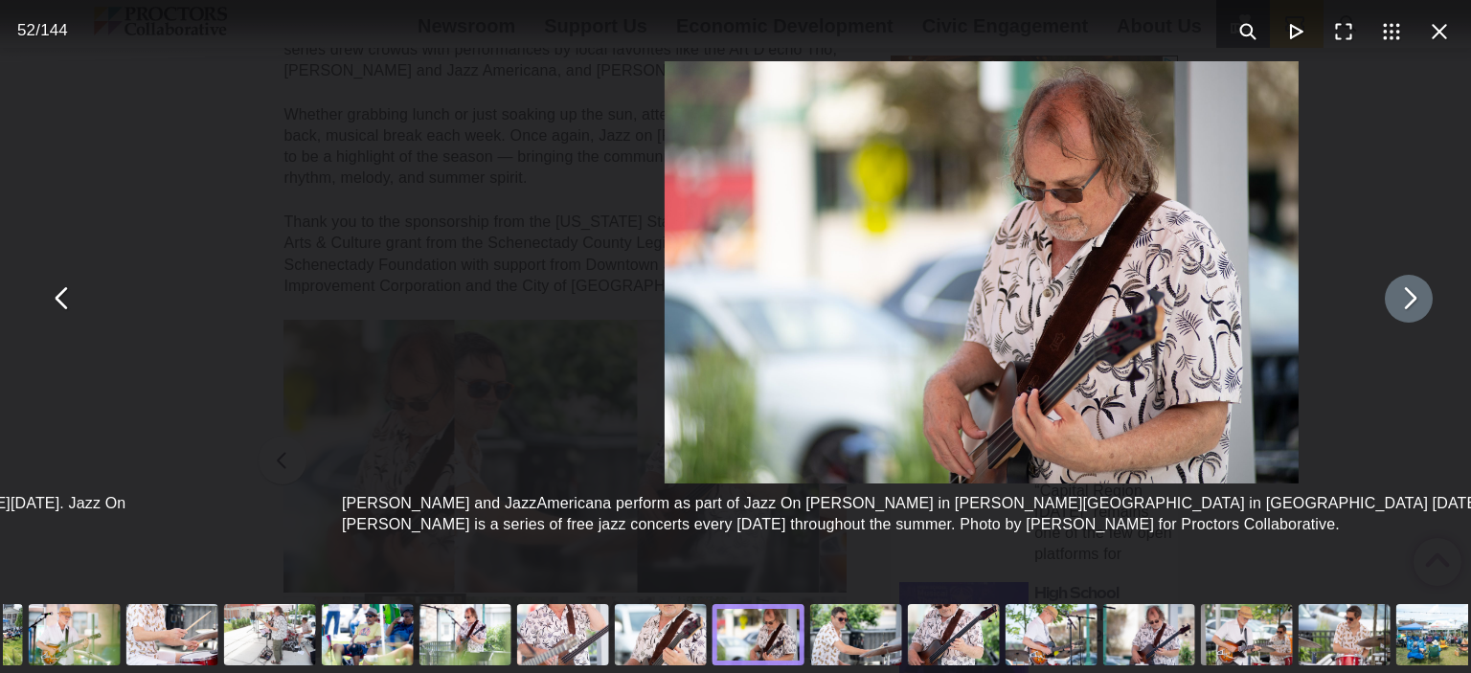
click at [1391, 311] on button "You can close this modal content with the ESC key" at bounding box center [1409, 299] width 48 height 48
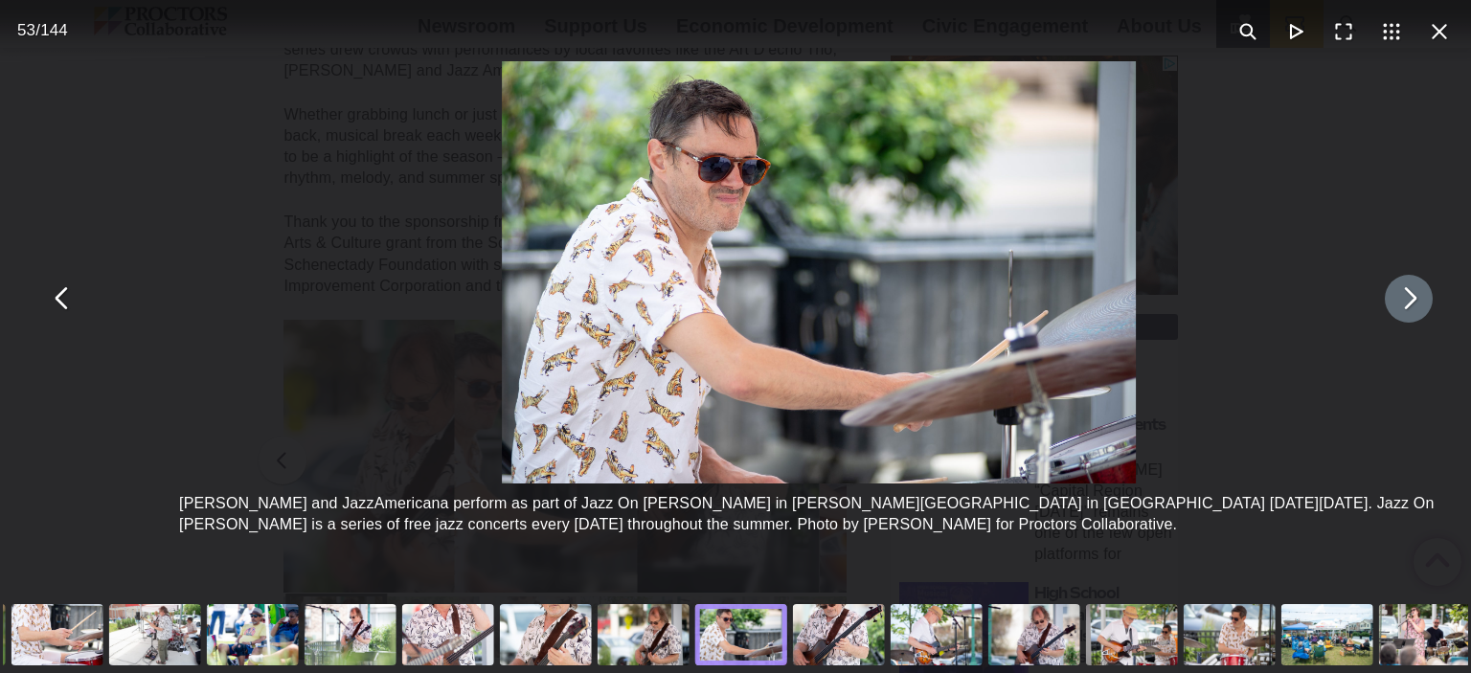
click at [1391, 311] on button "You can close this modal content with the ESC key" at bounding box center [1409, 299] width 48 height 48
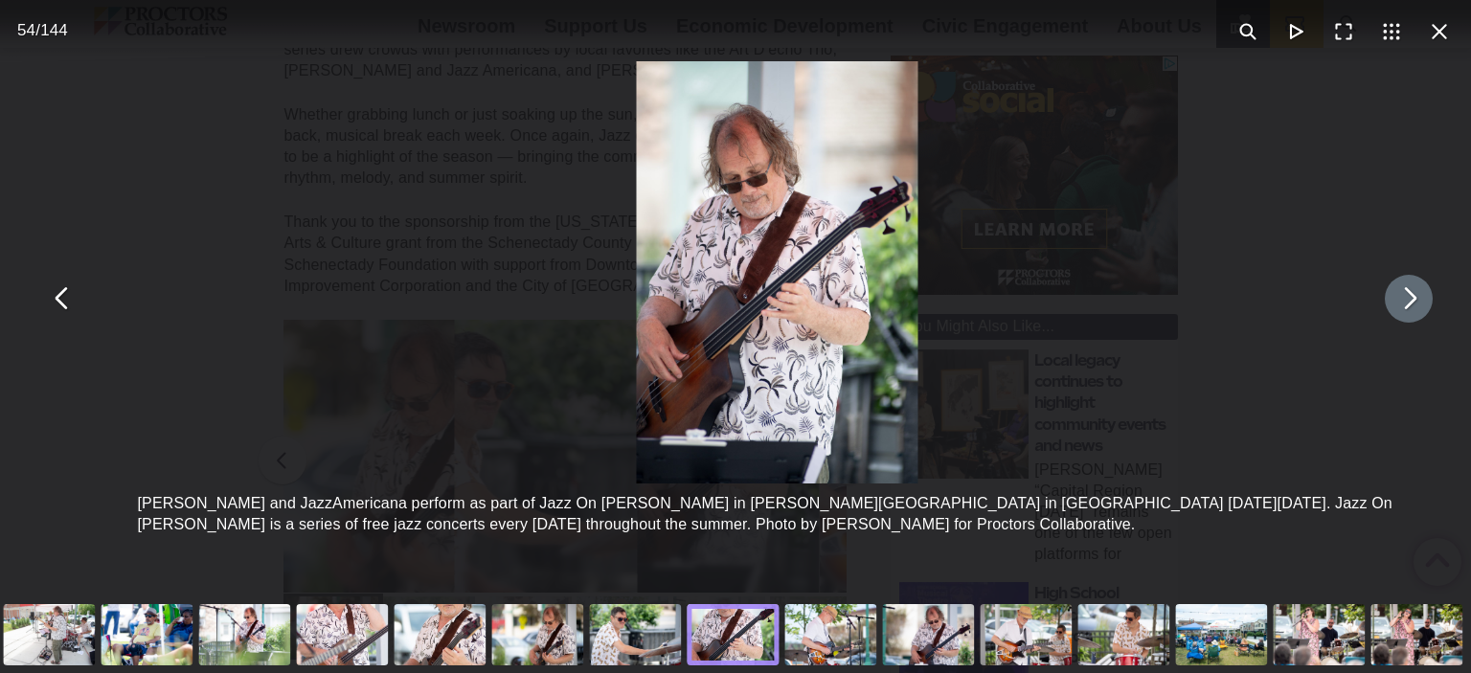
click at [1391, 311] on button "You can close this modal content with the ESC key" at bounding box center [1409, 299] width 48 height 48
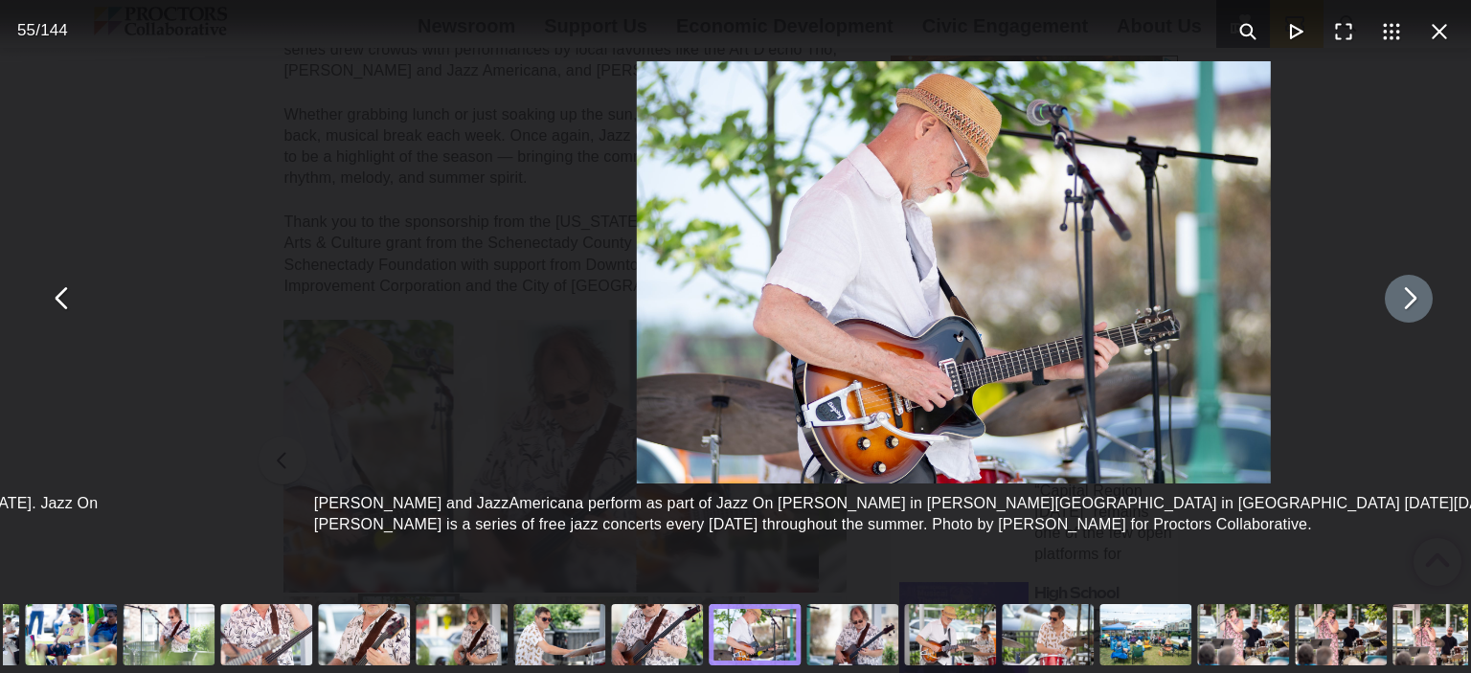
click at [1391, 311] on button "You can close this modal content with the ESC key" at bounding box center [1409, 299] width 48 height 48
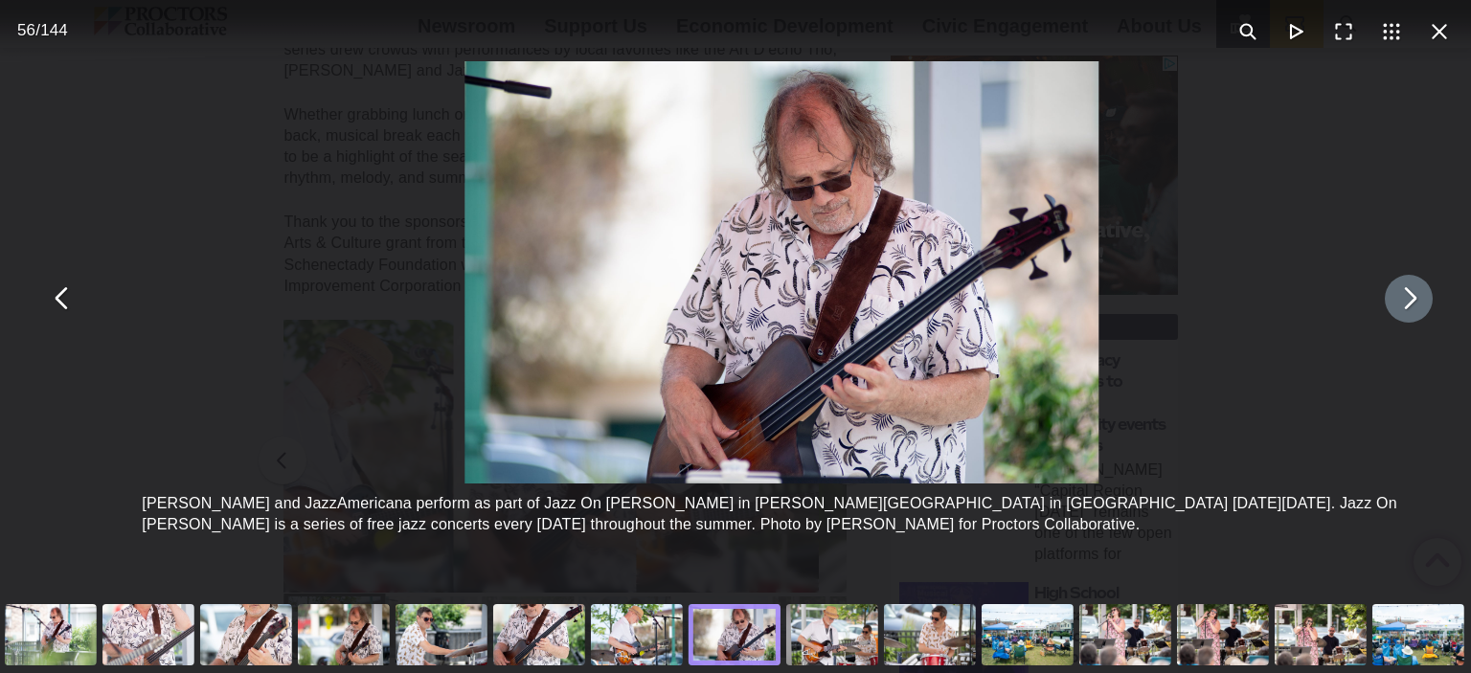
click at [1391, 311] on button "You can close this modal content with the ESC key" at bounding box center [1409, 299] width 48 height 48
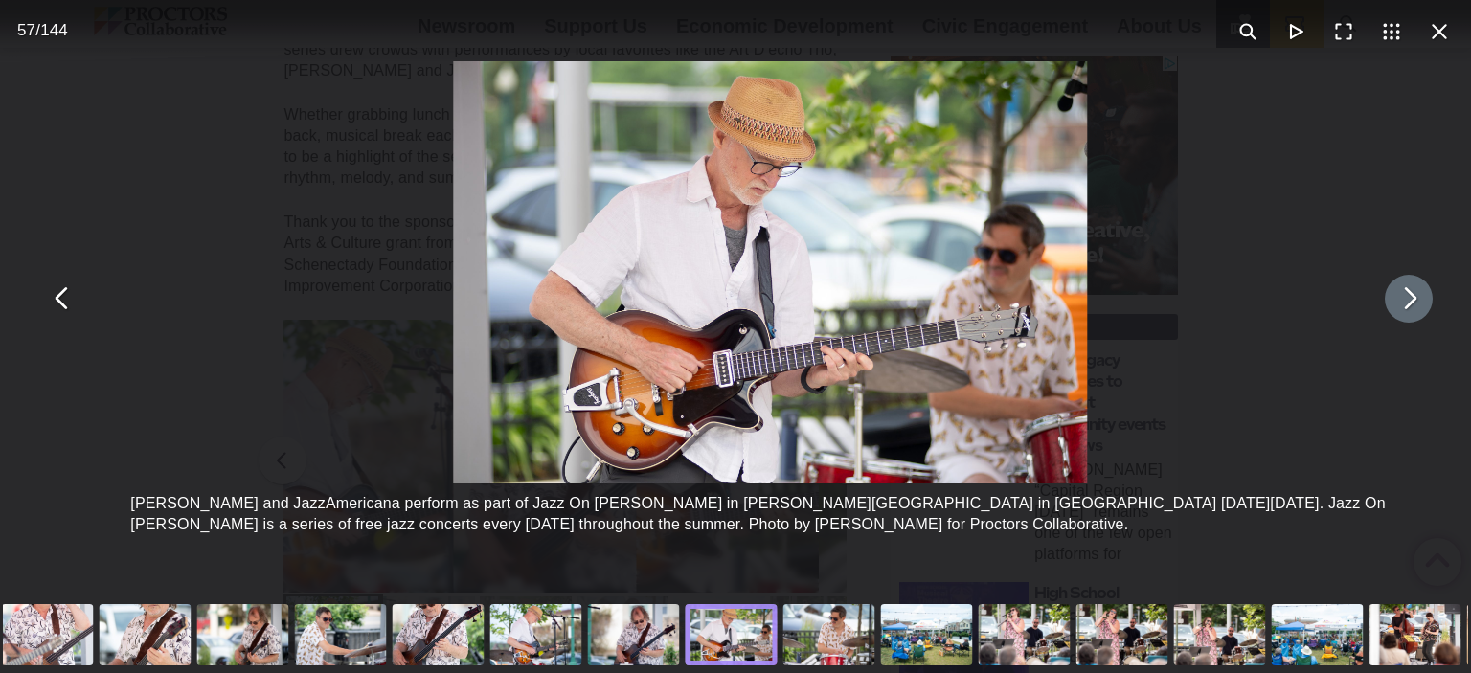
click at [1391, 311] on button "You can close this modal content with the ESC key" at bounding box center [1409, 299] width 48 height 48
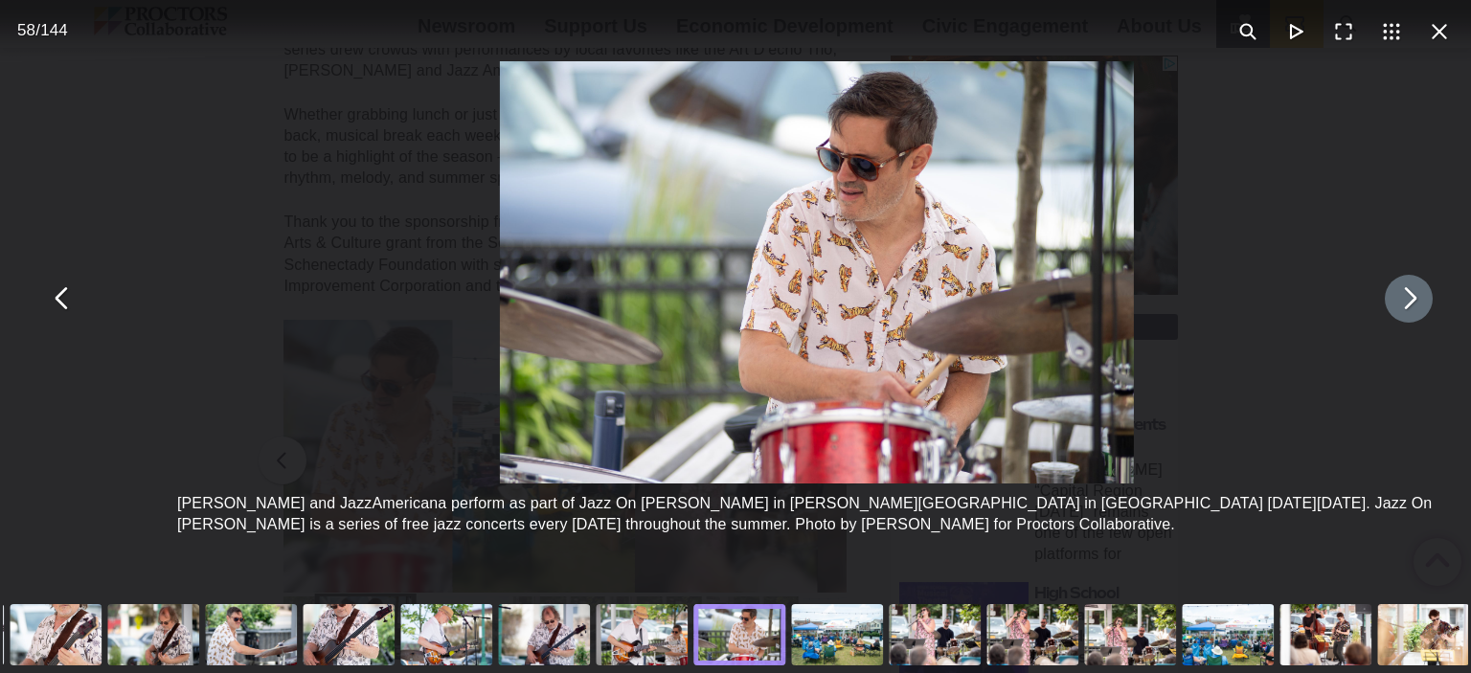
click at [1391, 311] on button "You can close this modal content with the ESC key" at bounding box center [1409, 299] width 48 height 48
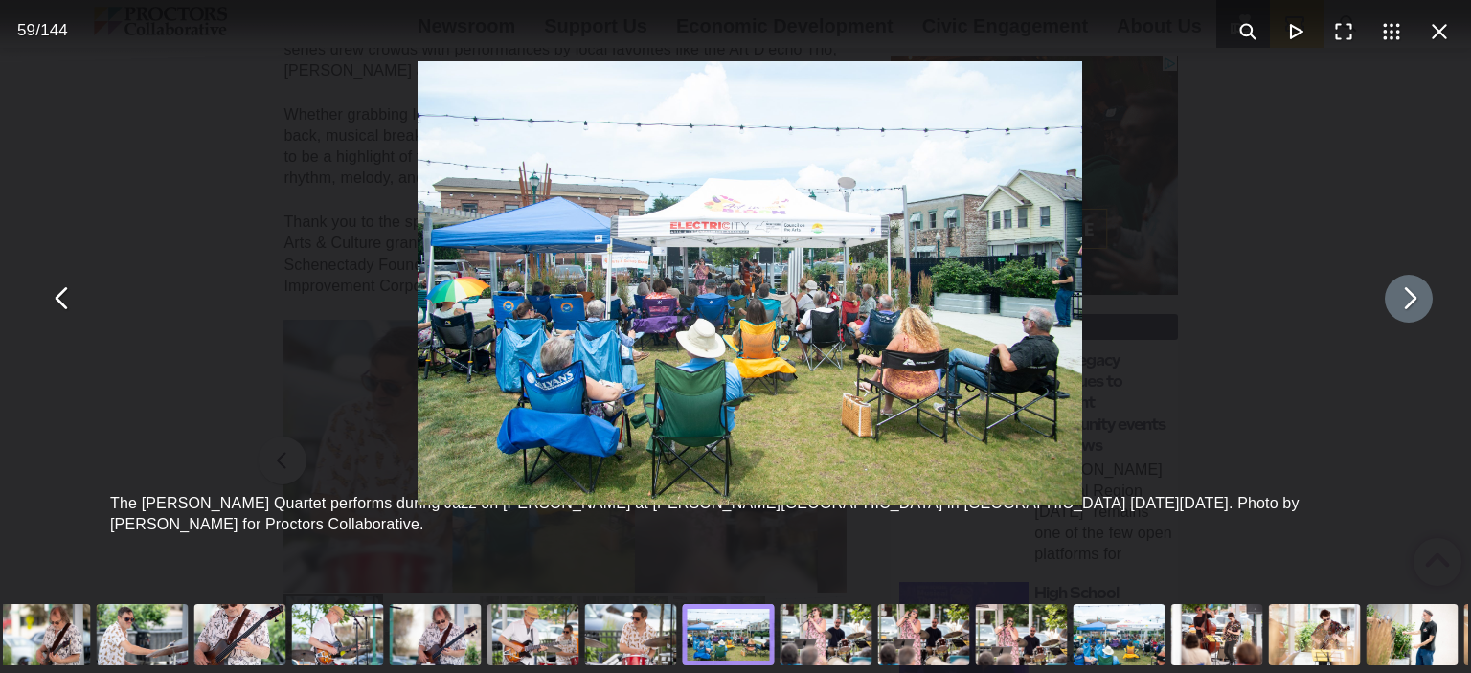
click at [1391, 311] on button "You can close this modal content with the ESC key" at bounding box center [1409, 299] width 48 height 48
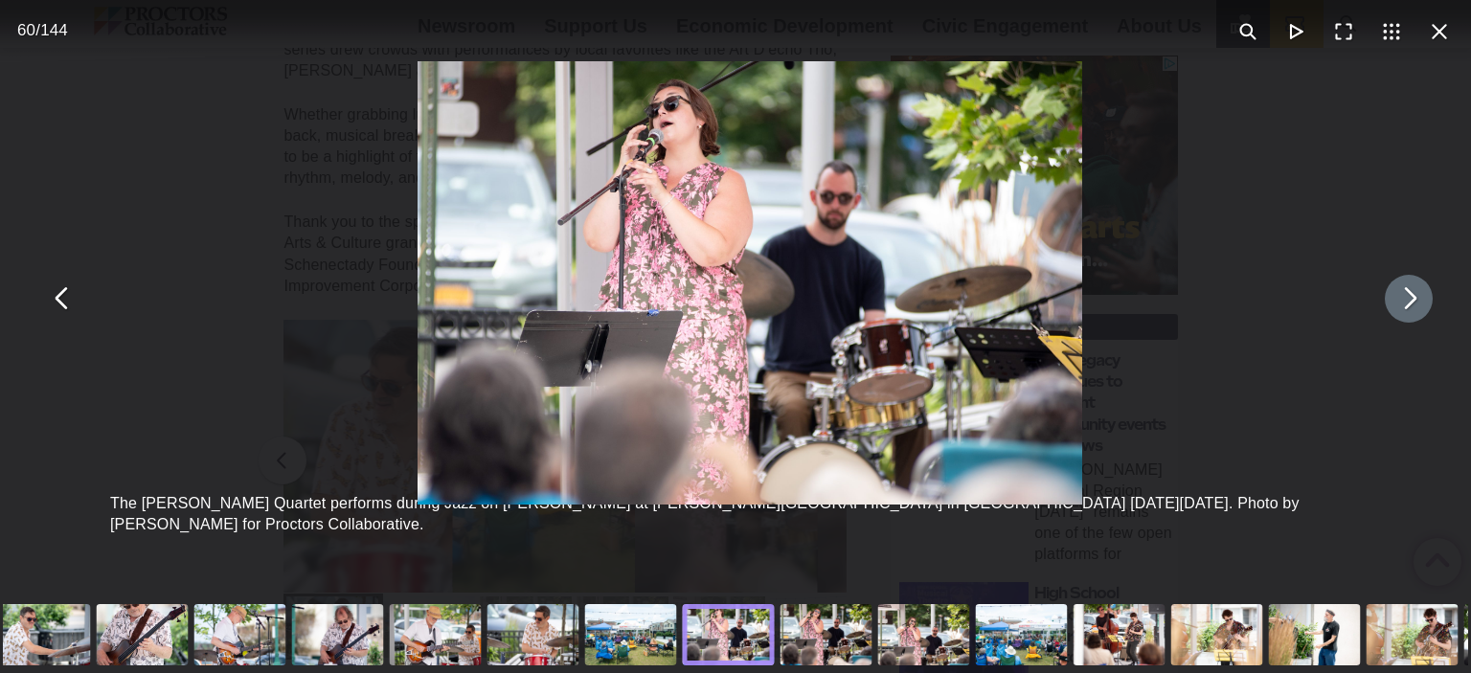
click at [1391, 311] on button "You can close this modal content with the ESC key" at bounding box center [1409, 299] width 48 height 48
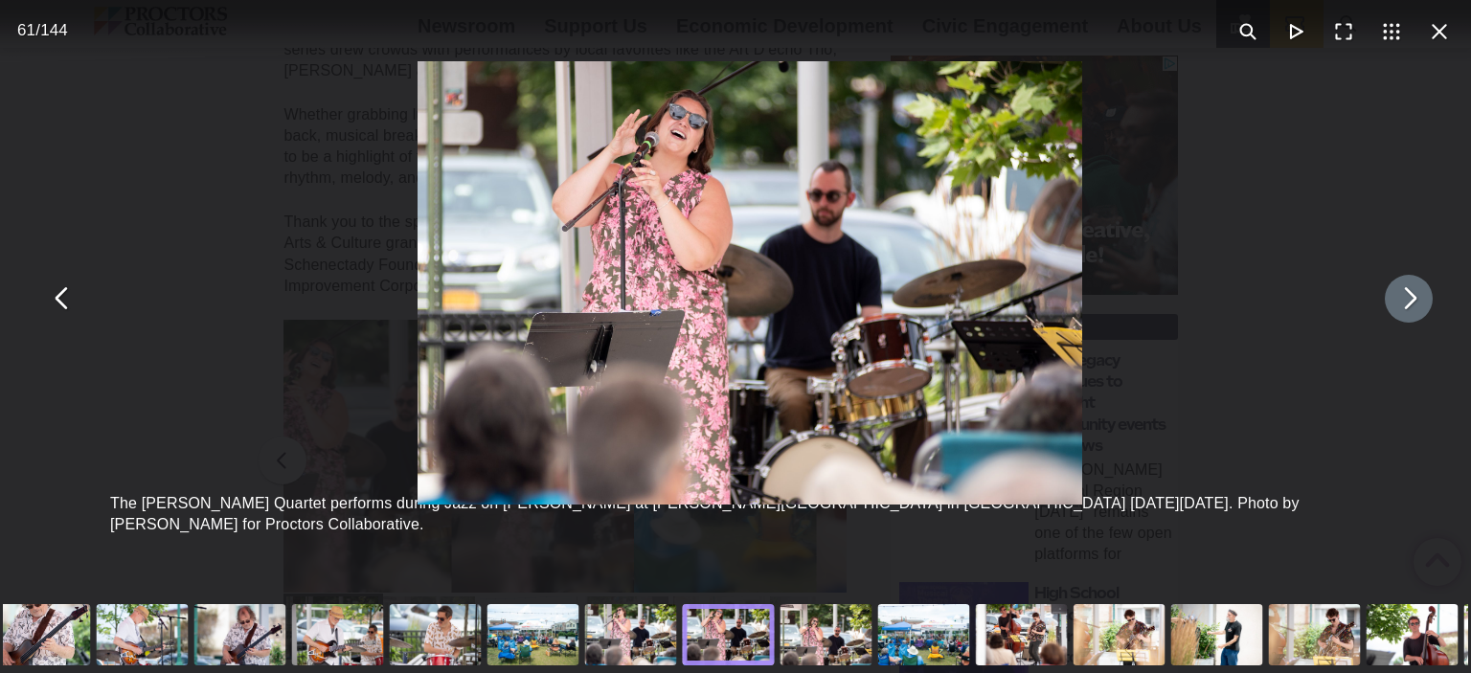
click at [1391, 311] on button "You can close this modal content with the ESC key" at bounding box center [1409, 299] width 48 height 48
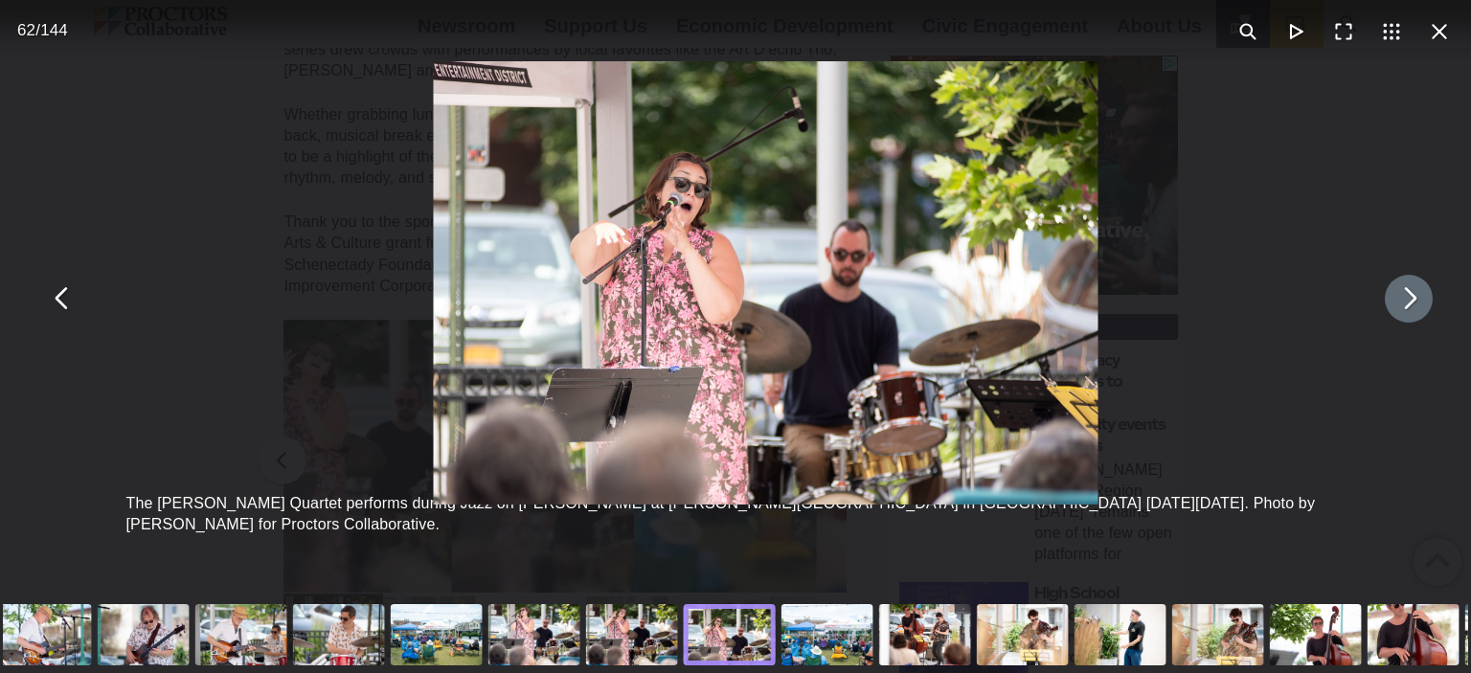
click at [1391, 311] on button "You can close this modal content with the ESC key" at bounding box center [1409, 299] width 48 height 48
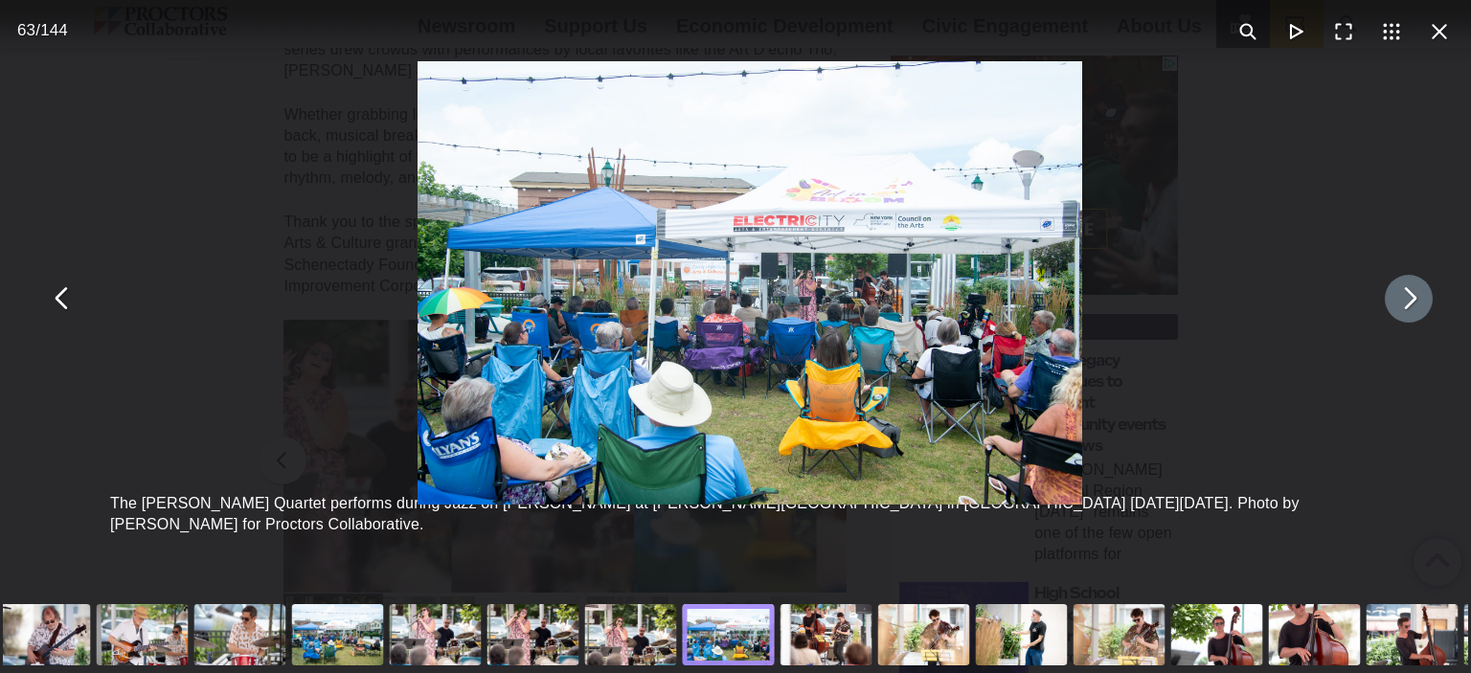
click at [1391, 311] on button "You can close this modal content with the ESC key" at bounding box center [1409, 299] width 48 height 48
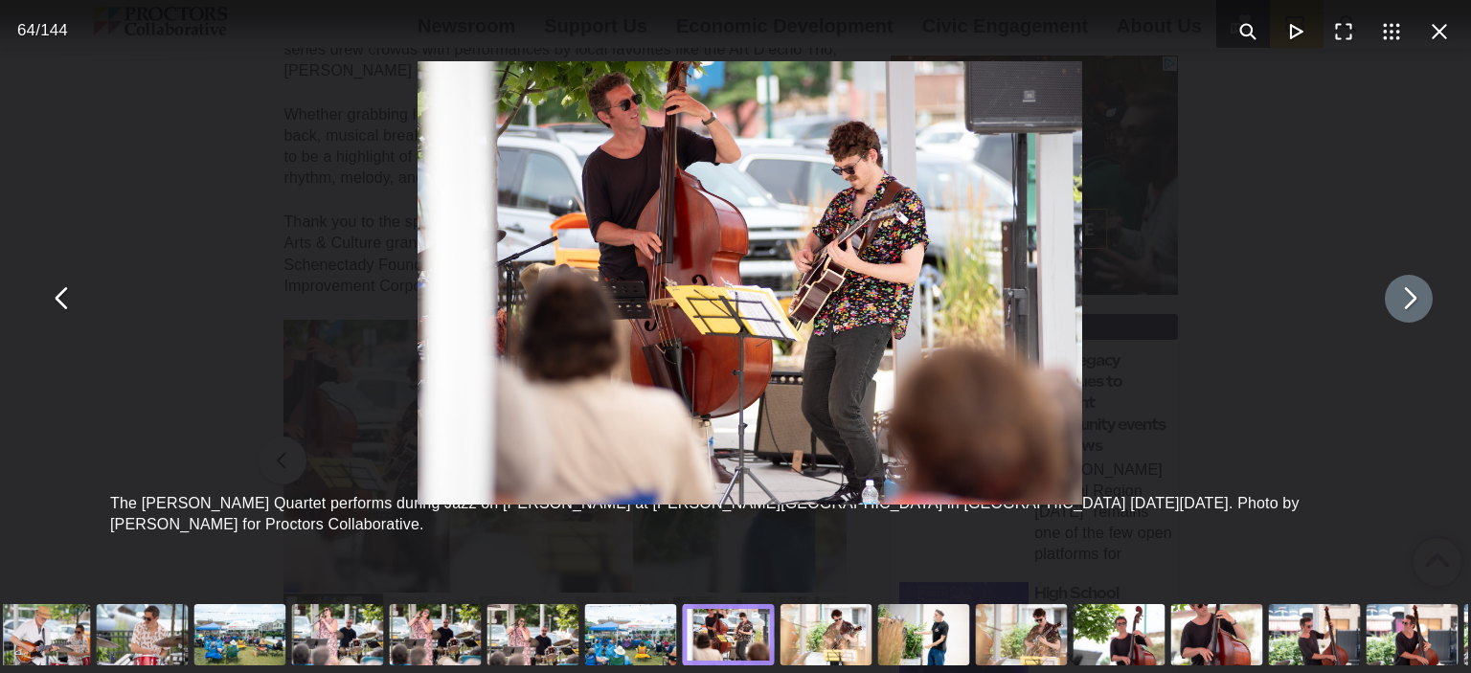
click at [1391, 311] on button "You can close this modal content with the ESC key" at bounding box center [1409, 299] width 48 height 48
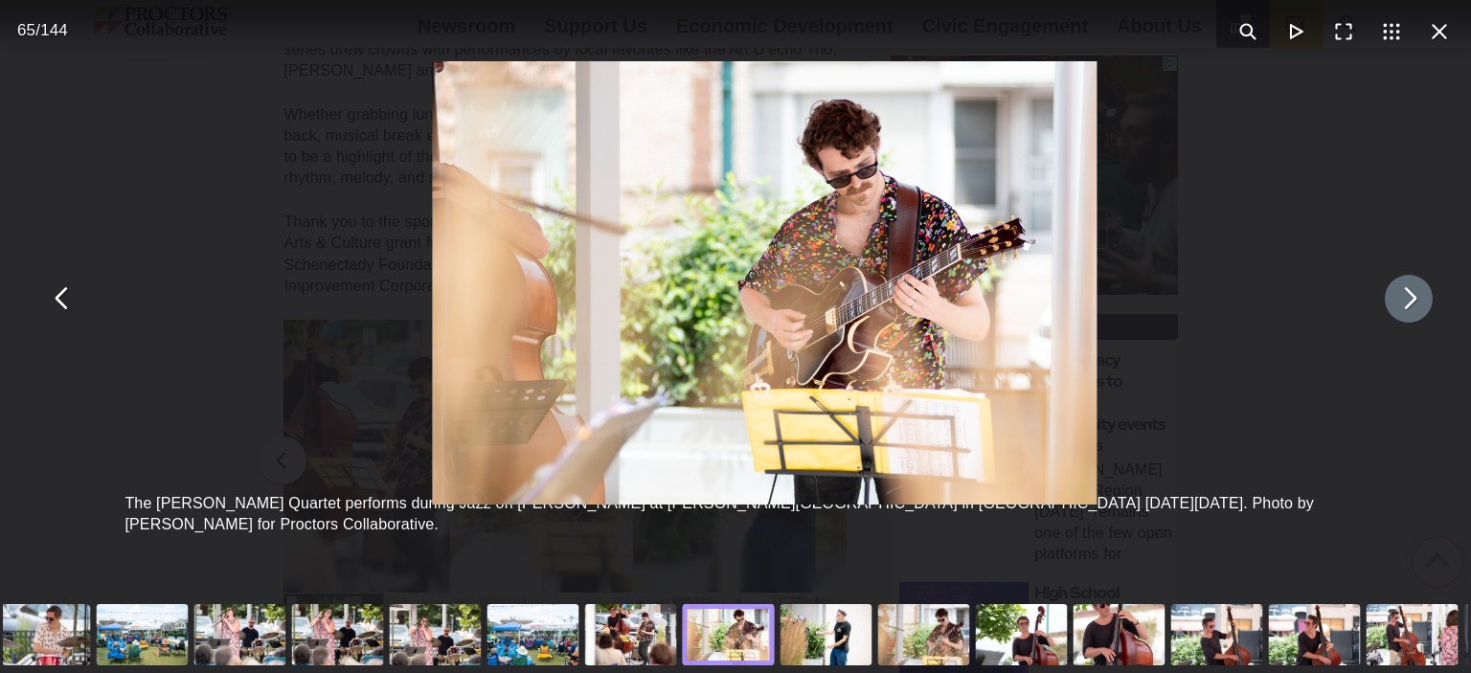
click at [1391, 311] on button "You can close this modal content with the ESC key" at bounding box center [1409, 299] width 48 height 48
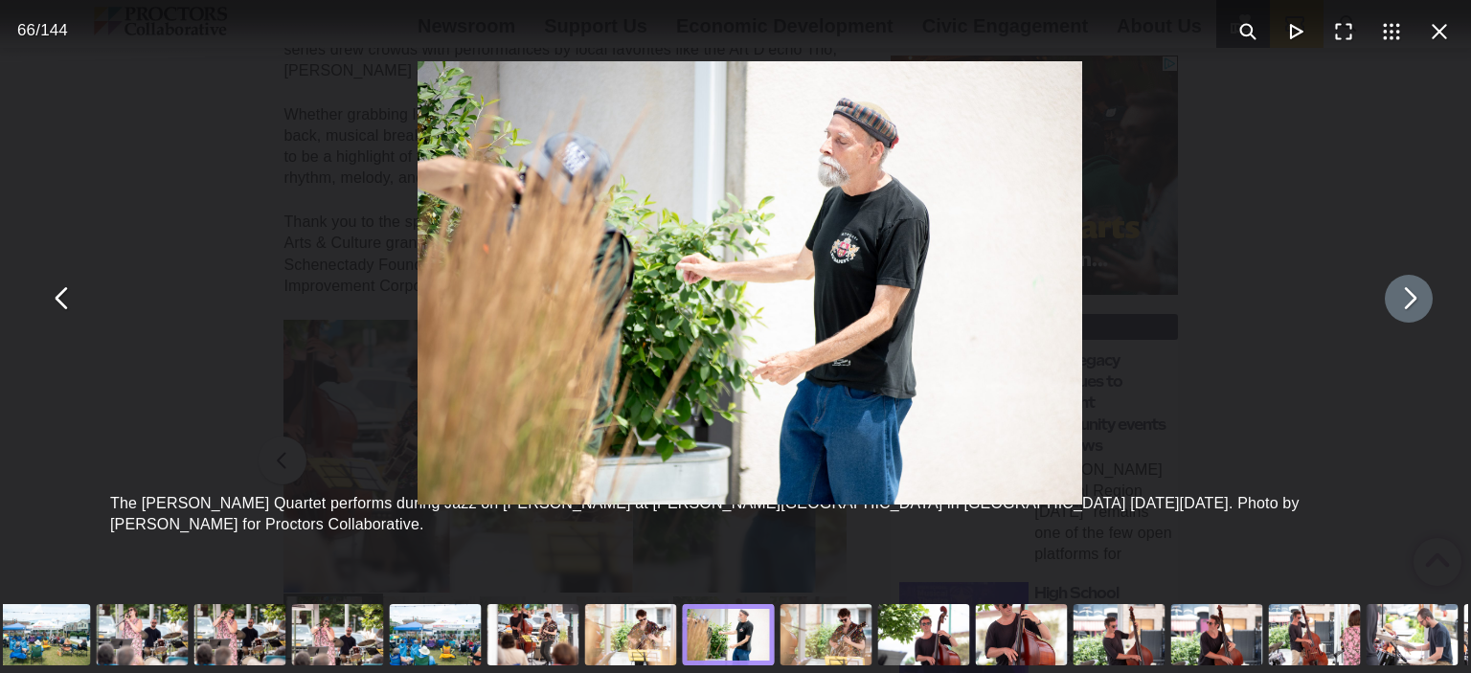
click at [1391, 311] on button "You can close this modal content with the ESC key" at bounding box center [1409, 299] width 48 height 48
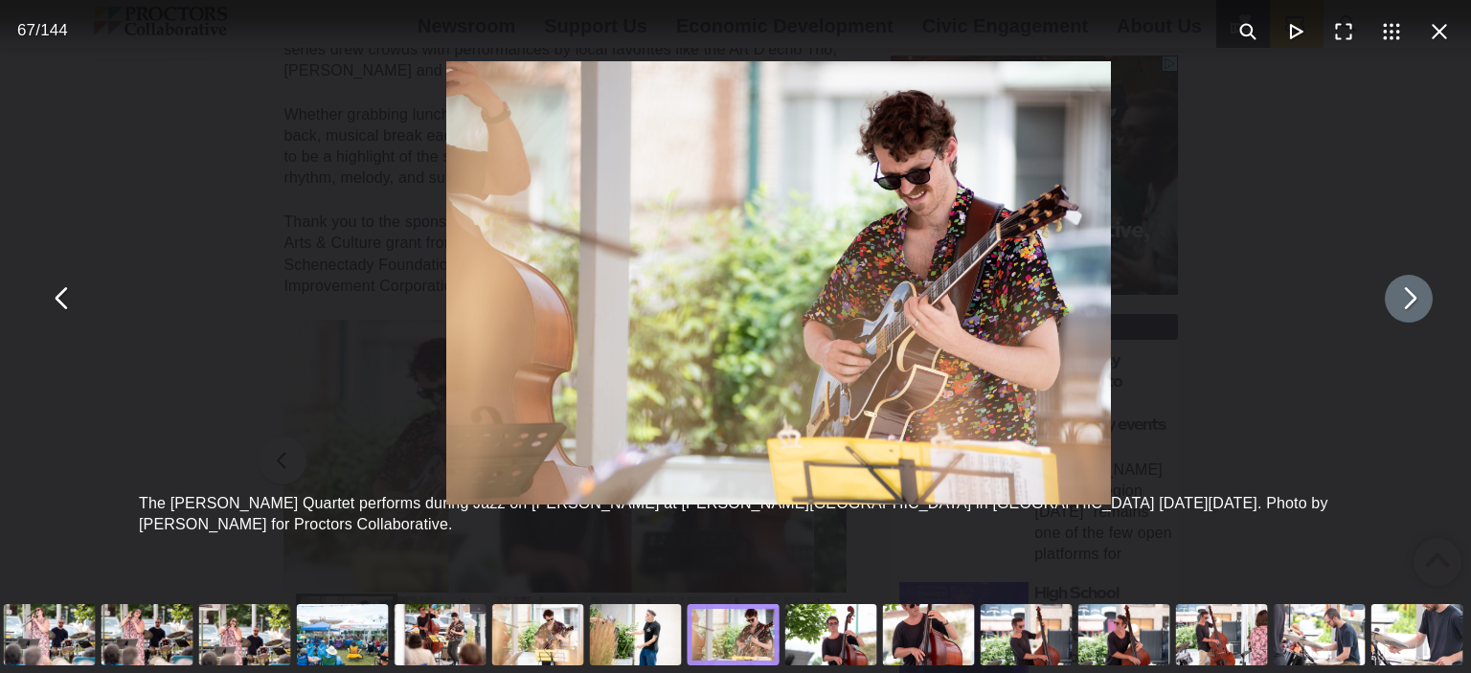
click at [1391, 311] on button "You can close this modal content with the ESC key" at bounding box center [1409, 299] width 48 height 48
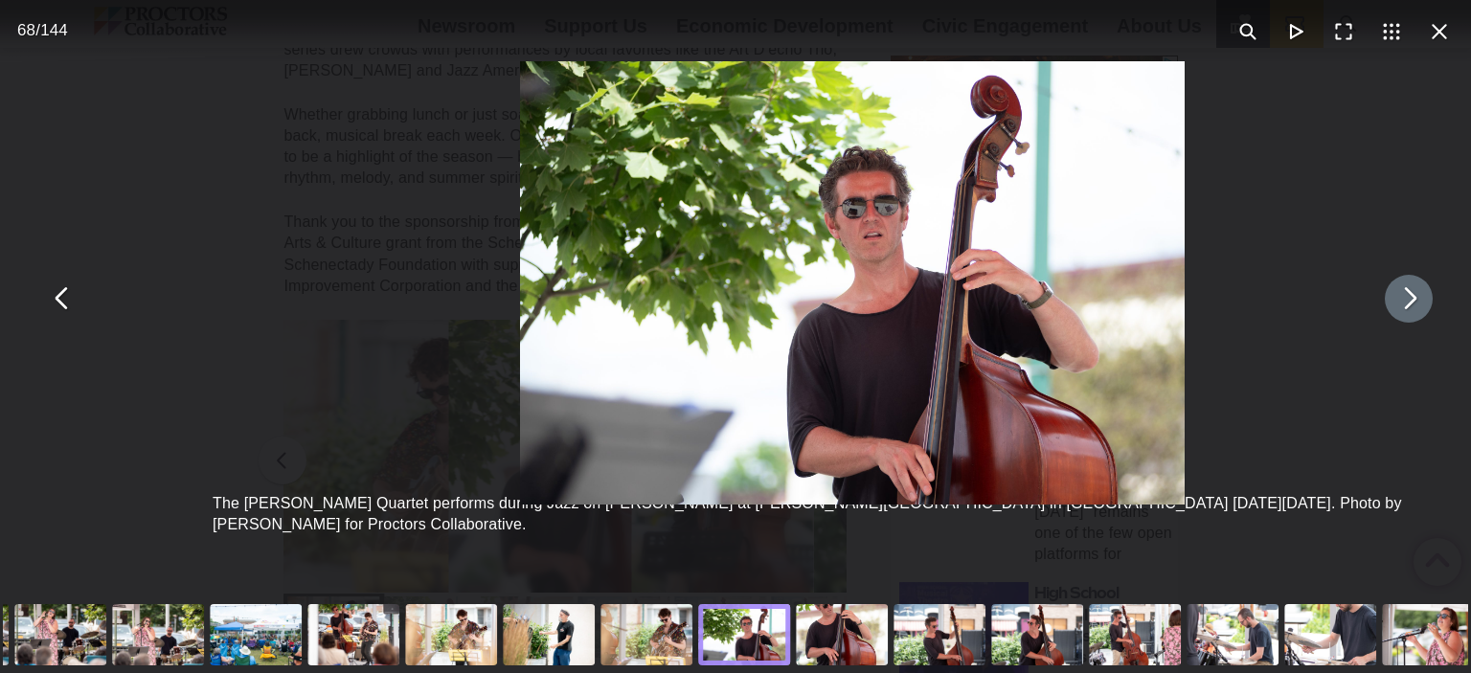
click at [1391, 311] on button "You can close this modal content with the ESC key" at bounding box center [1409, 299] width 48 height 48
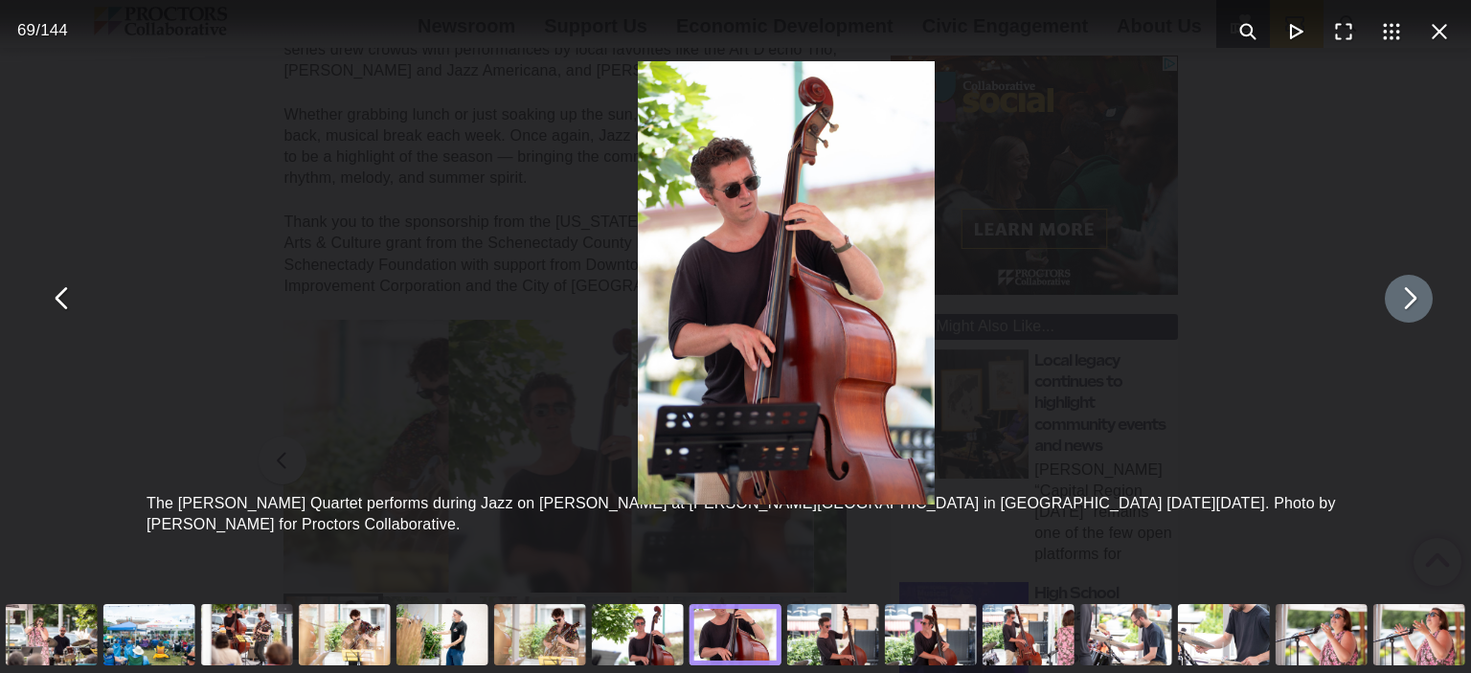
click at [1391, 311] on button "You can close this modal content with the ESC key" at bounding box center [1409, 299] width 48 height 48
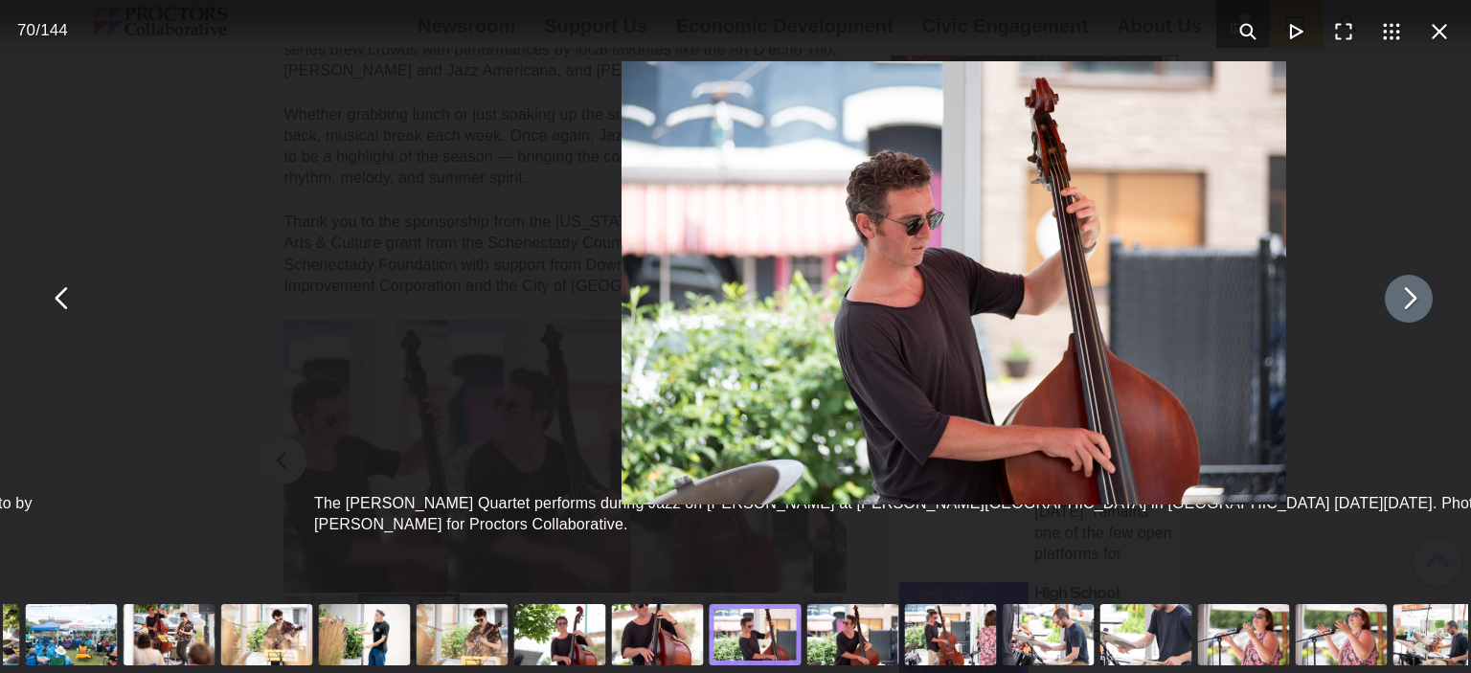
click at [1391, 311] on button "You can close this modal content with the ESC key" at bounding box center [1409, 299] width 48 height 48
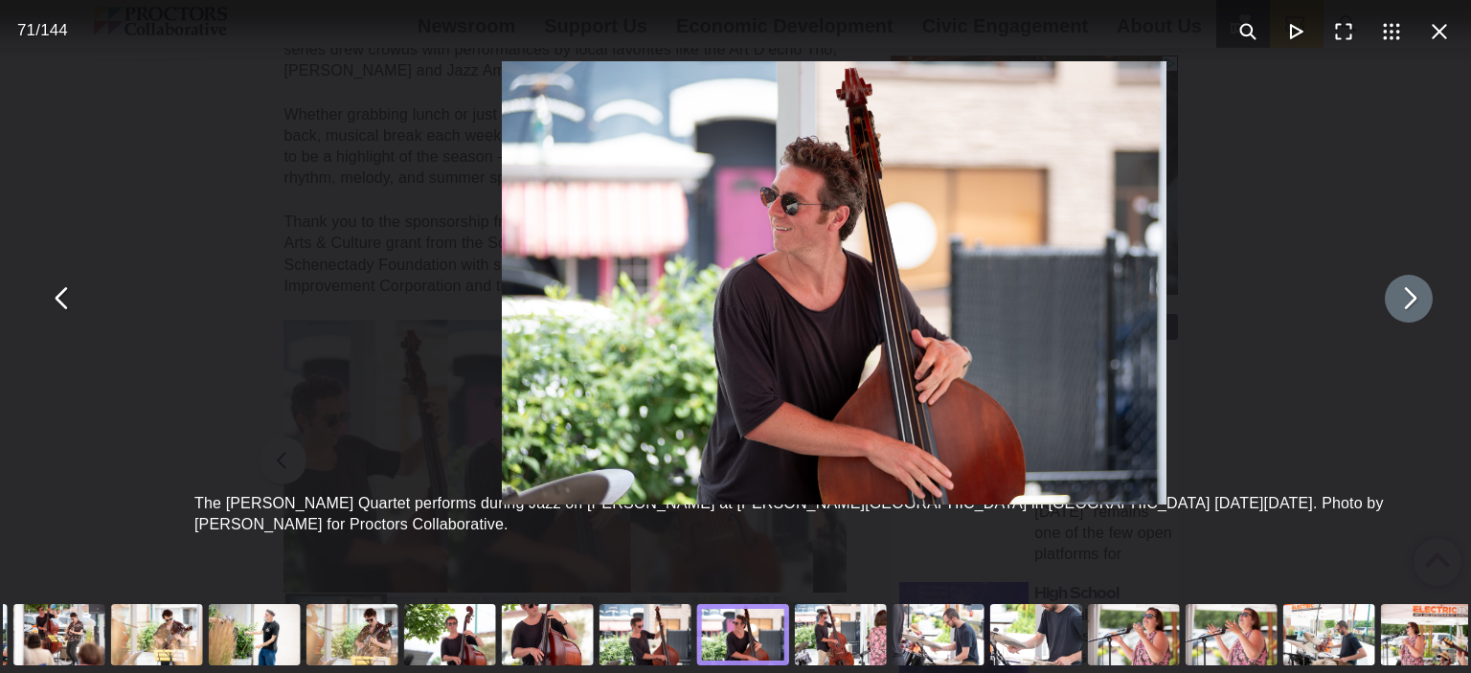
click at [1391, 311] on button "You can close this modal content with the ESC key" at bounding box center [1409, 299] width 48 height 48
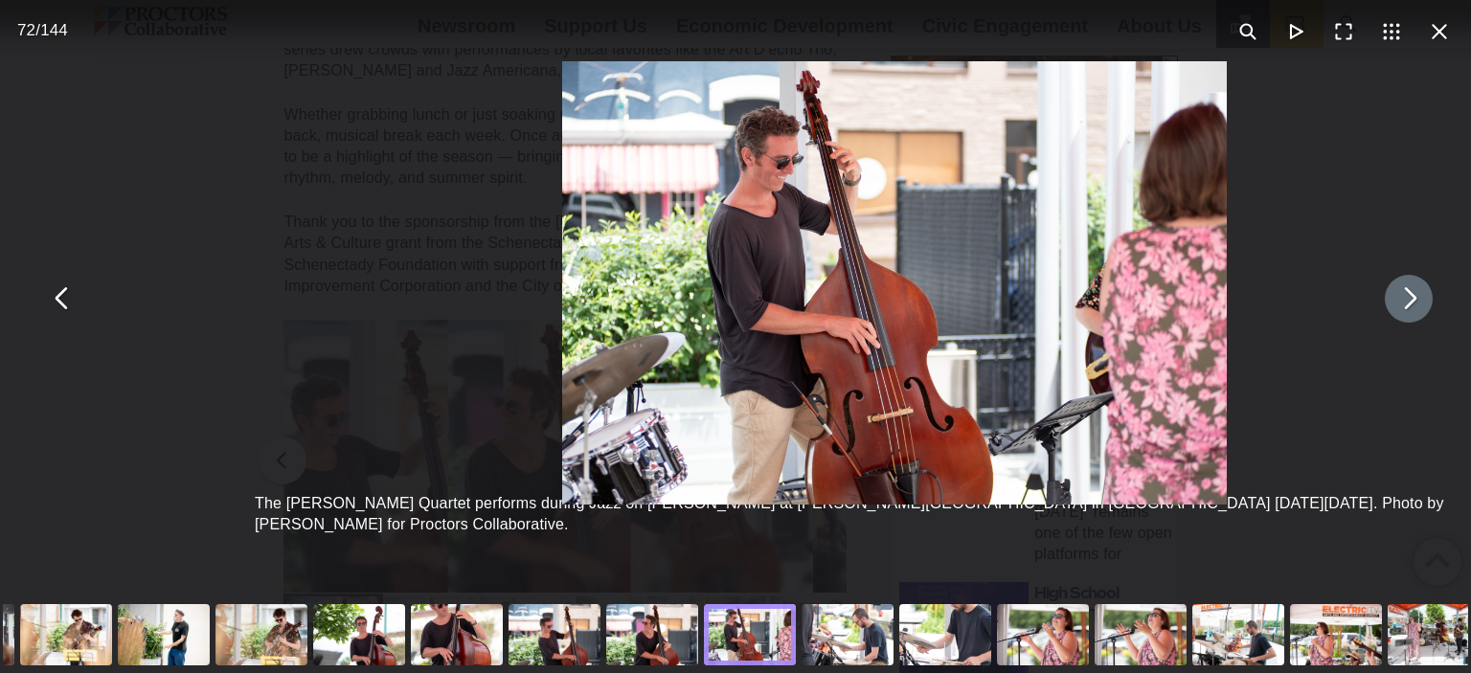
click at [1391, 311] on button "You can close this modal content with the ESC key" at bounding box center [1409, 299] width 48 height 48
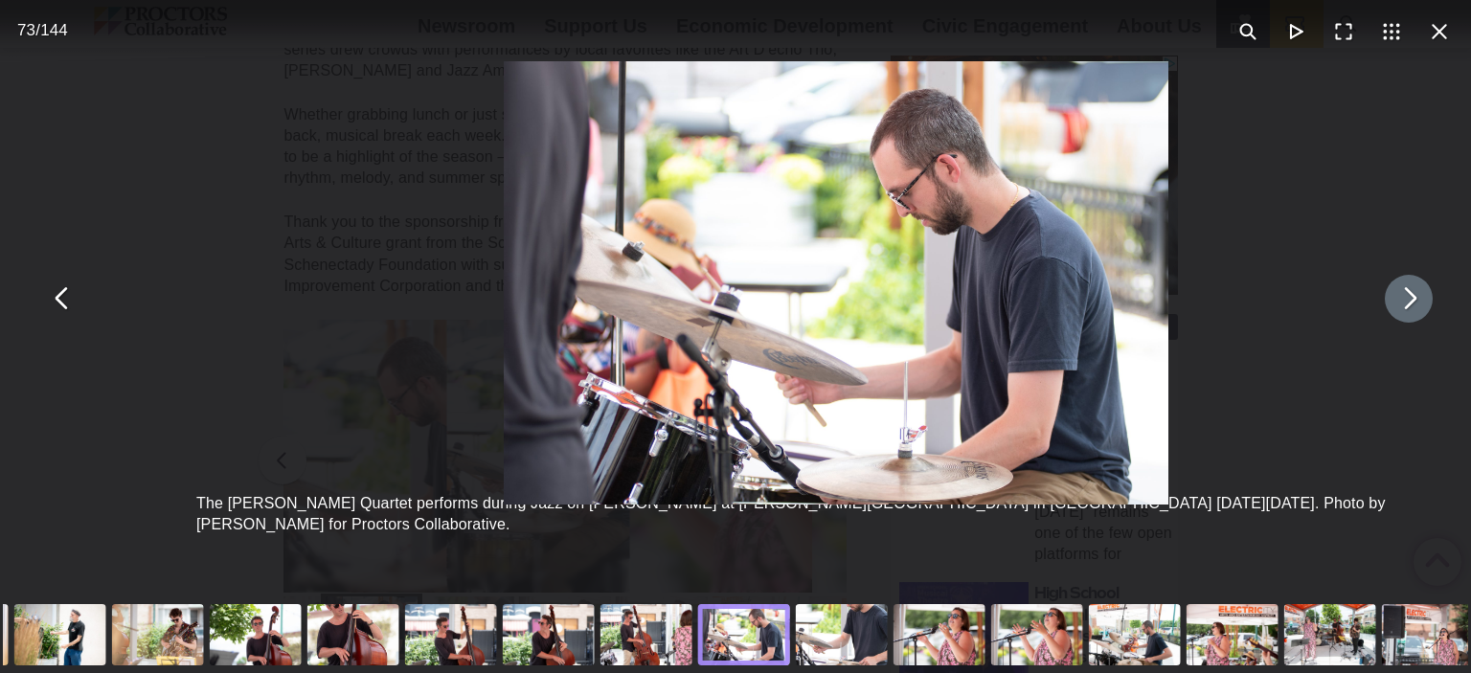
click at [1391, 311] on button "You can close this modal content with the ESC key" at bounding box center [1409, 299] width 48 height 48
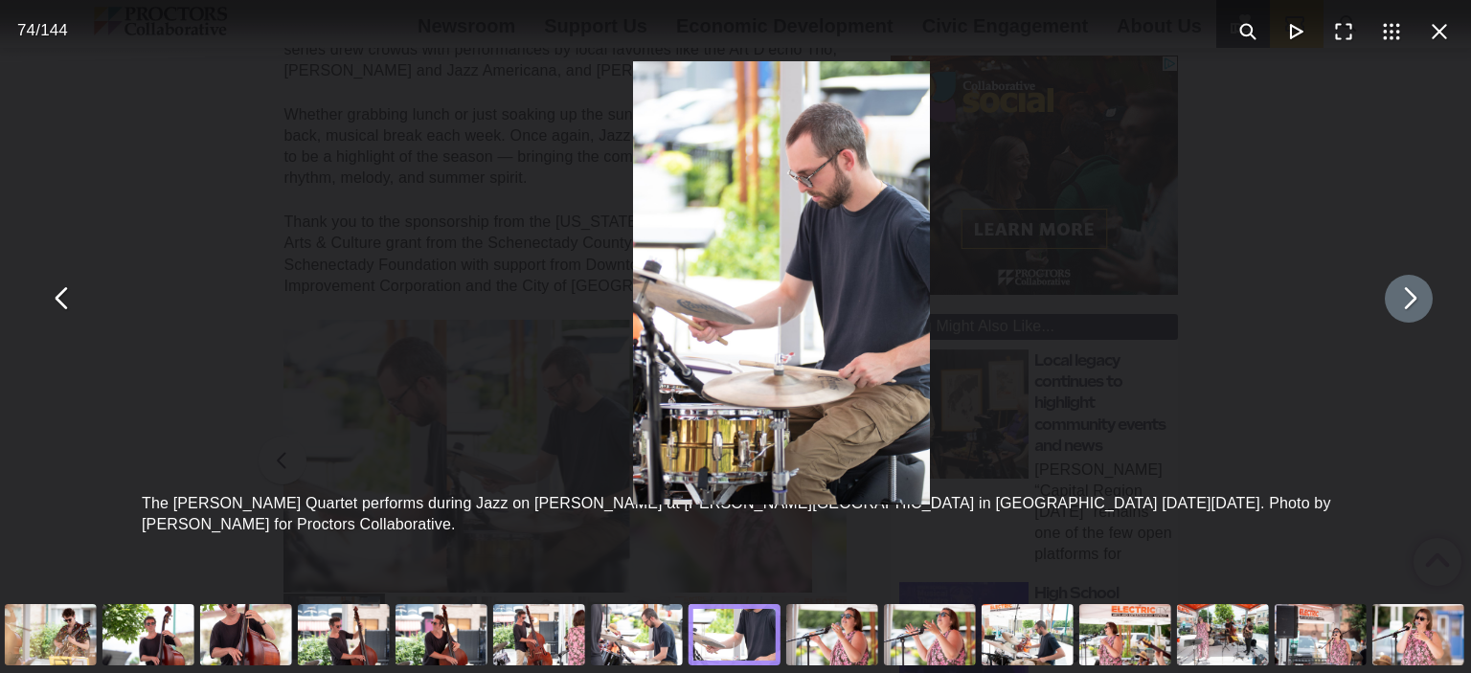
click at [1391, 311] on button "You can close this modal content with the ESC key" at bounding box center [1409, 299] width 48 height 48
